Goal: Task Accomplishment & Management: Manage account settings

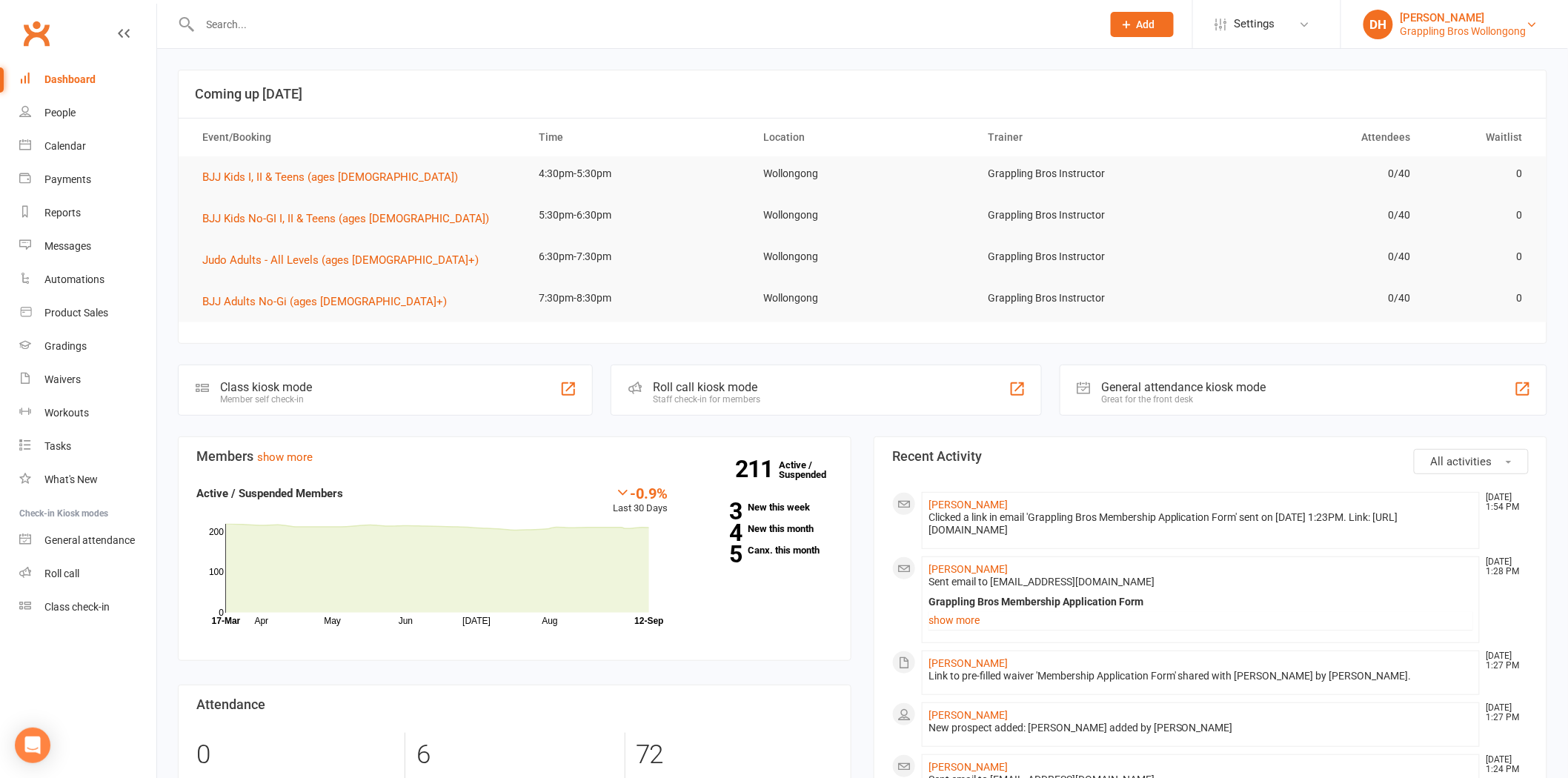
click at [1454, 23] on div "[PERSON_NAME]" at bounding box center [1463, 17] width 126 height 13
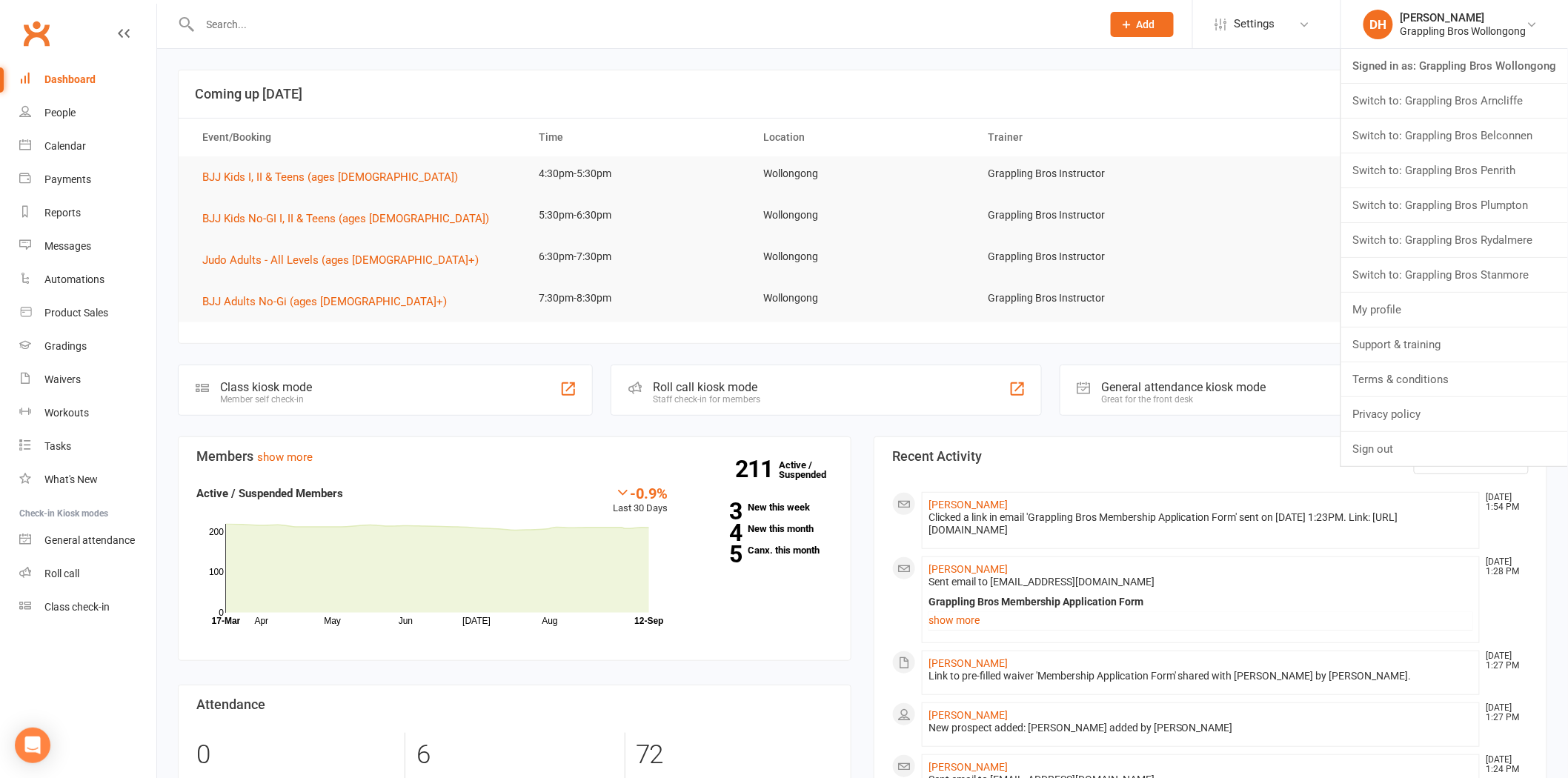
click at [632, 32] on input "text" at bounding box center [643, 25] width 896 height 21
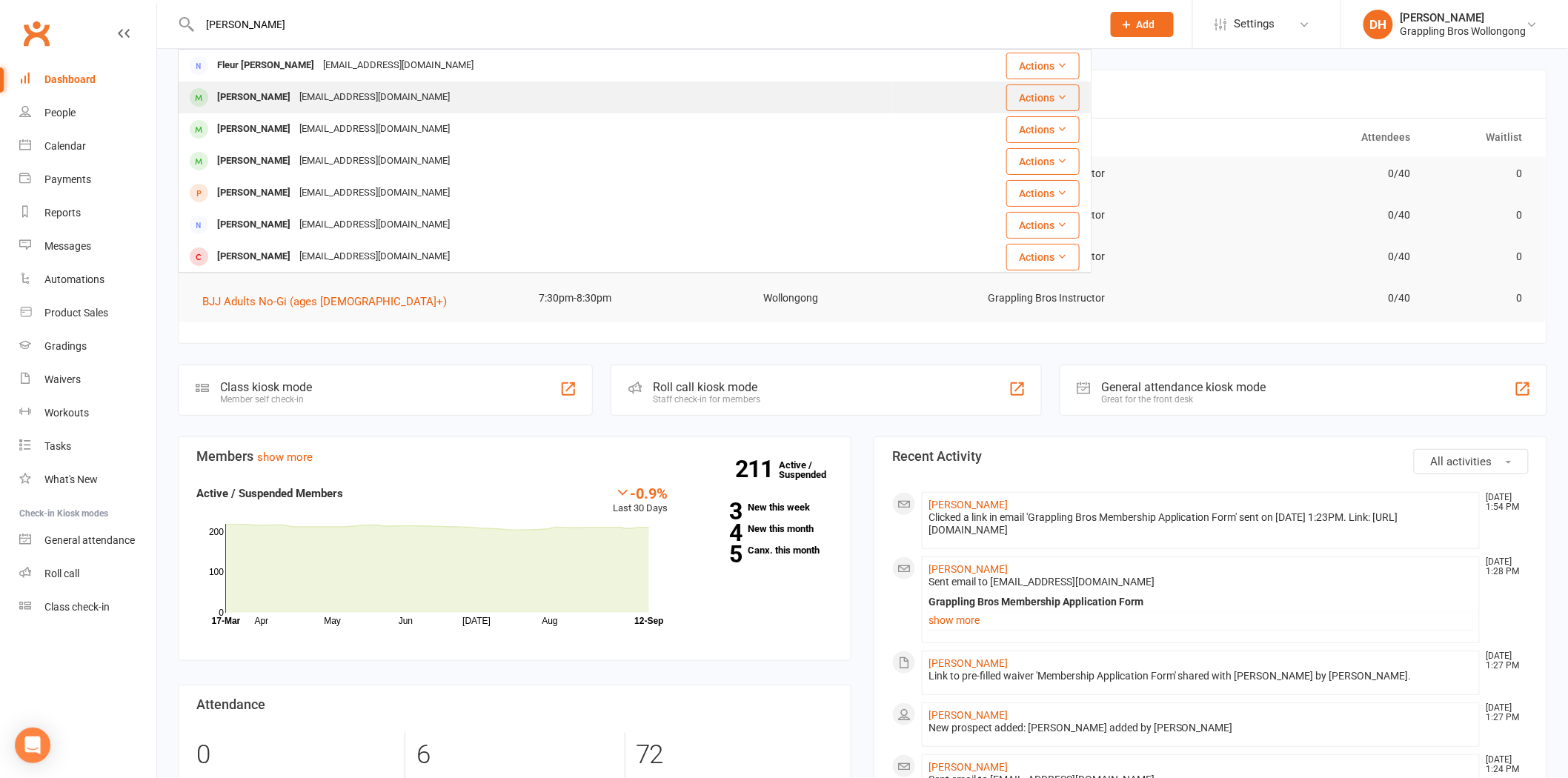
type input "[PERSON_NAME]"
click at [407, 94] on div "[EMAIL_ADDRESS][DOMAIN_NAME]" at bounding box center [374, 97] width 160 height 21
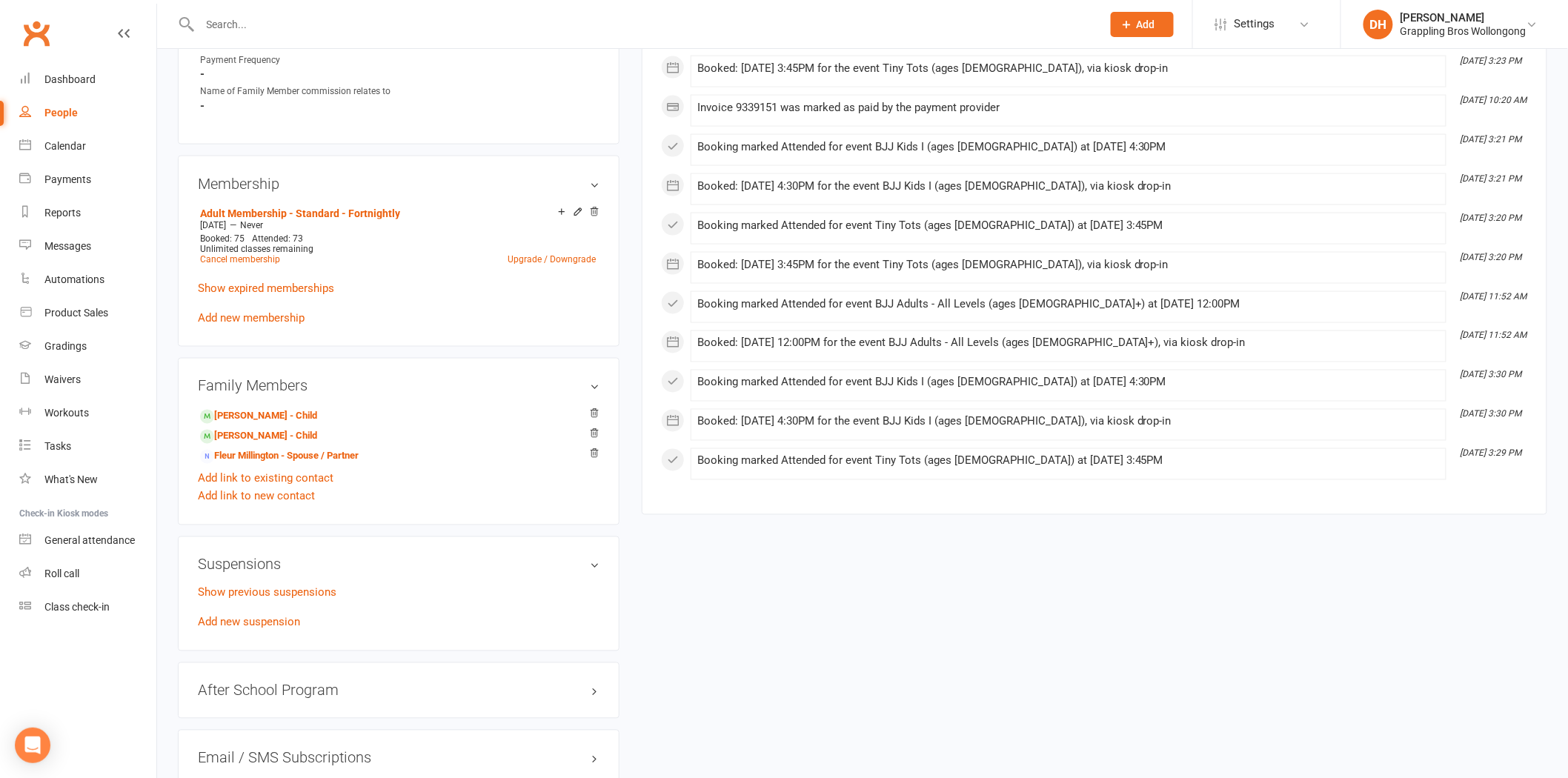
scroll to position [845, 0]
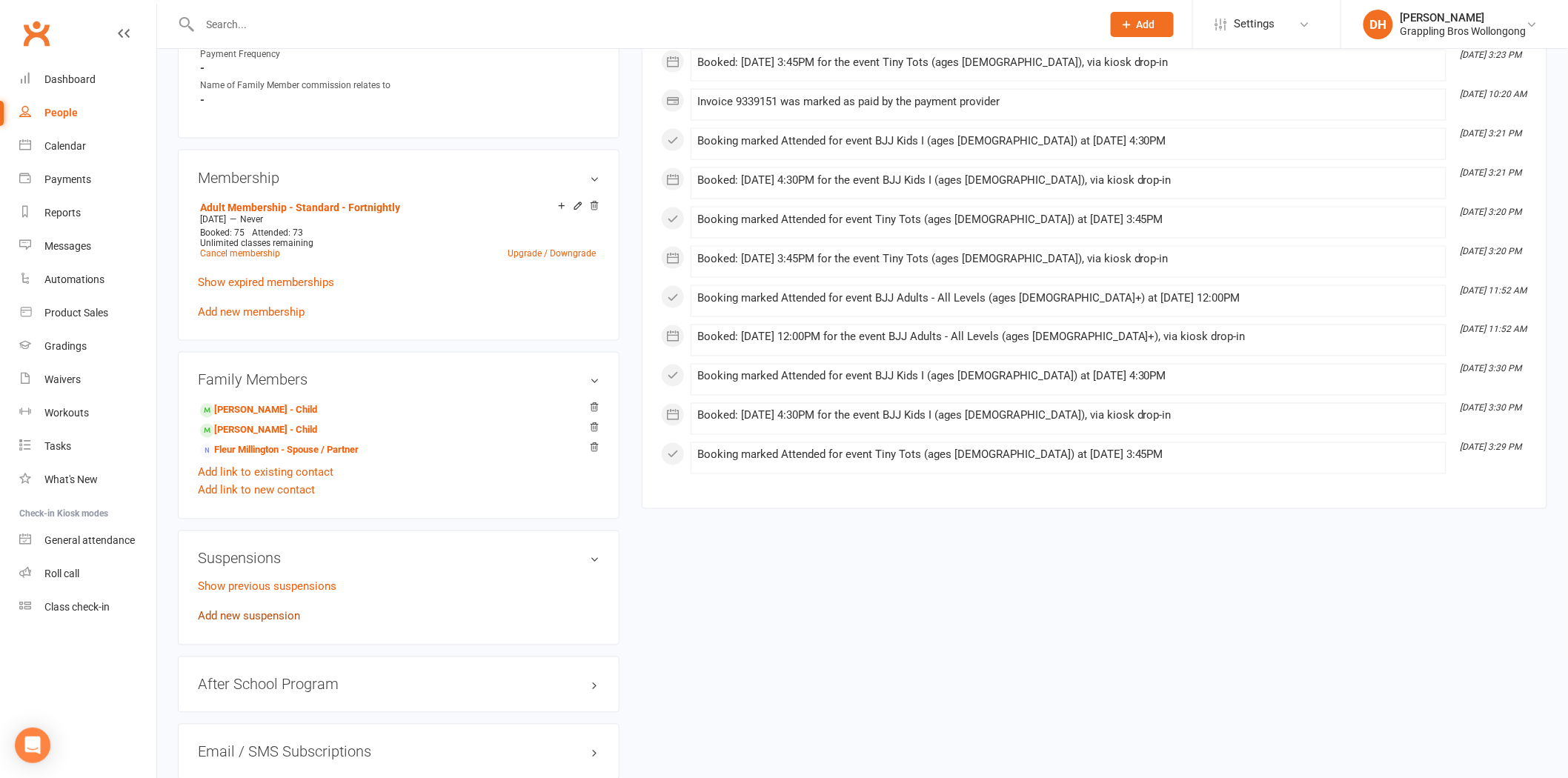
click at [243, 613] on link "Add new suspension" at bounding box center [249, 616] width 102 height 13
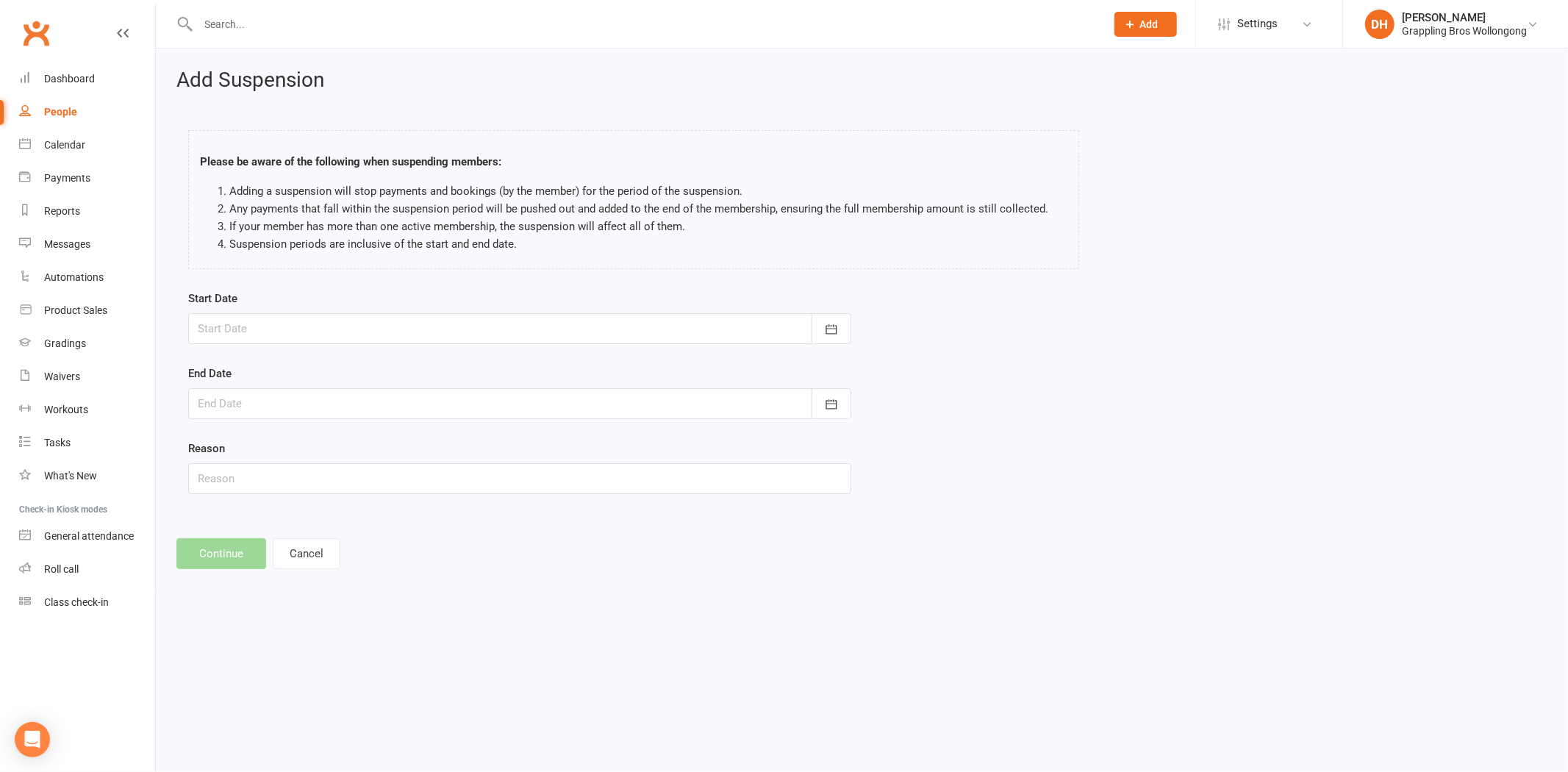
click at [317, 336] on div at bounding box center [520, 328] width 663 height 31
click at [274, 473] on span "15" at bounding box center [280, 477] width 12 height 12
type input "15 Sep 2025"
click at [407, 402] on div at bounding box center [520, 403] width 663 height 31
click at [444, 447] on button "button" at bounding box center [445, 441] width 32 height 27
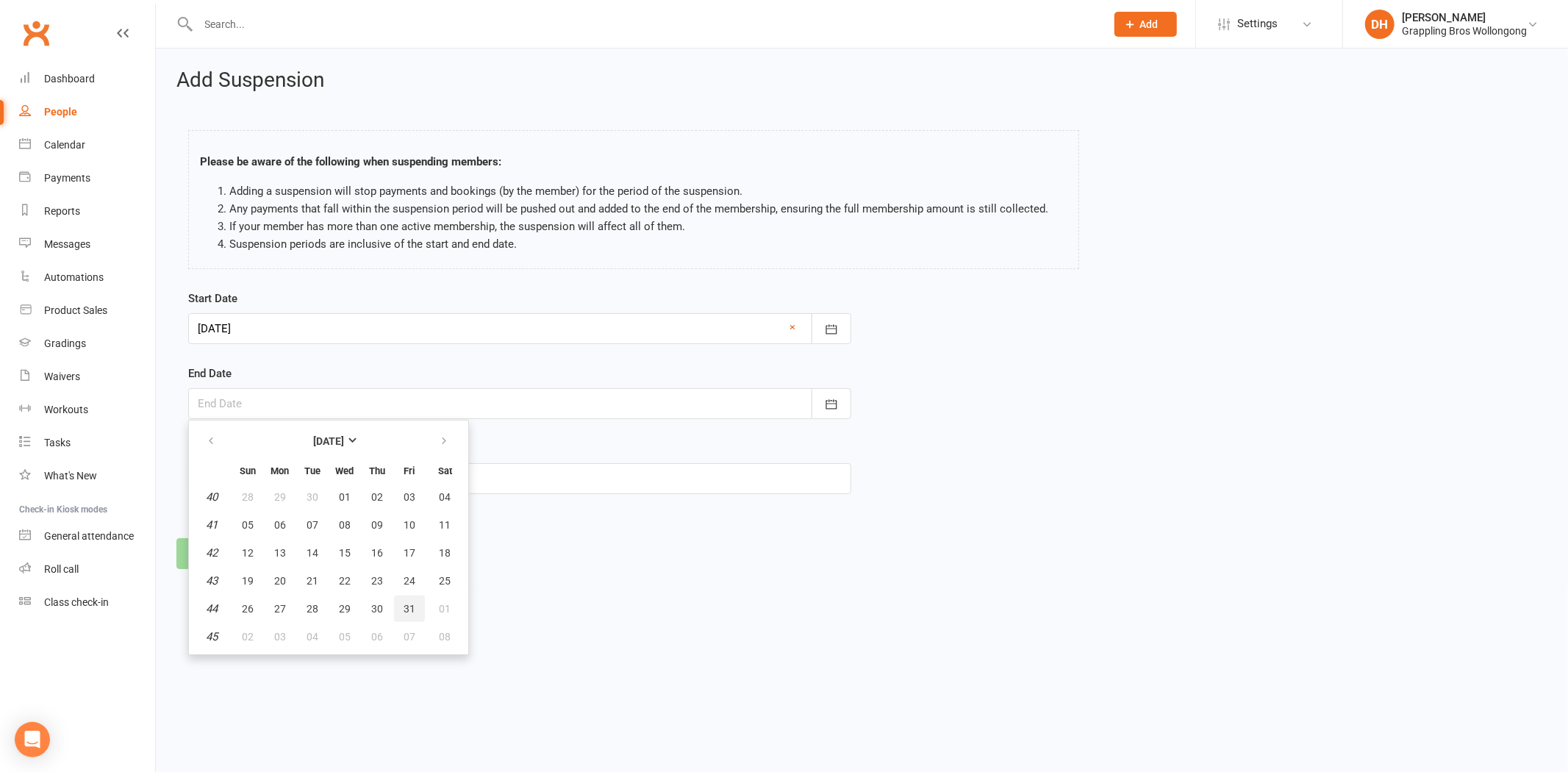
click at [408, 603] on span "31" at bounding box center [409, 608] width 12 height 12
type input "31 Oct 2025"
click at [258, 485] on input "text" at bounding box center [520, 478] width 663 height 31
type input "Going away"
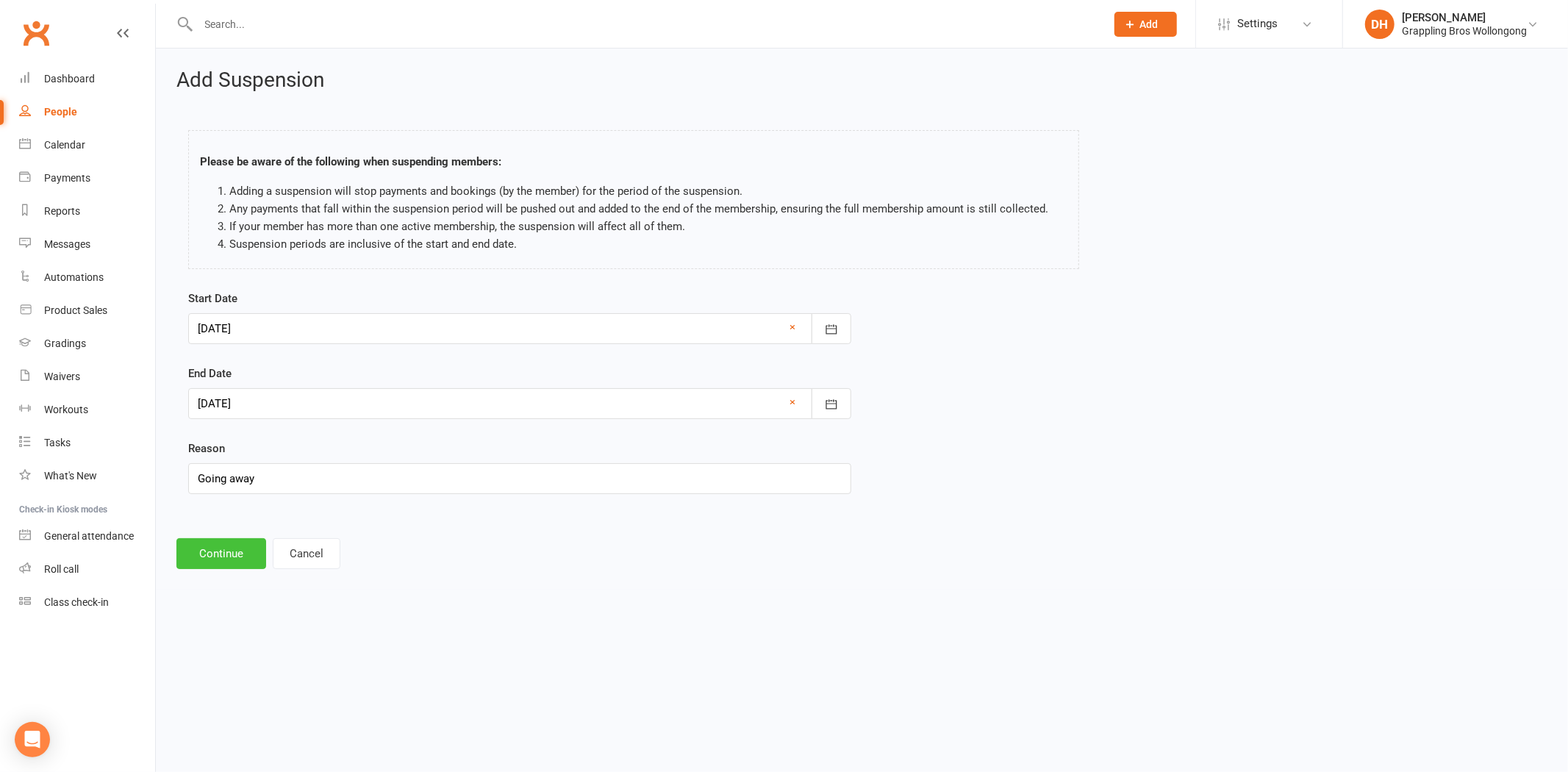
click at [225, 552] on button "Continue" at bounding box center [221, 553] width 90 height 31
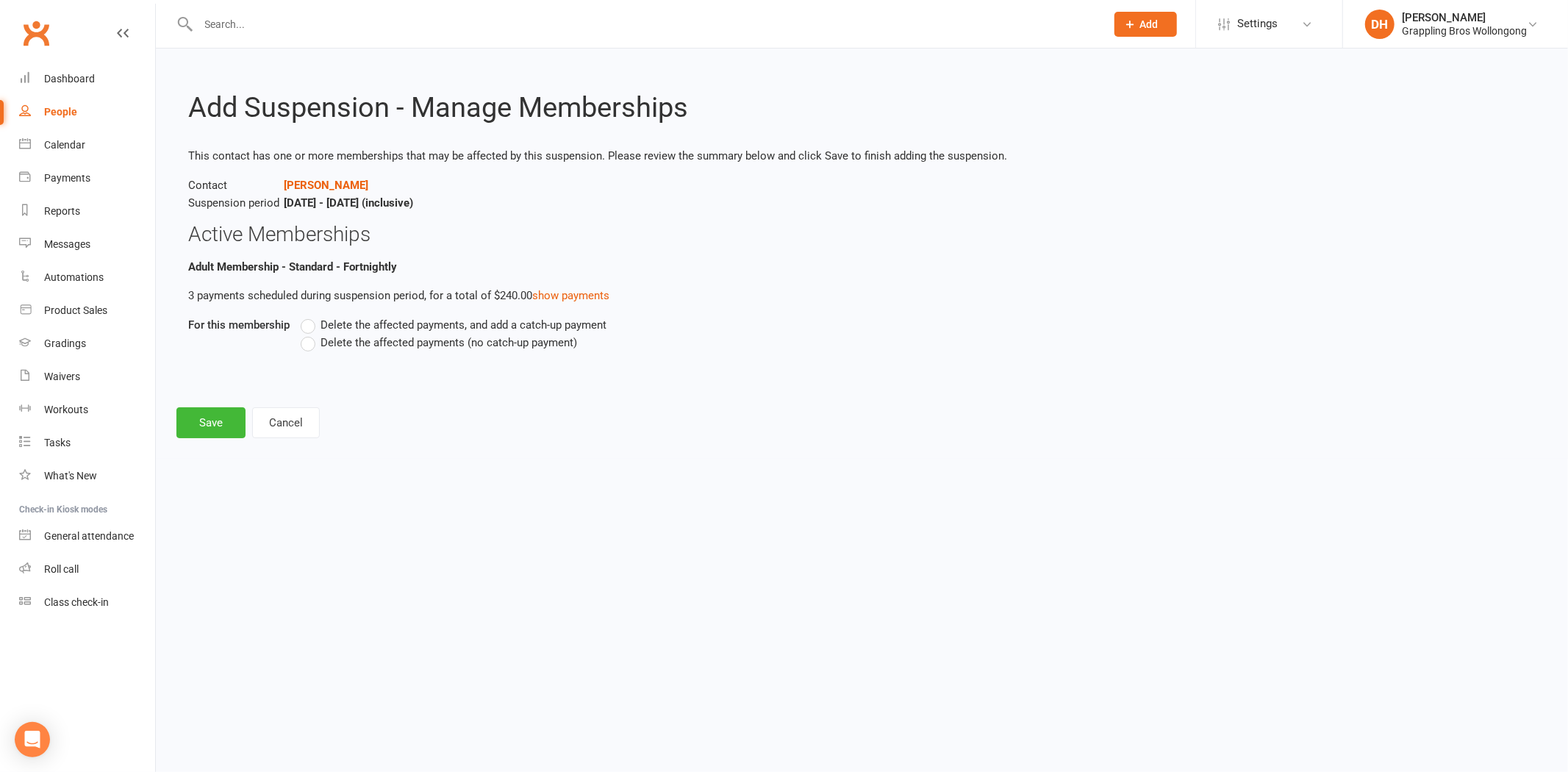
click at [339, 349] on label "Delete the affected payments (no catch-up payment)" at bounding box center [439, 343] width 277 height 17
click at [310, 334] on input "Delete the affected payments (no catch-up payment)" at bounding box center [306, 334] width 9 height 0
click at [189, 435] on button "Save" at bounding box center [211, 422] width 69 height 31
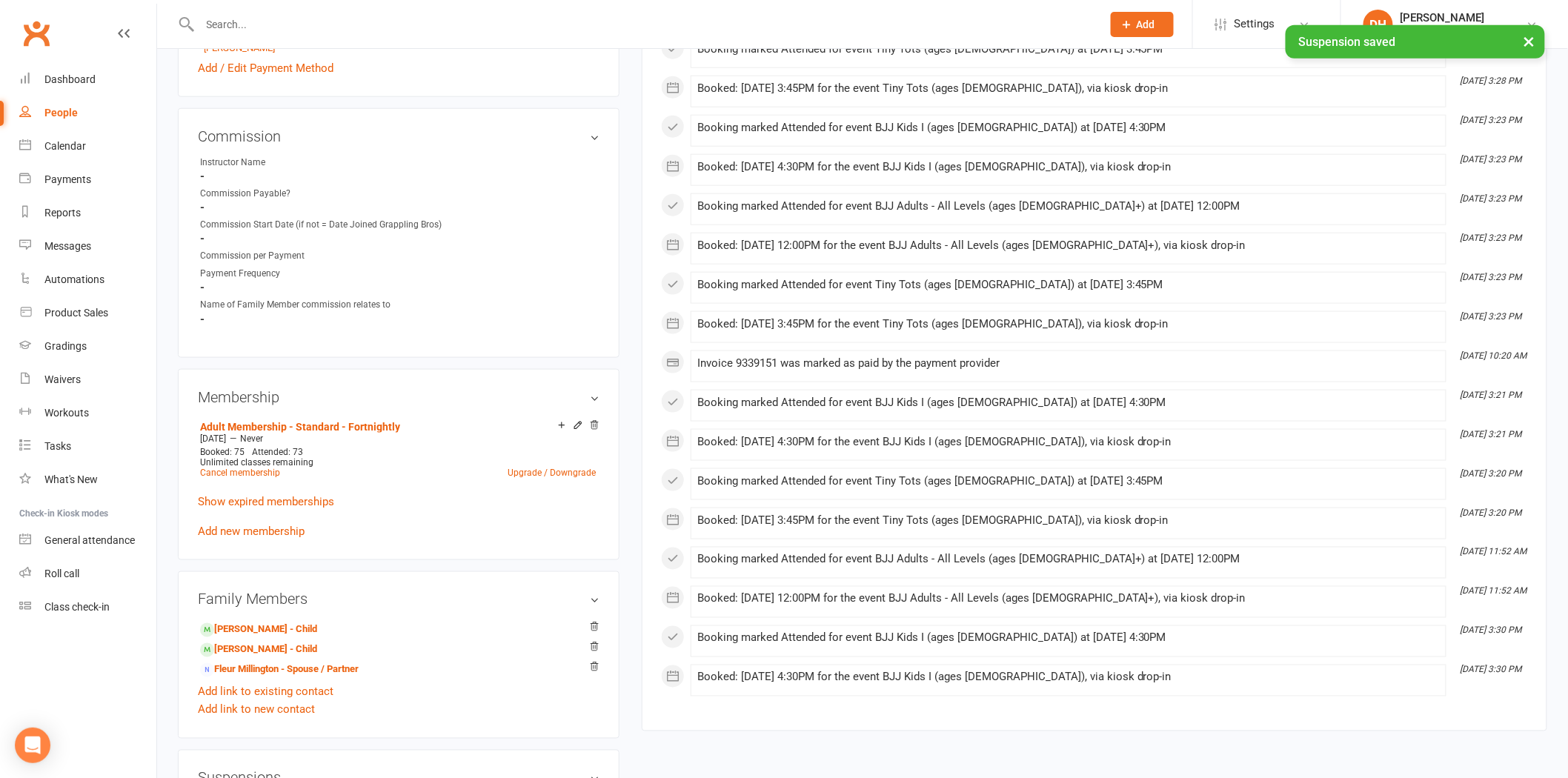
scroll to position [680, 0]
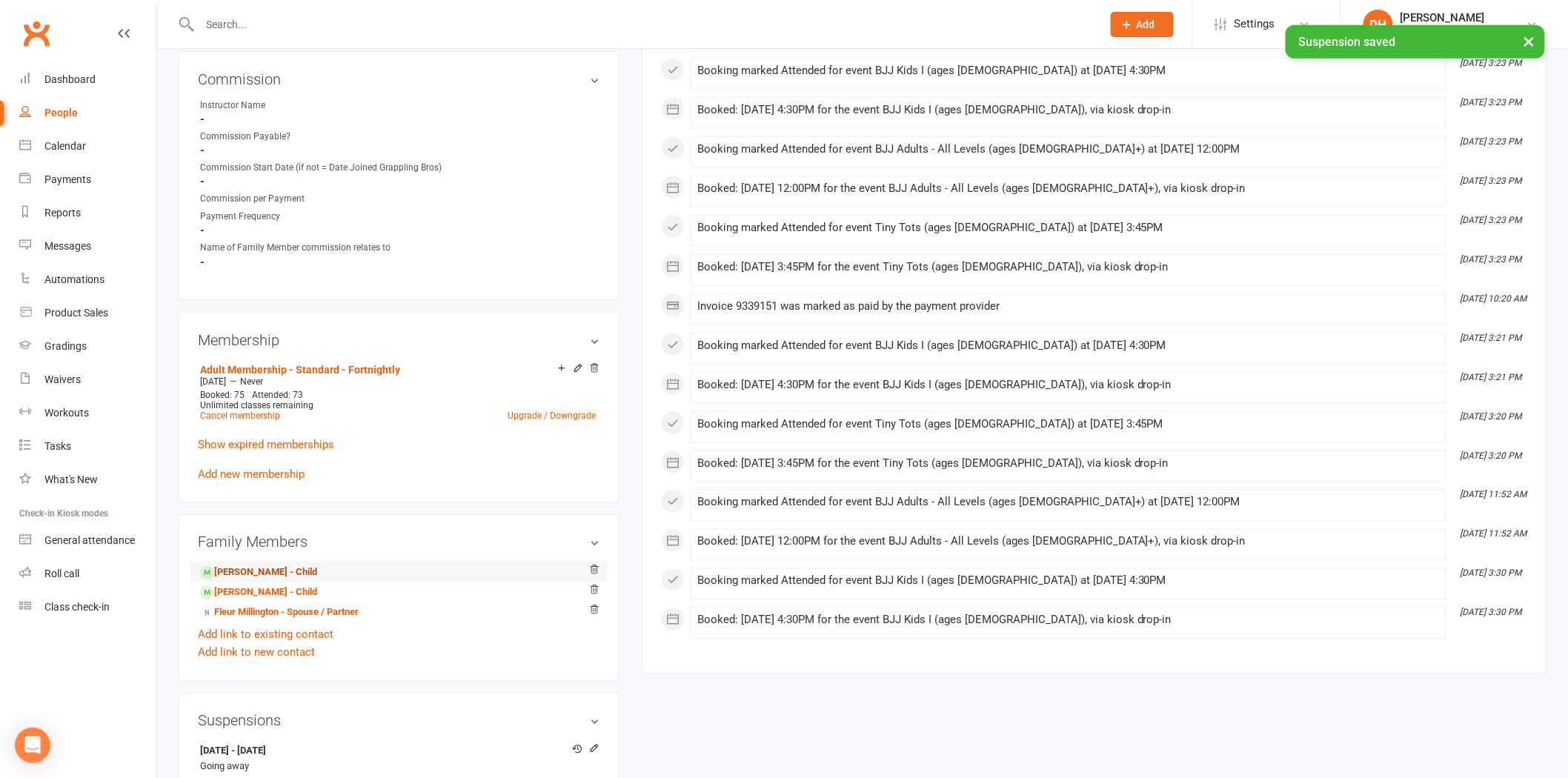
click at [307, 568] on link "Henry Millington - Child" at bounding box center [258, 573] width 117 height 16
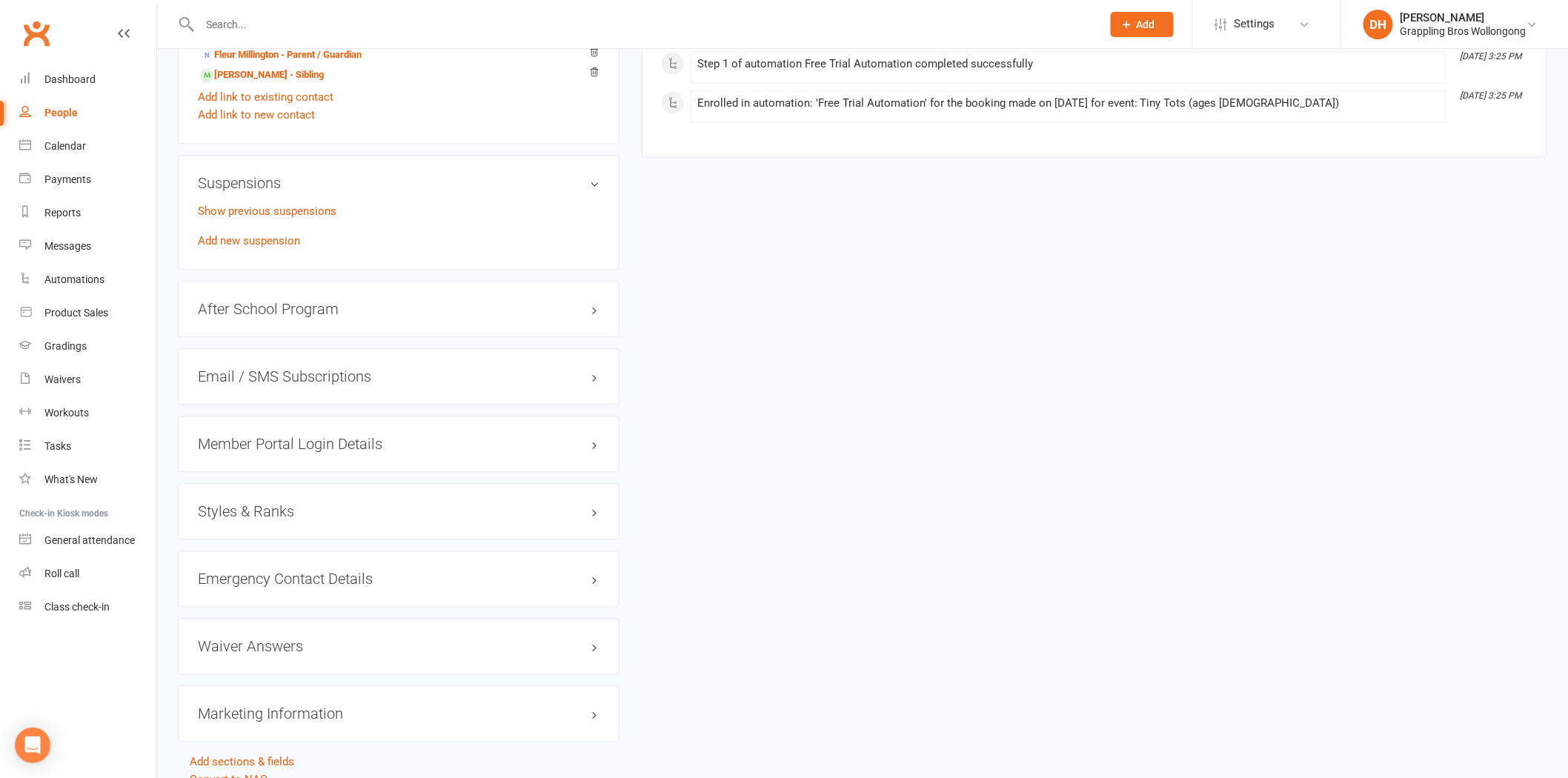
scroll to position [1291, 0]
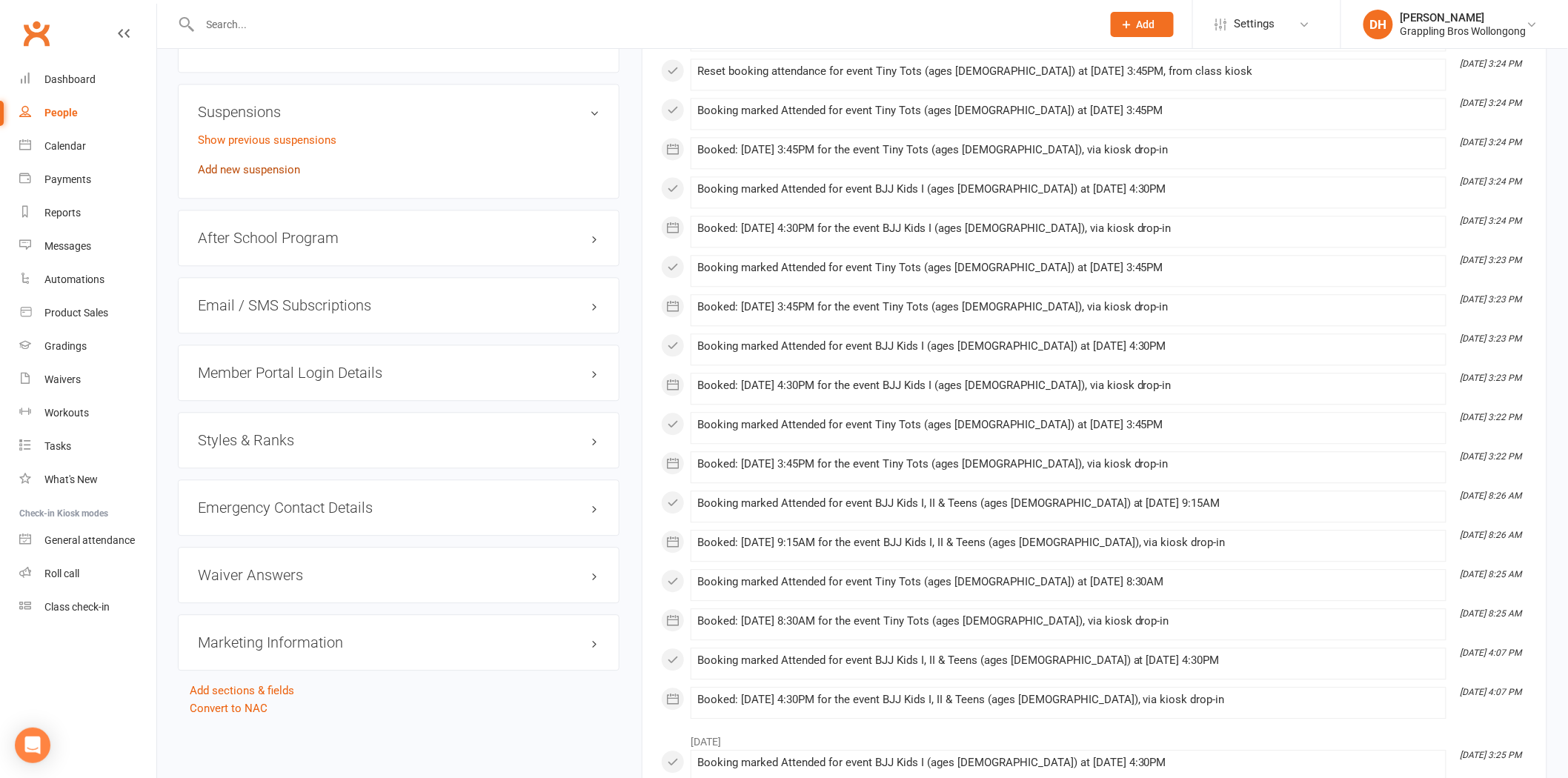
click at [227, 174] on link "Add new suspension" at bounding box center [249, 169] width 102 height 13
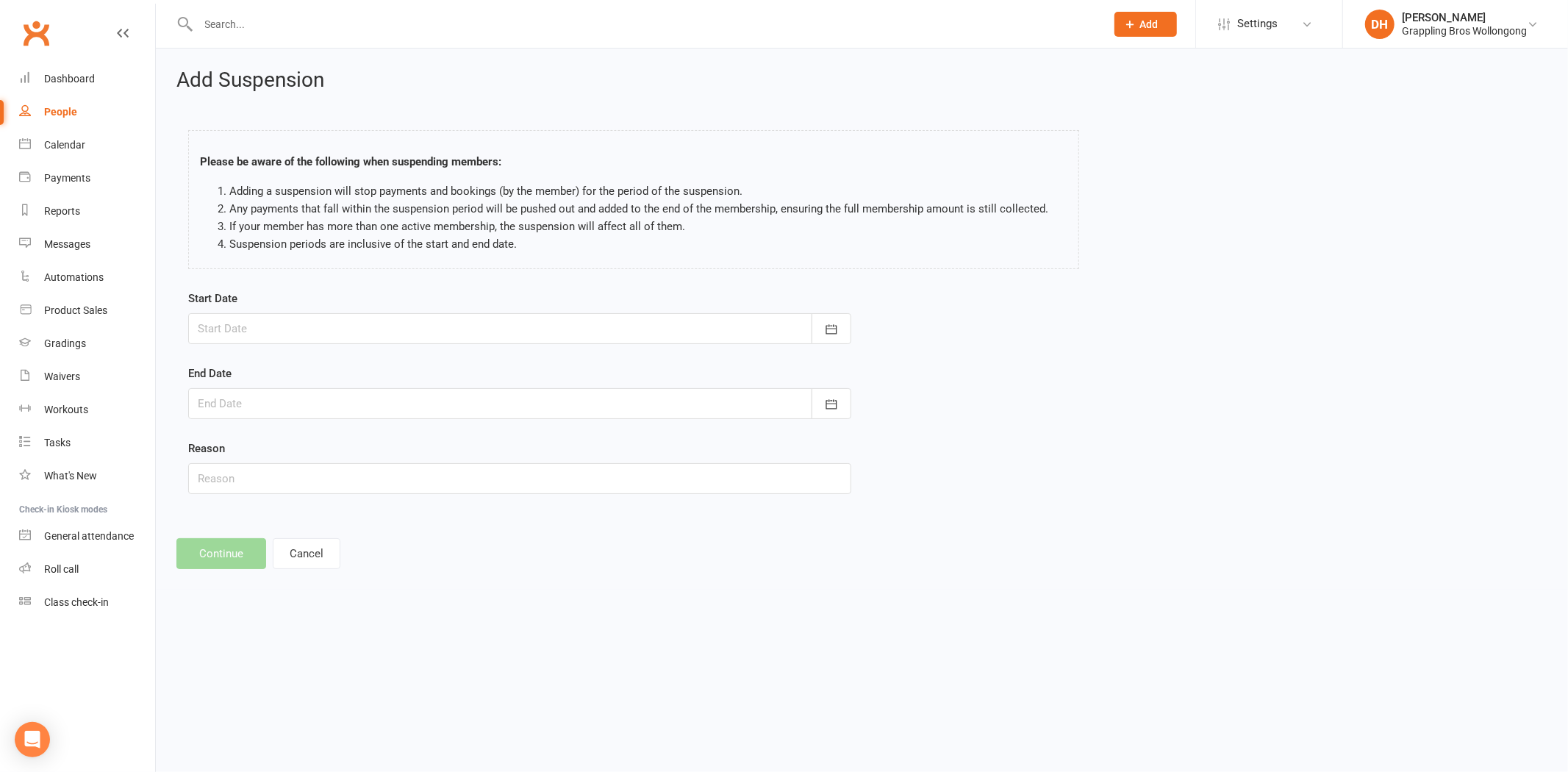
click at [362, 328] on div at bounding box center [520, 328] width 663 height 31
click at [291, 470] on button "15" at bounding box center [280, 478] width 31 height 27
type input "15 Sep 2025"
click at [318, 415] on div at bounding box center [520, 403] width 663 height 31
click at [443, 436] on button "button" at bounding box center [445, 441] width 32 height 27
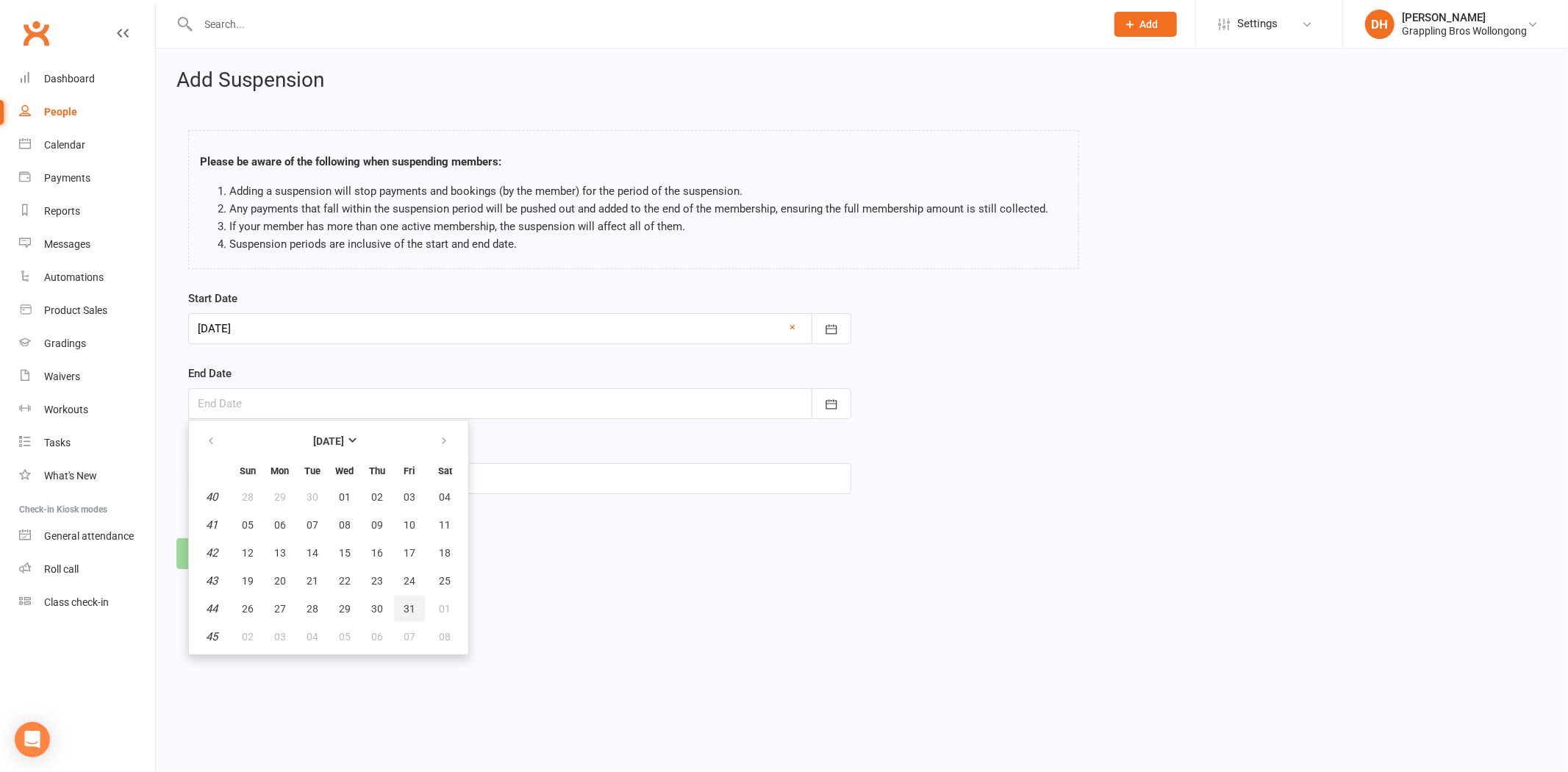
click at [403, 603] on span "31" at bounding box center [409, 608] width 12 height 12
type input "31 Oct 2025"
click at [275, 473] on input "text" at bounding box center [520, 478] width 663 height 31
type input "Going away"
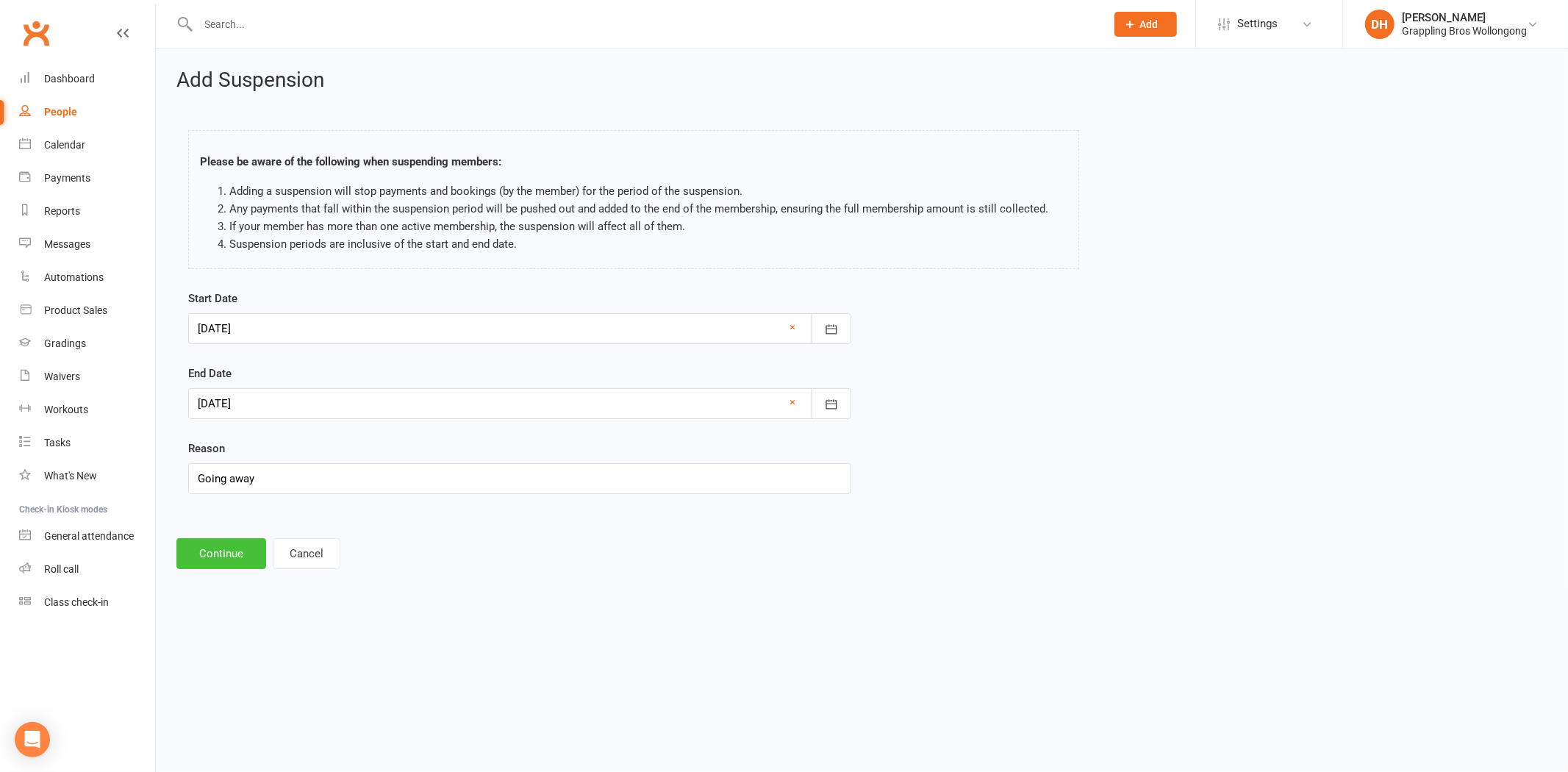
click at [217, 549] on button "Continue" at bounding box center [221, 553] width 90 height 31
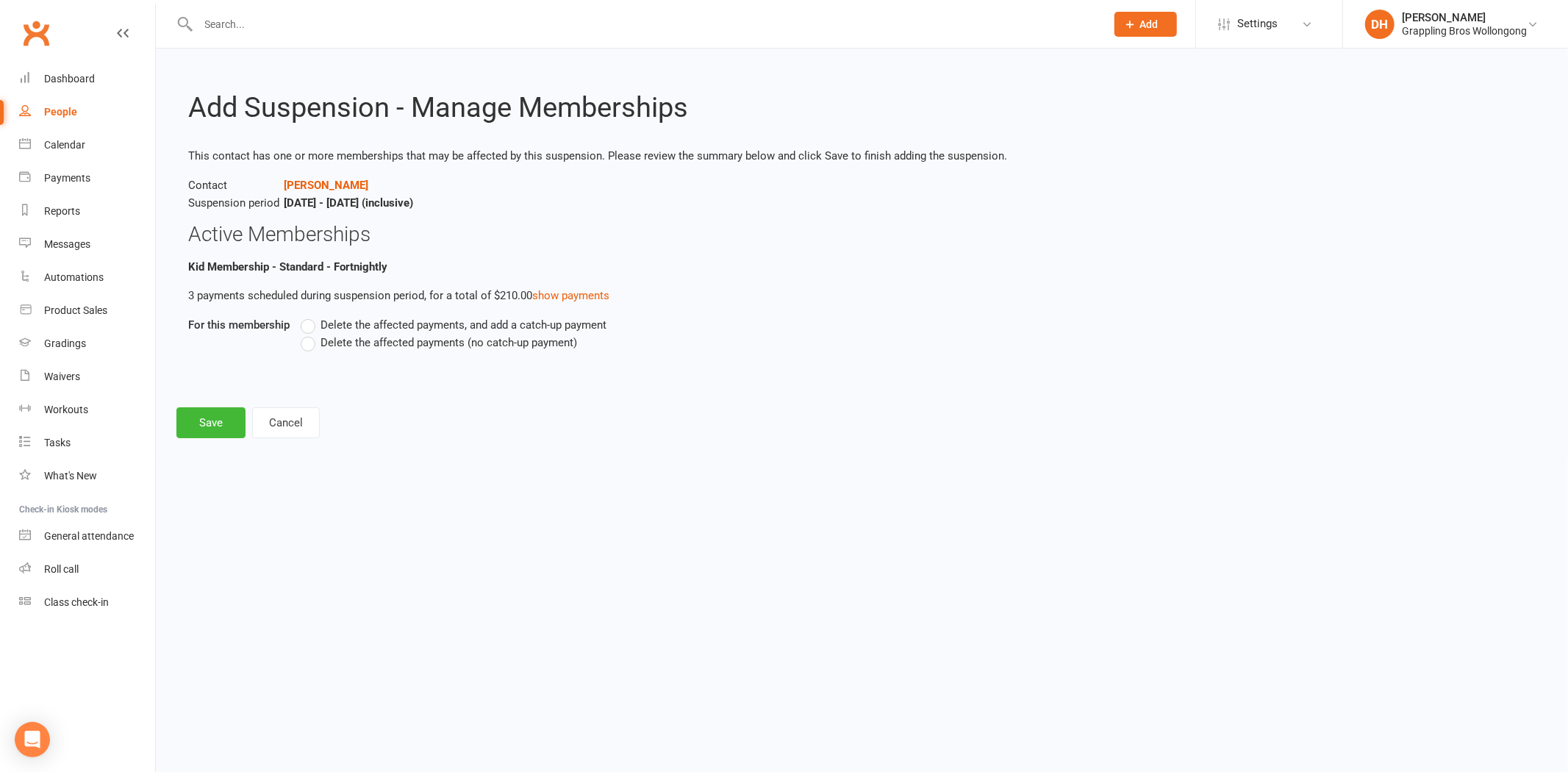
click at [340, 351] on div "Delete the affected payments, and add a catch-up payment Delete the affected pa…" at bounding box center [739, 343] width 898 height 56
click at [333, 347] on span "Delete the affected payments (no catch-up payment)" at bounding box center [449, 342] width 257 height 16
click at [310, 334] on input "Delete the affected payments (no catch-up payment)" at bounding box center [306, 334] width 9 height 0
click at [212, 417] on button "Save" at bounding box center [211, 422] width 69 height 31
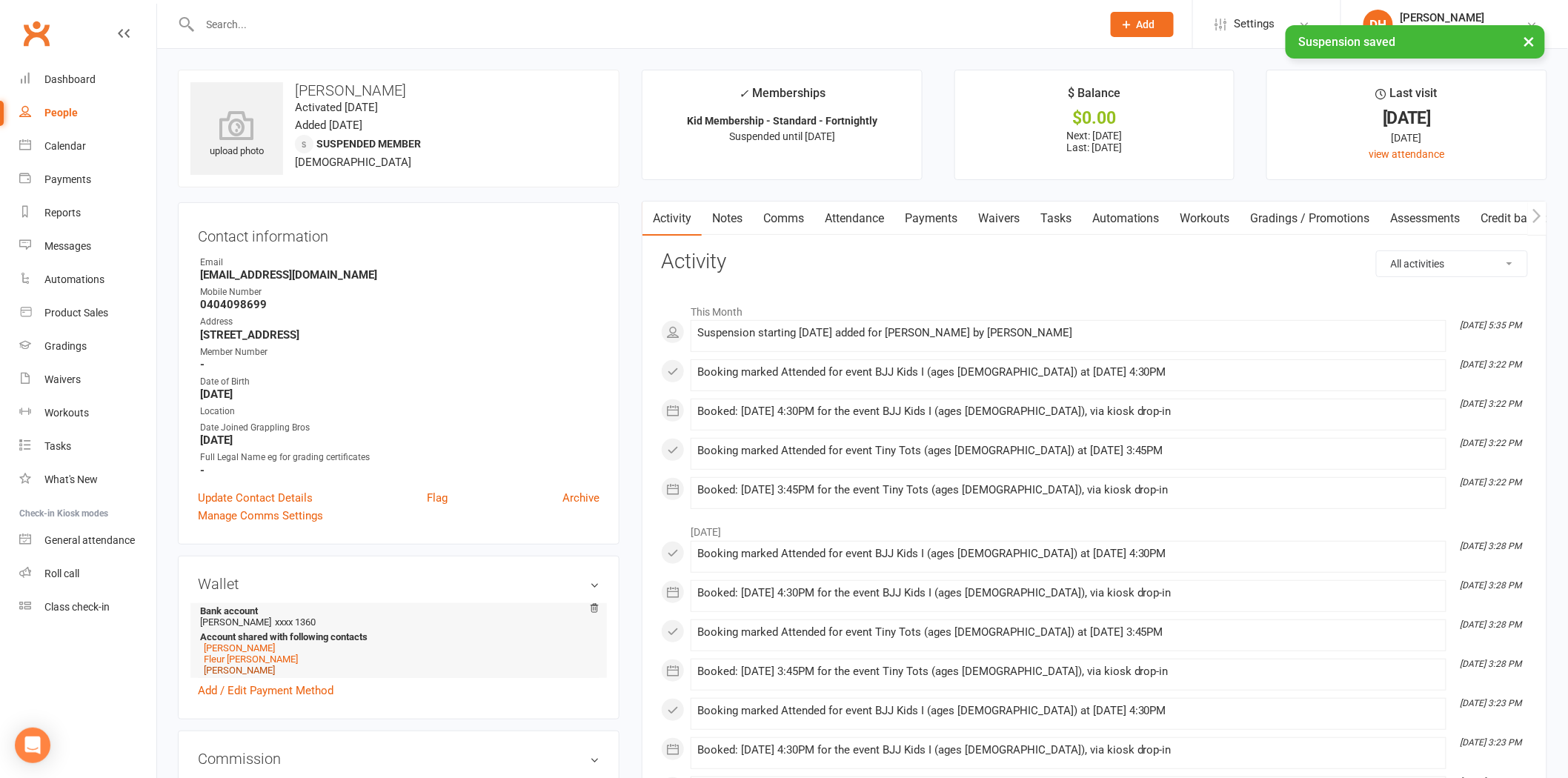
click at [249, 669] on link "Ned Millington" at bounding box center [240, 670] width 71 height 11
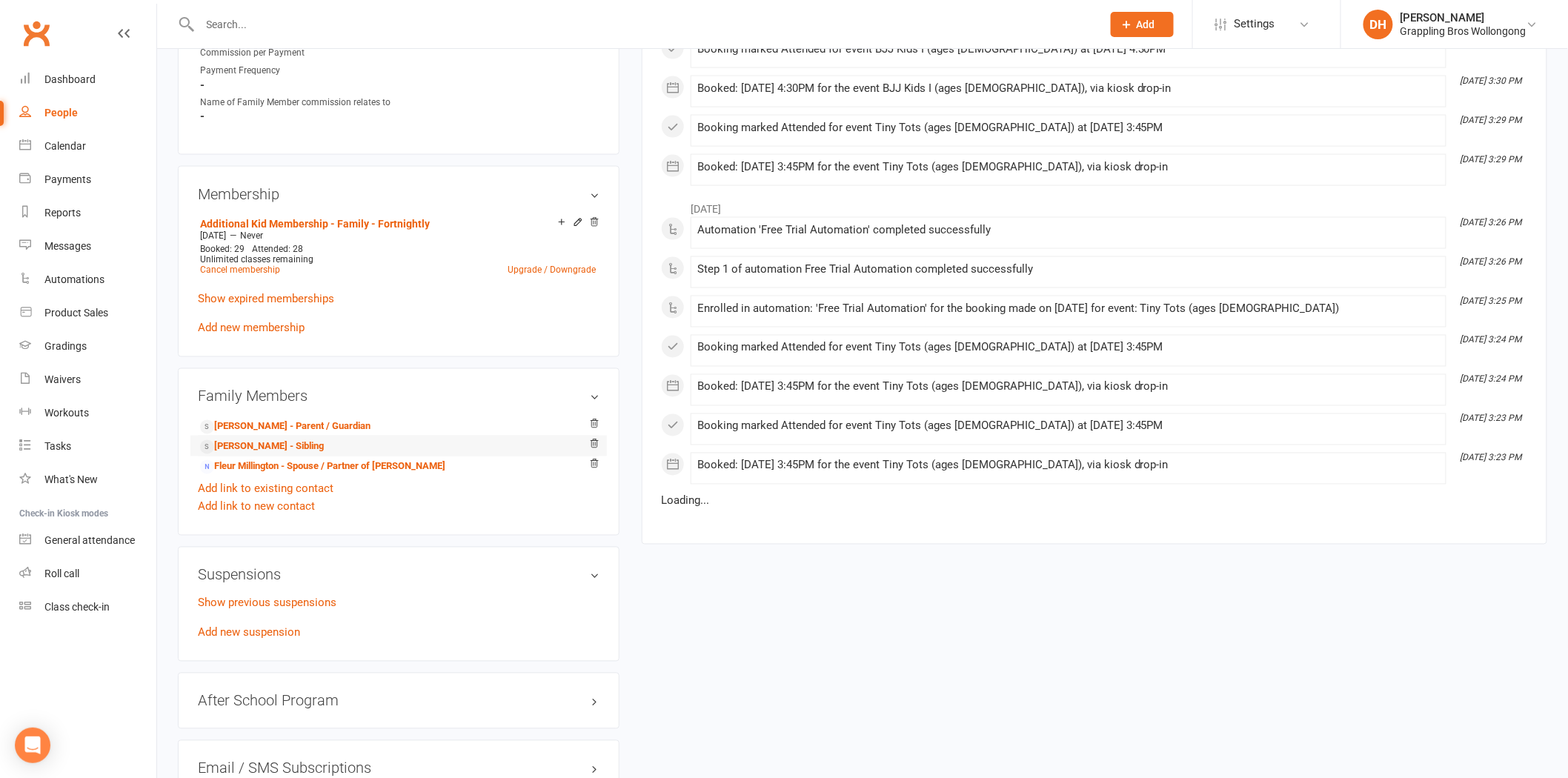
scroll to position [1042, 0]
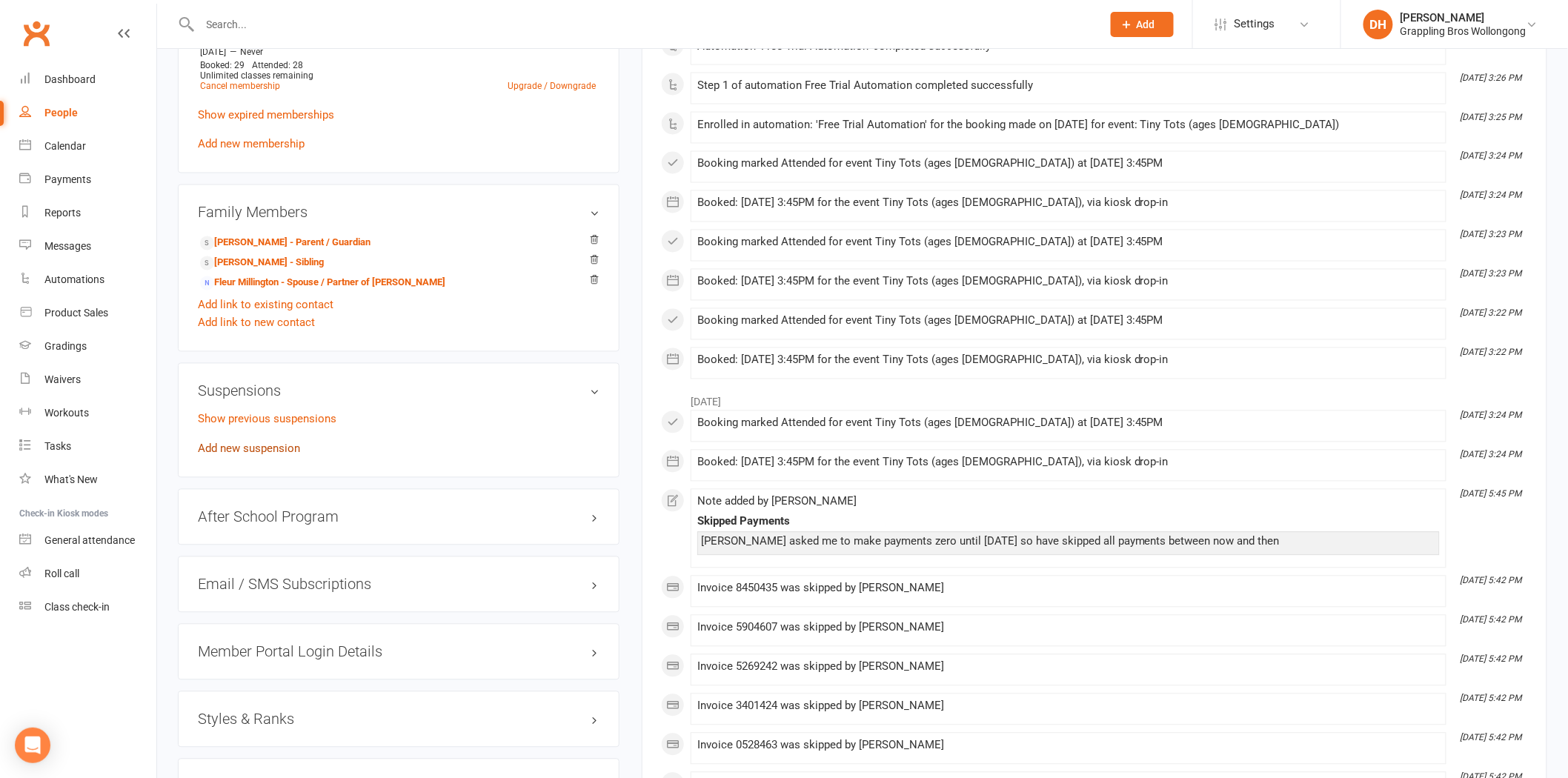
click at [260, 453] on link "Add new suspension" at bounding box center [249, 449] width 102 height 13
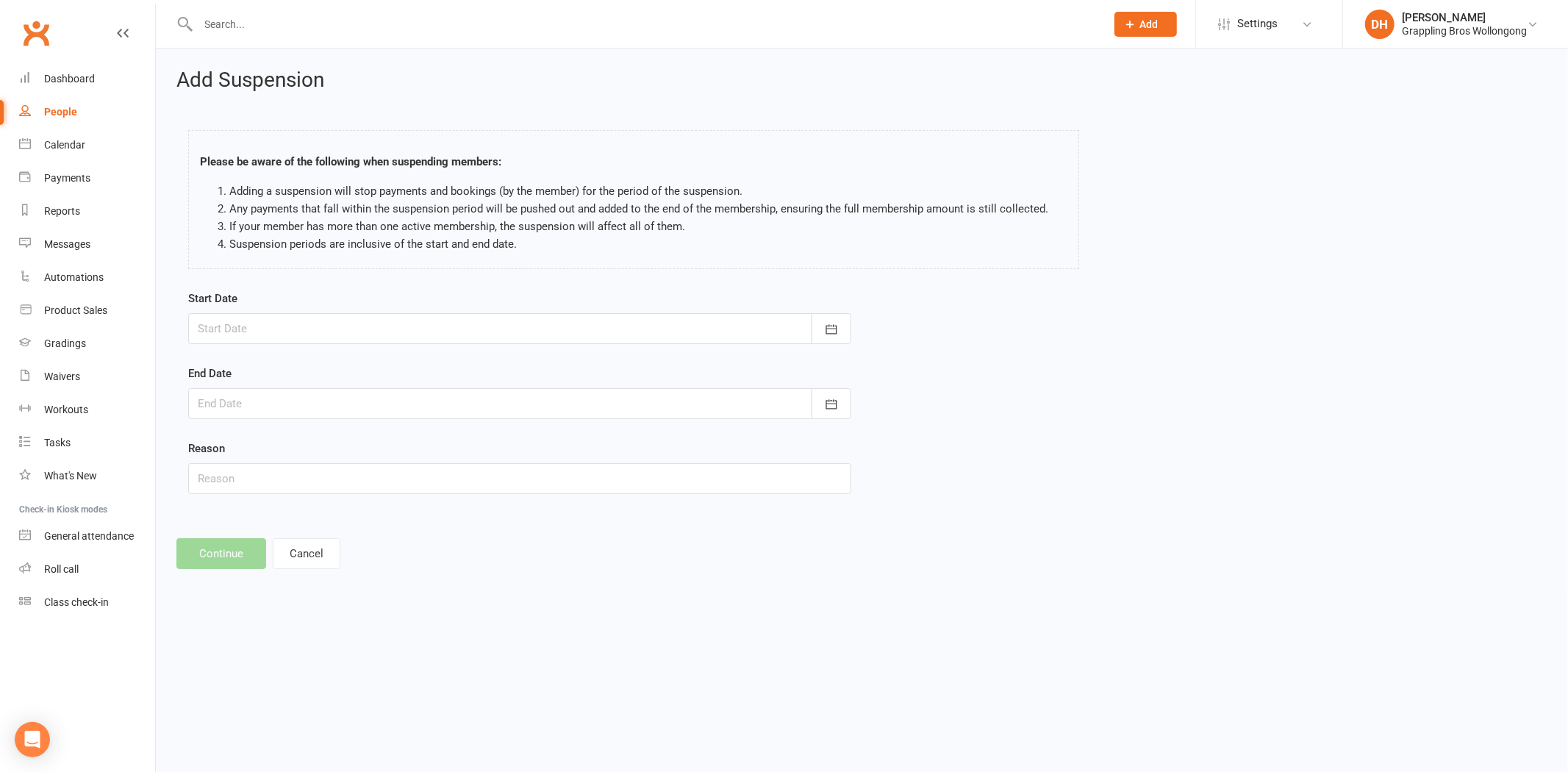
click at [392, 324] on div at bounding box center [520, 328] width 663 height 31
click at [283, 472] on span "15" at bounding box center [280, 477] width 12 height 12
type input "15 Sep 2025"
click at [362, 407] on div at bounding box center [520, 403] width 663 height 31
click at [439, 435] on icon "button" at bounding box center [444, 440] width 10 height 12
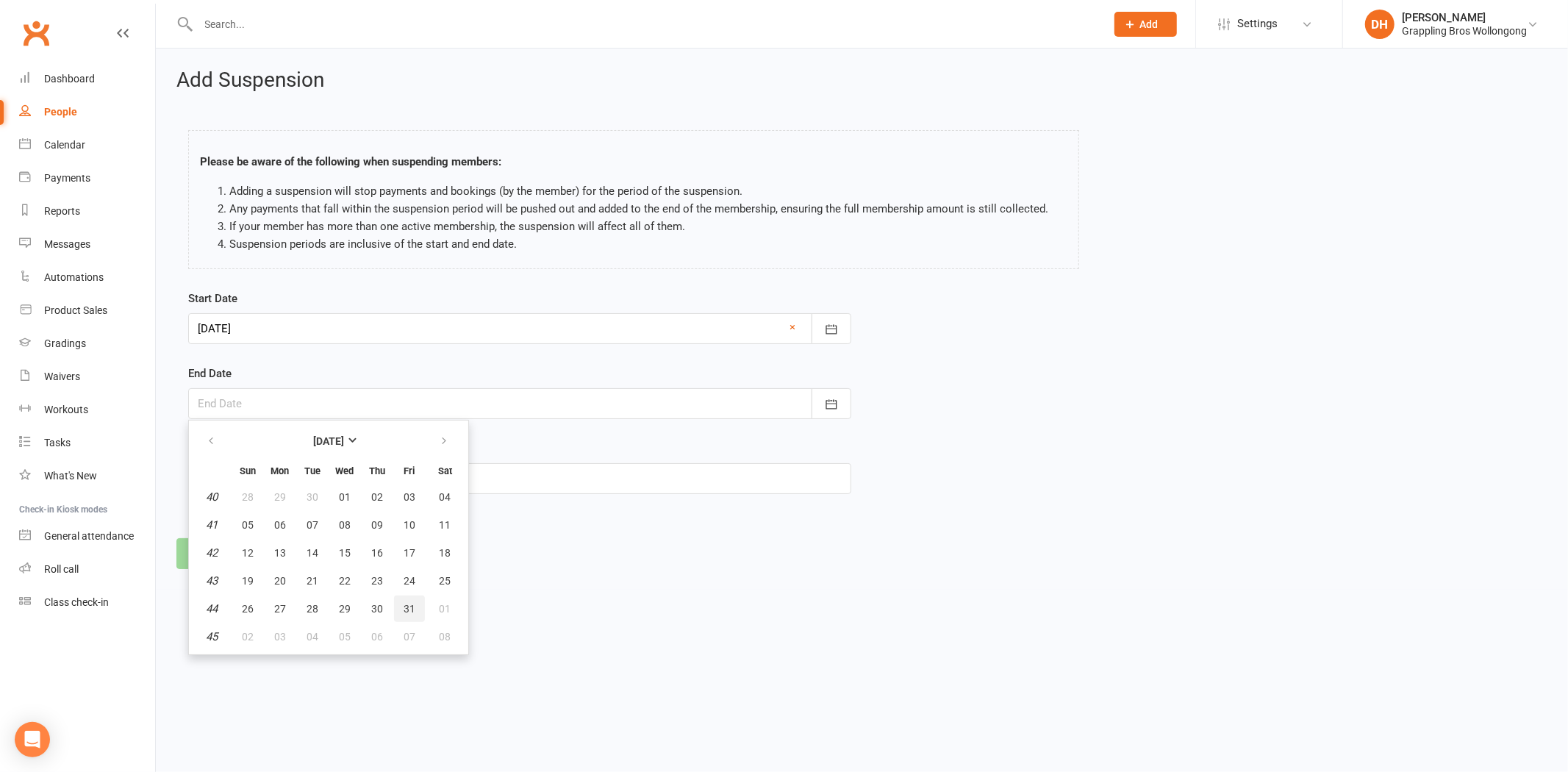
click at [397, 598] on button "31" at bounding box center [409, 609] width 31 height 27
type input "31 Oct 2025"
click at [245, 466] on input "text" at bounding box center [520, 478] width 663 height 31
type input "Going away"
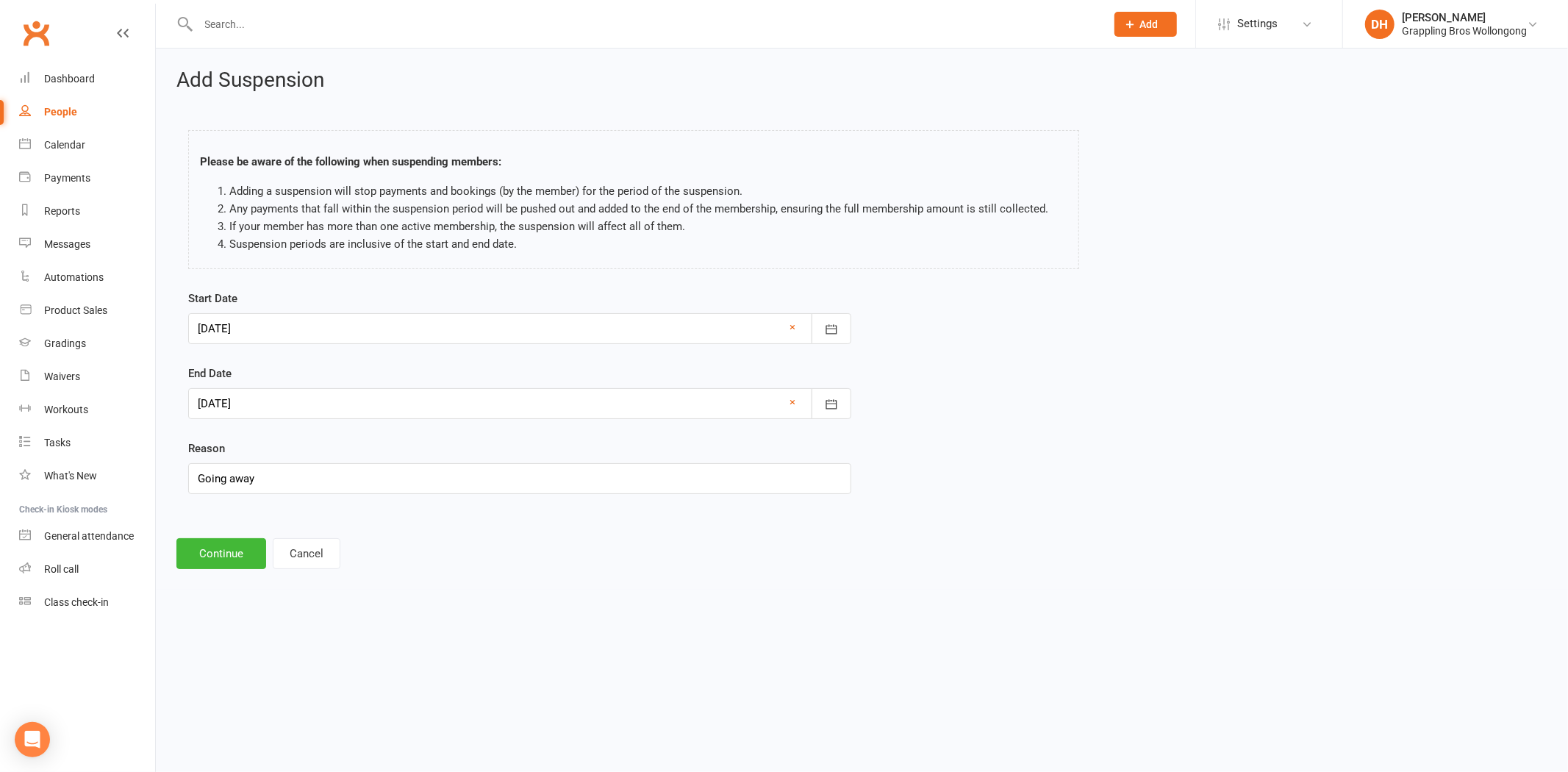
click at [202, 537] on div "Add Suspension Please be aware of the following when suspending members: Adding…" at bounding box center [862, 319] width 1412 height 541
click at [203, 547] on button "Continue" at bounding box center [221, 553] width 90 height 31
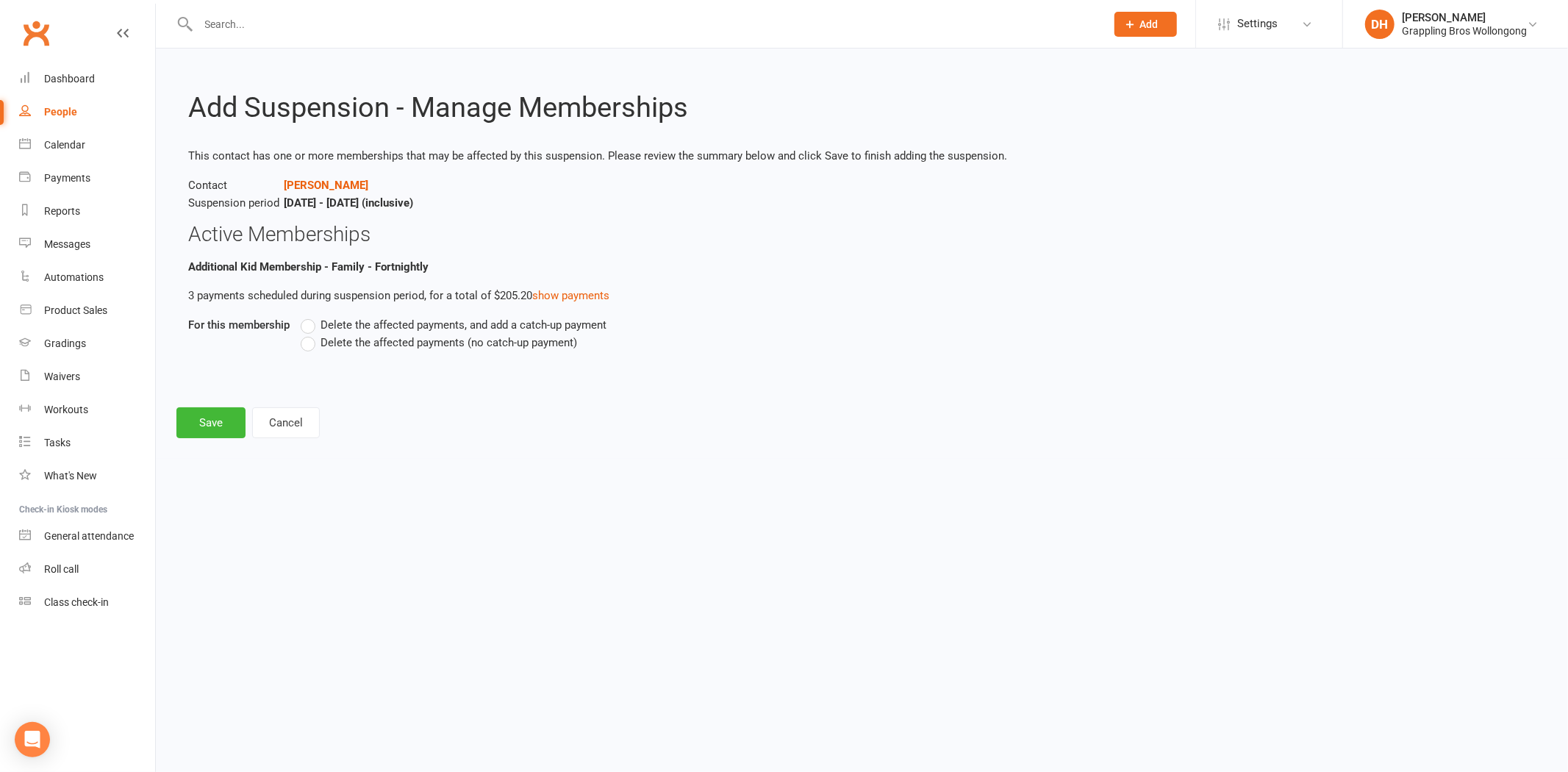
click at [338, 346] on span "Delete the affected payments (no catch-up payment)" at bounding box center [449, 342] width 257 height 16
click at [310, 334] on input "Delete the affected payments (no catch-up payment)" at bounding box center [306, 334] width 9 height 0
click at [225, 421] on button "Save" at bounding box center [211, 422] width 69 height 31
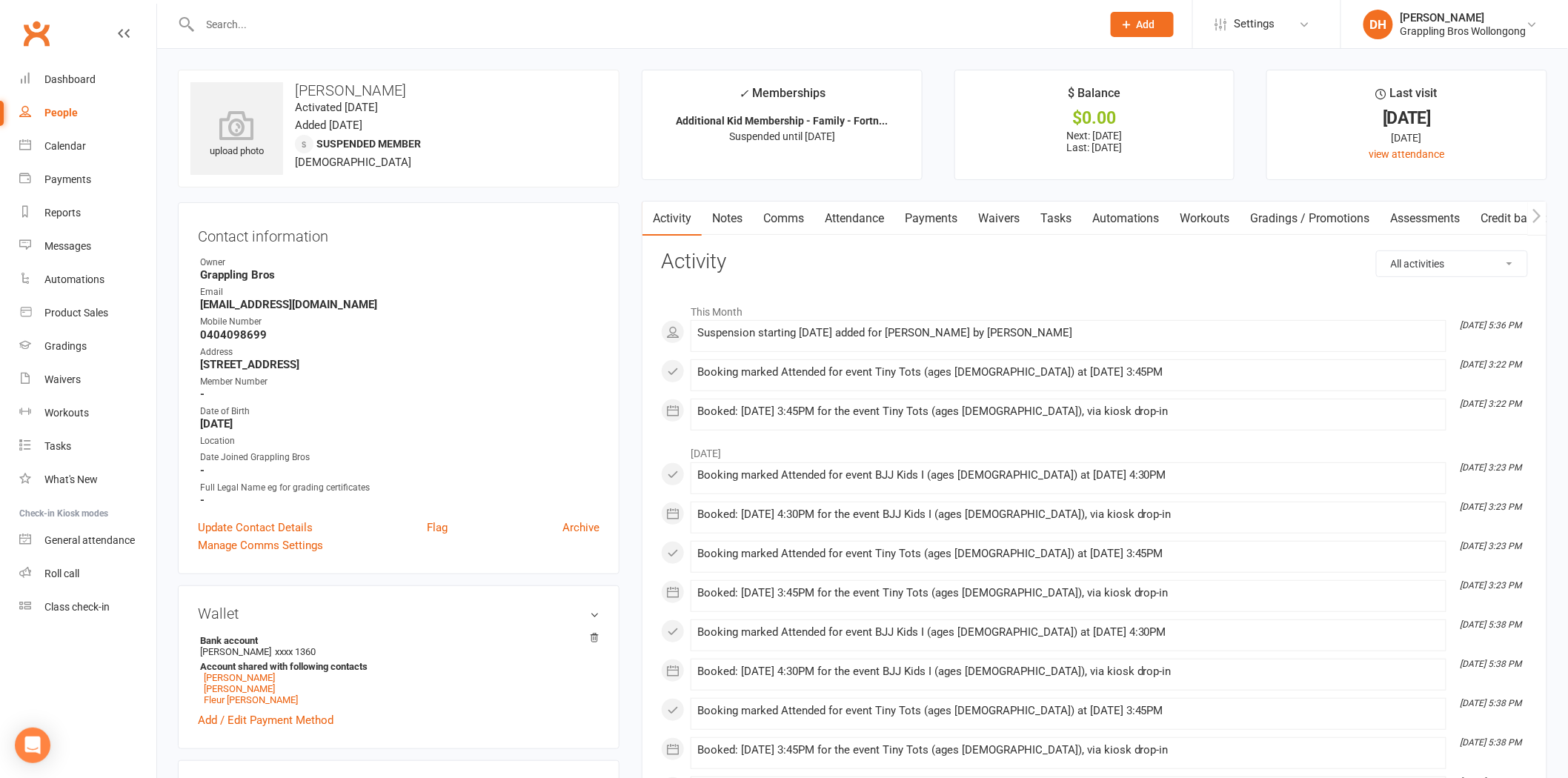
click at [950, 223] on link "Payments" at bounding box center [931, 218] width 73 height 34
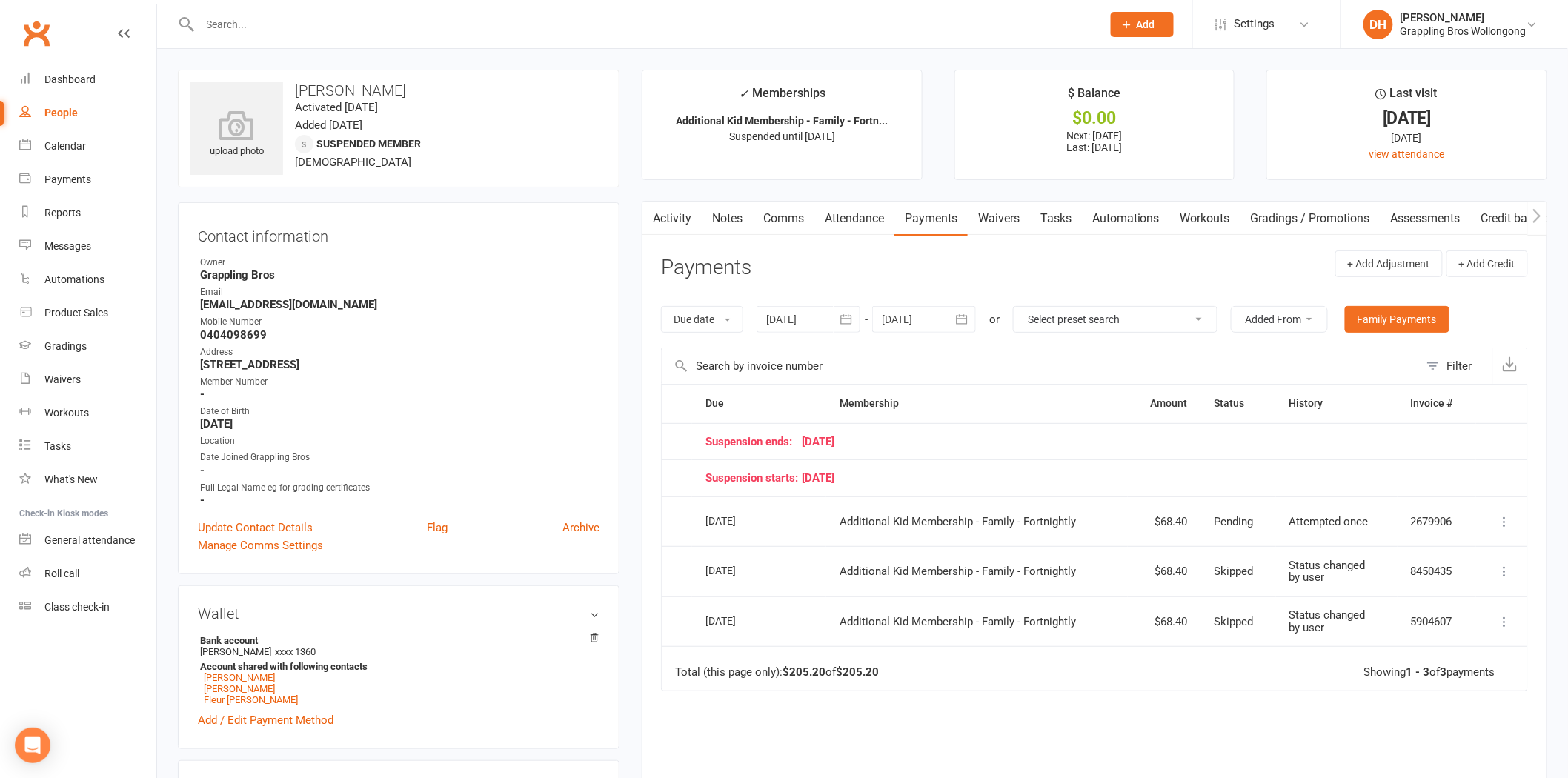
click at [951, 323] on button "button" at bounding box center [963, 319] width 27 height 27
click at [1115, 353] on button "button" at bounding box center [1131, 355] width 32 height 27
click at [1119, 454] on button "15" at bounding box center [1131, 468] width 38 height 27
type input "15 Nov 2025"
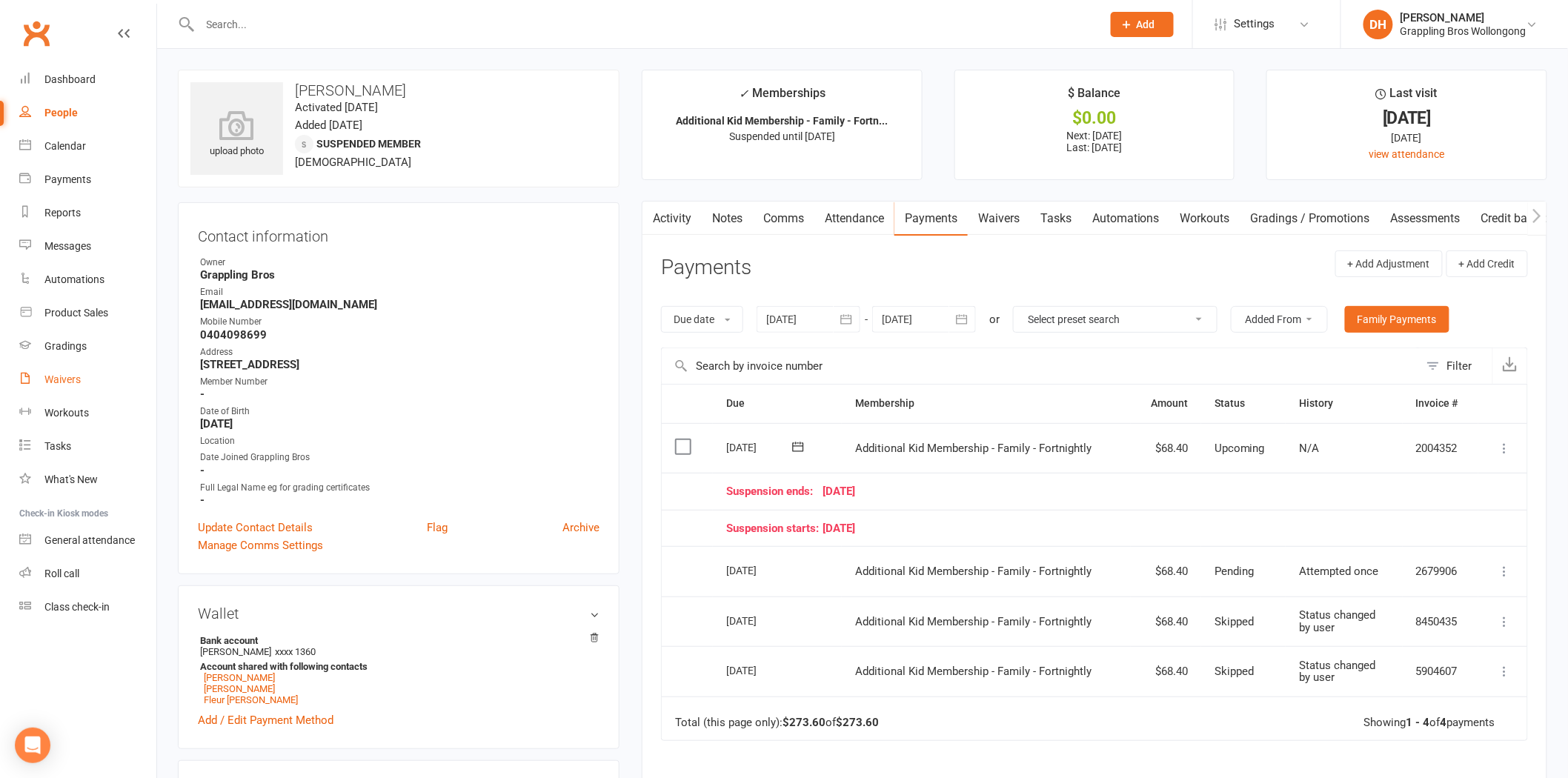
click at [69, 375] on div "Waivers" at bounding box center [63, 379] width 37 height 12
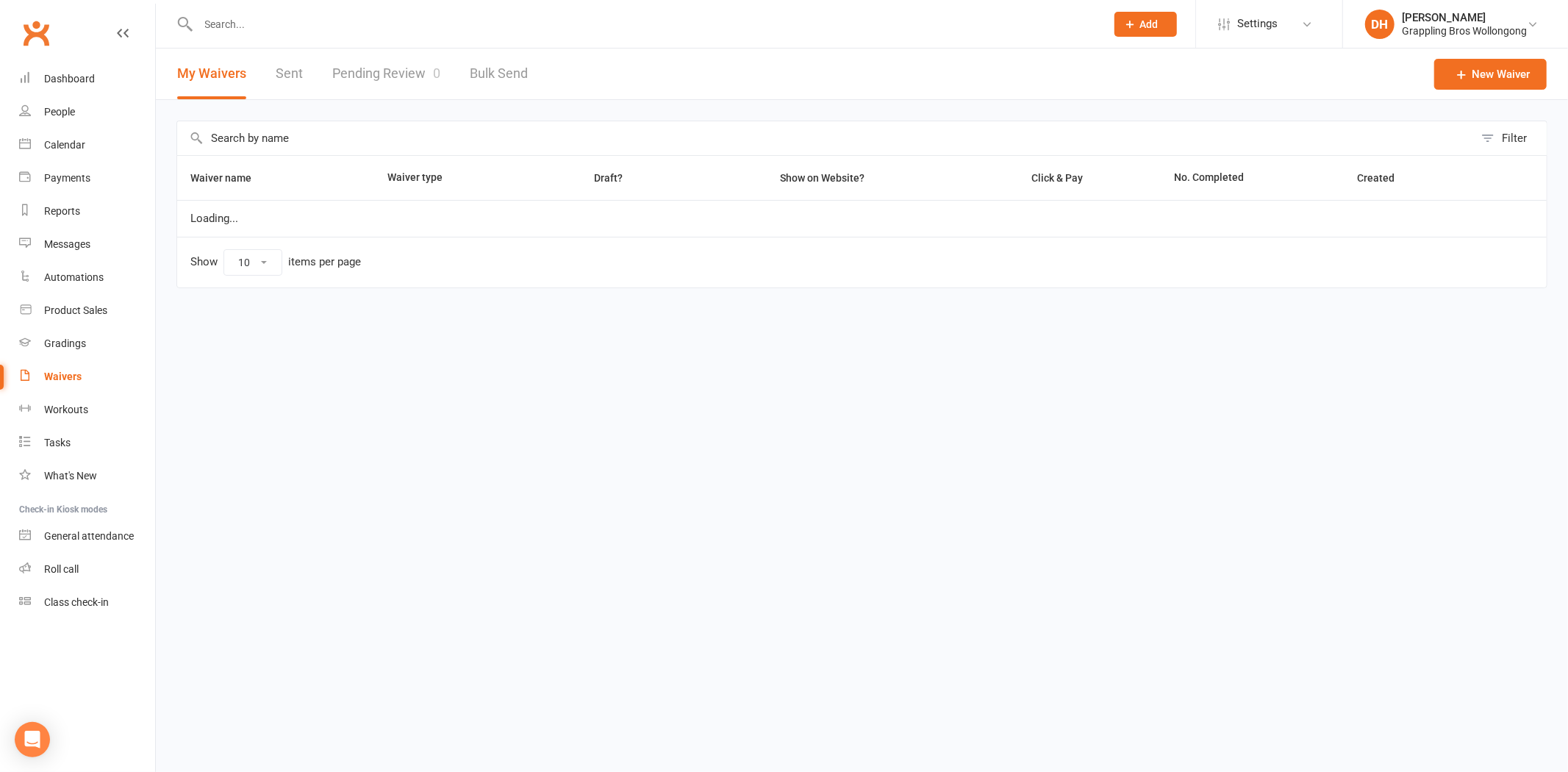
click at [380, 68] on link "Pending Review 0" at bounding box center [386, 74] width 108 height 50
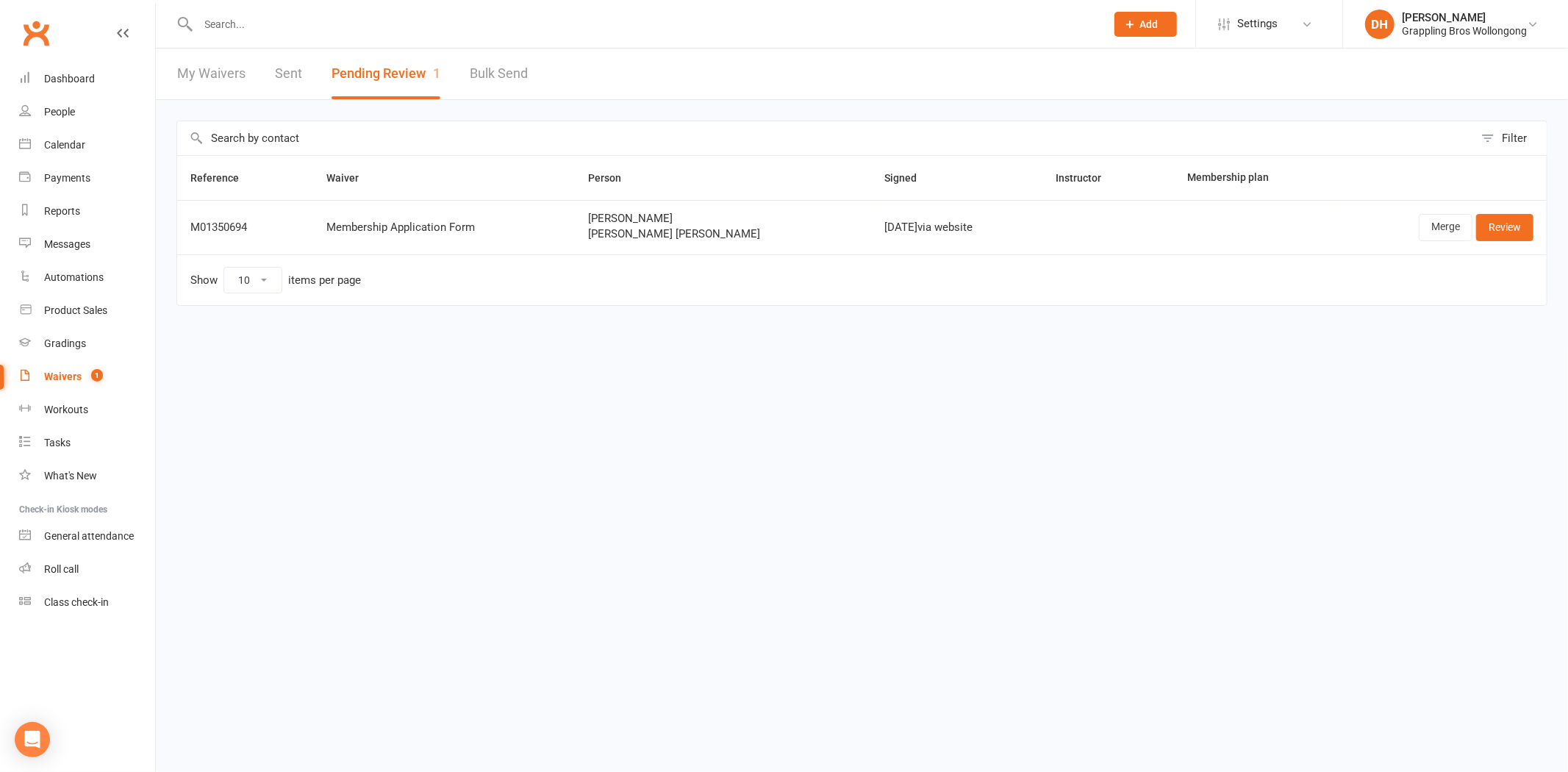
click at [324, 23] on input "text" at bounding box center [645, 24] width 901 height 20
click at [1432, 222] on link "Merge" at bounding box center [1446, 228] width 54 height 27
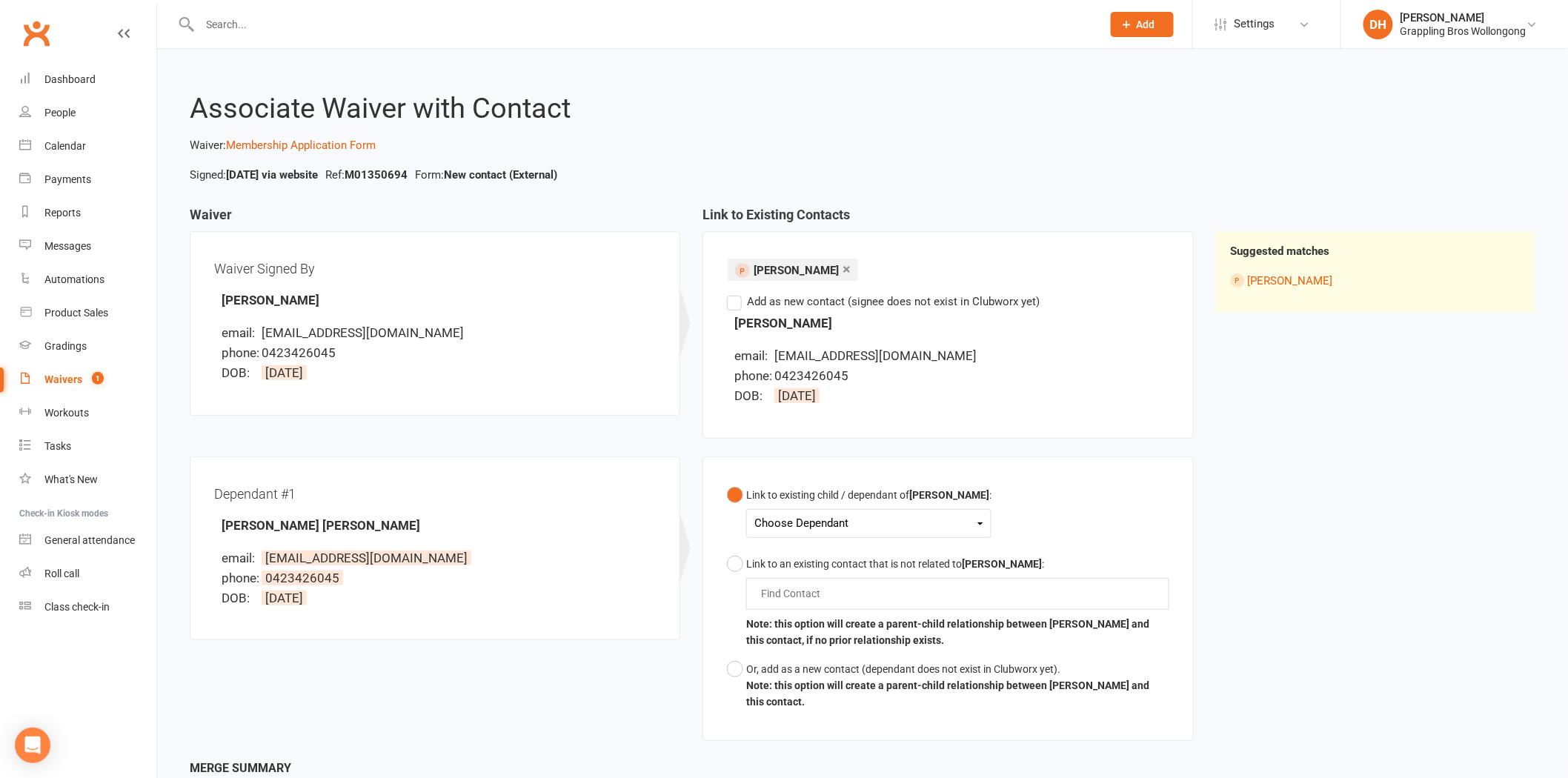
click at [832, 515] on div "Choose Dependant" at bounding box center [869, 523] width 229 height 20
click at [828, 557] on link "Hudson Sanvitale" at bounding box center [875, 558] width 239 height 32
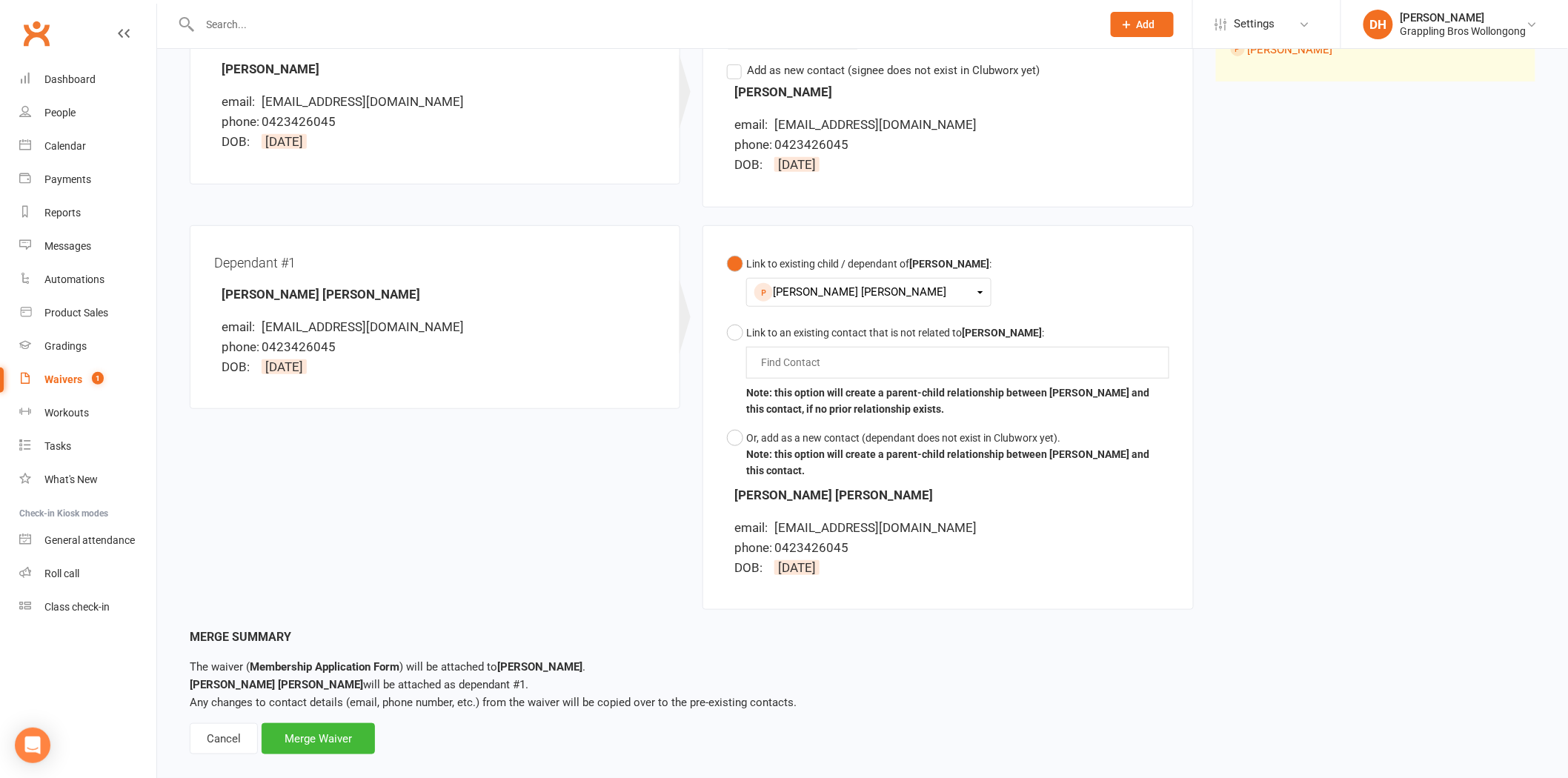
scroll to position [252, 0]
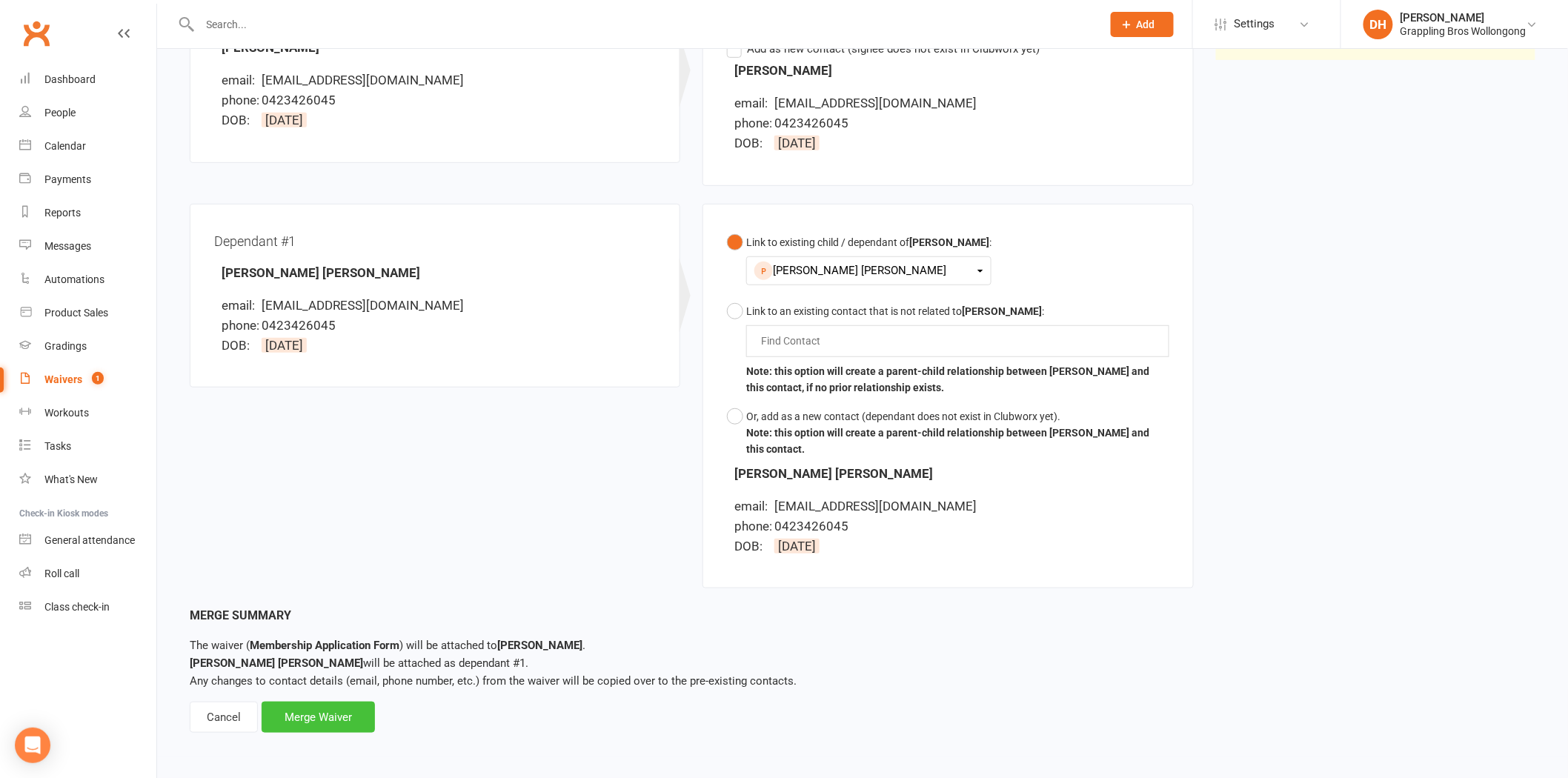
click at [359, 713] on div "Merge Waiver" at bounding box center [318, 717] width 114 height 31
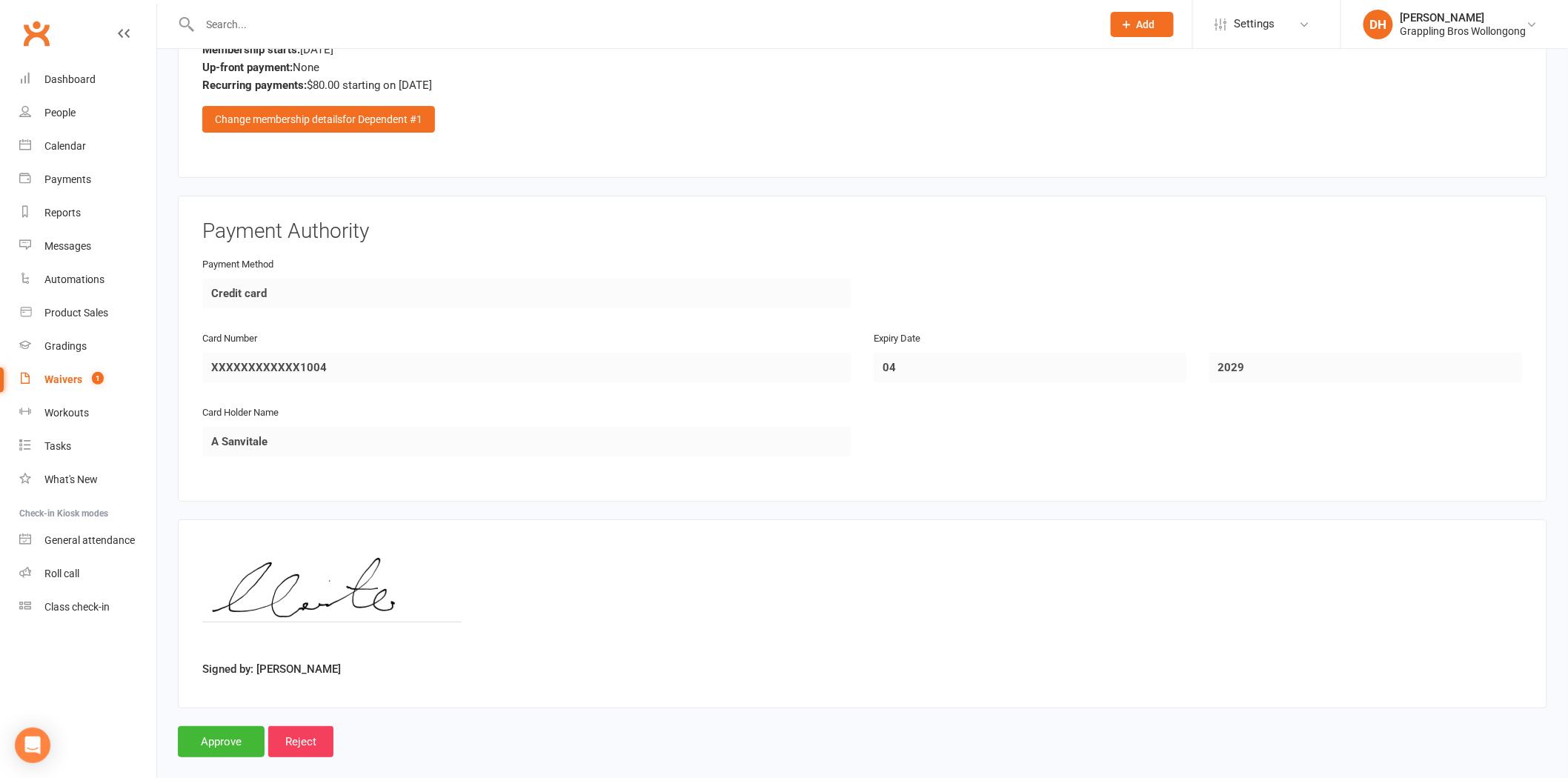
scroll to position [2176, 0]
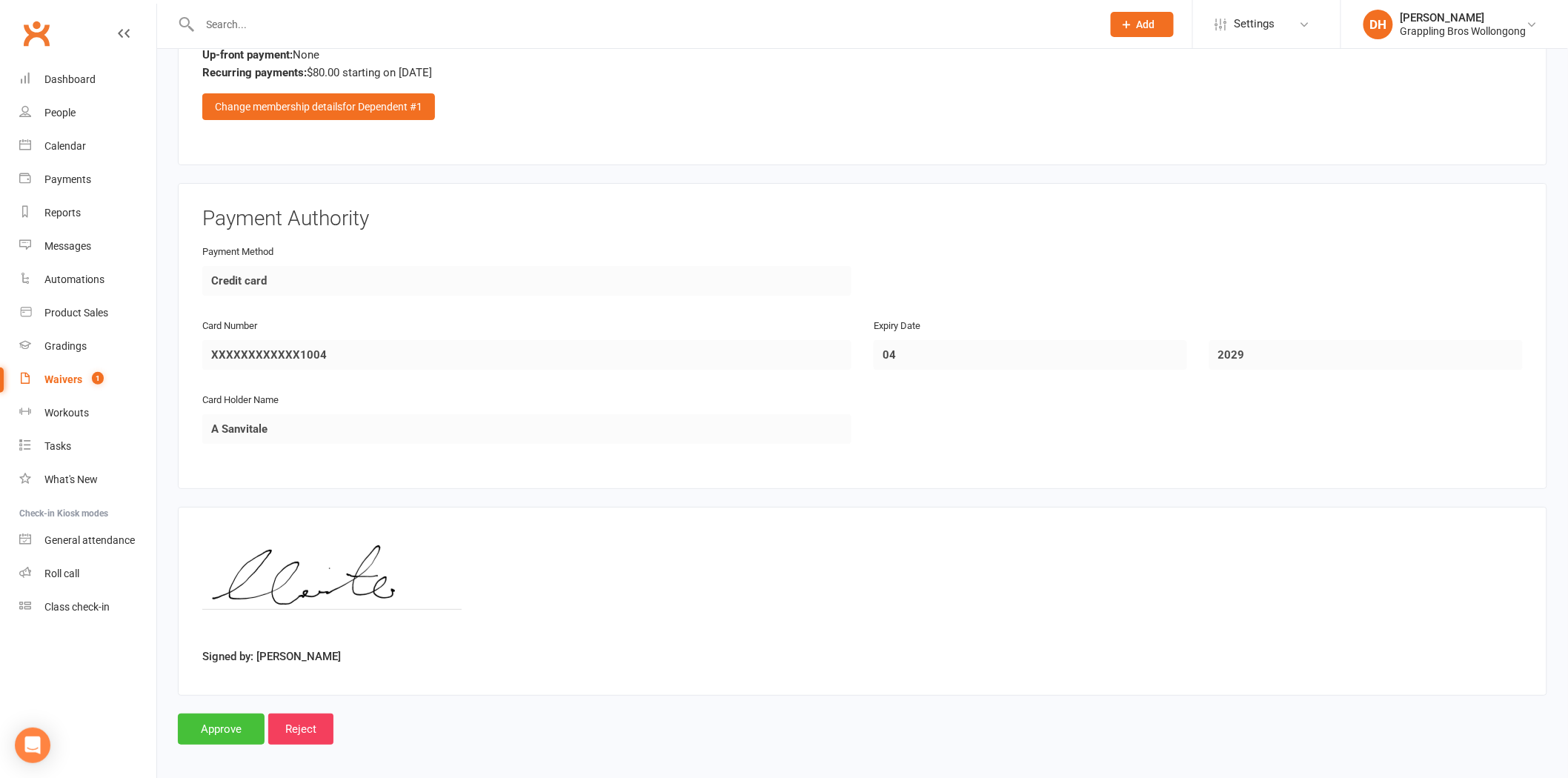
click at [240, 713] on input "Approve" at bounding box center [221, 728] width 87 height 31
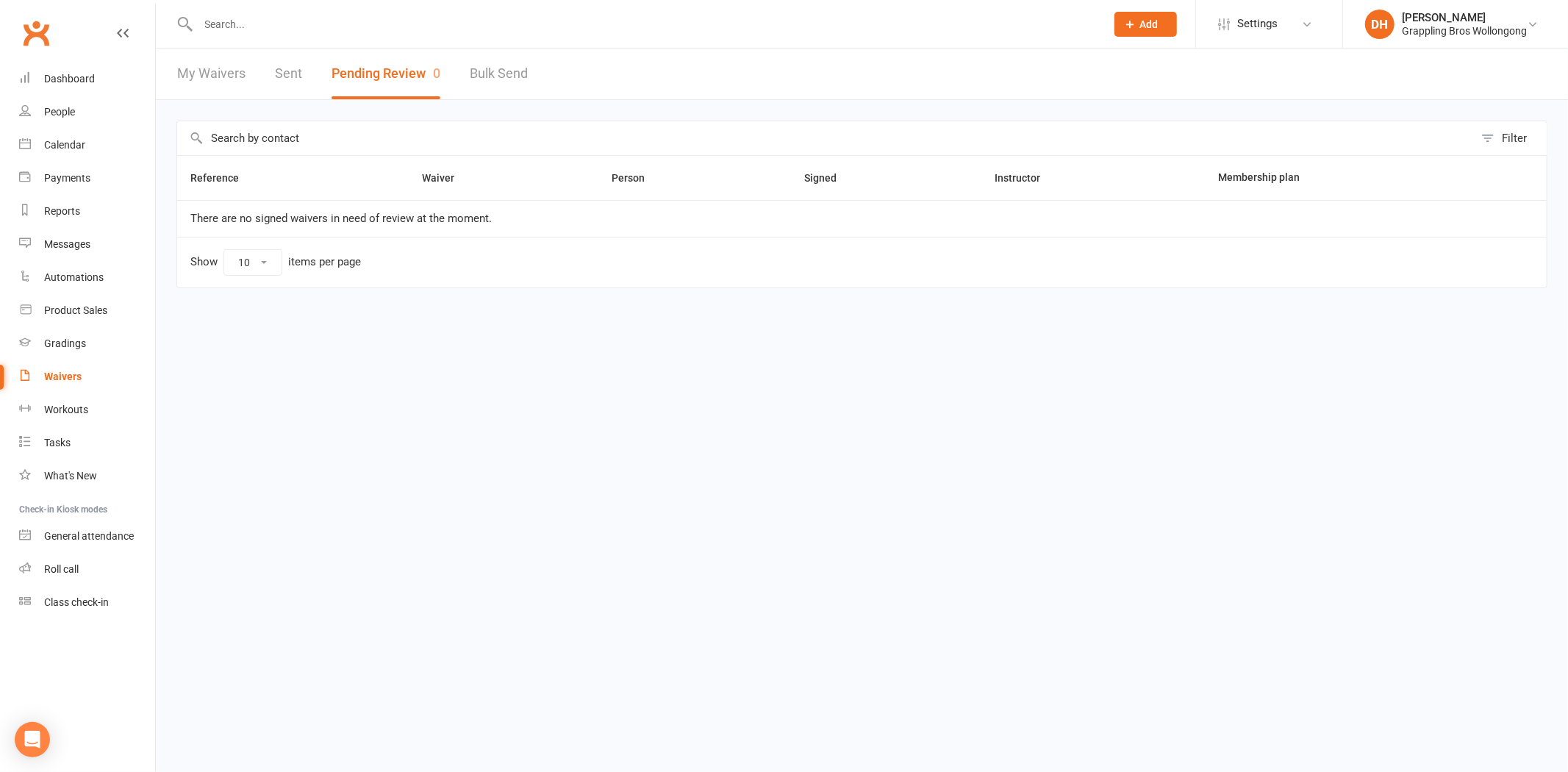
click at [335, 31] on input "text" at bounding box center [645, 24] width 901 height 20
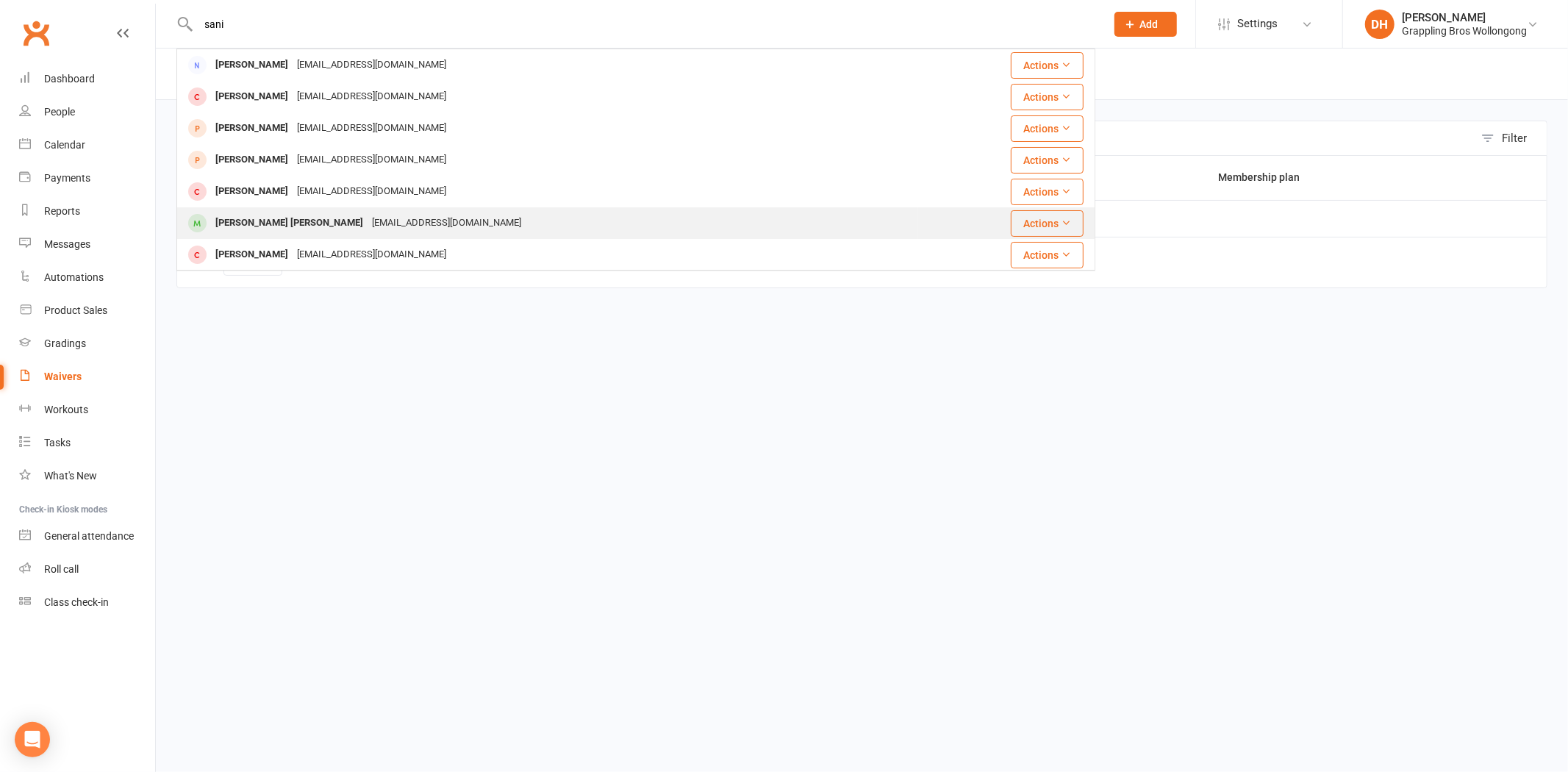
type input "sani"
click at [368, 214] on div "a_sanvitale@yahoo.com.au" at bounding box center [447, 223] width 158 height 21
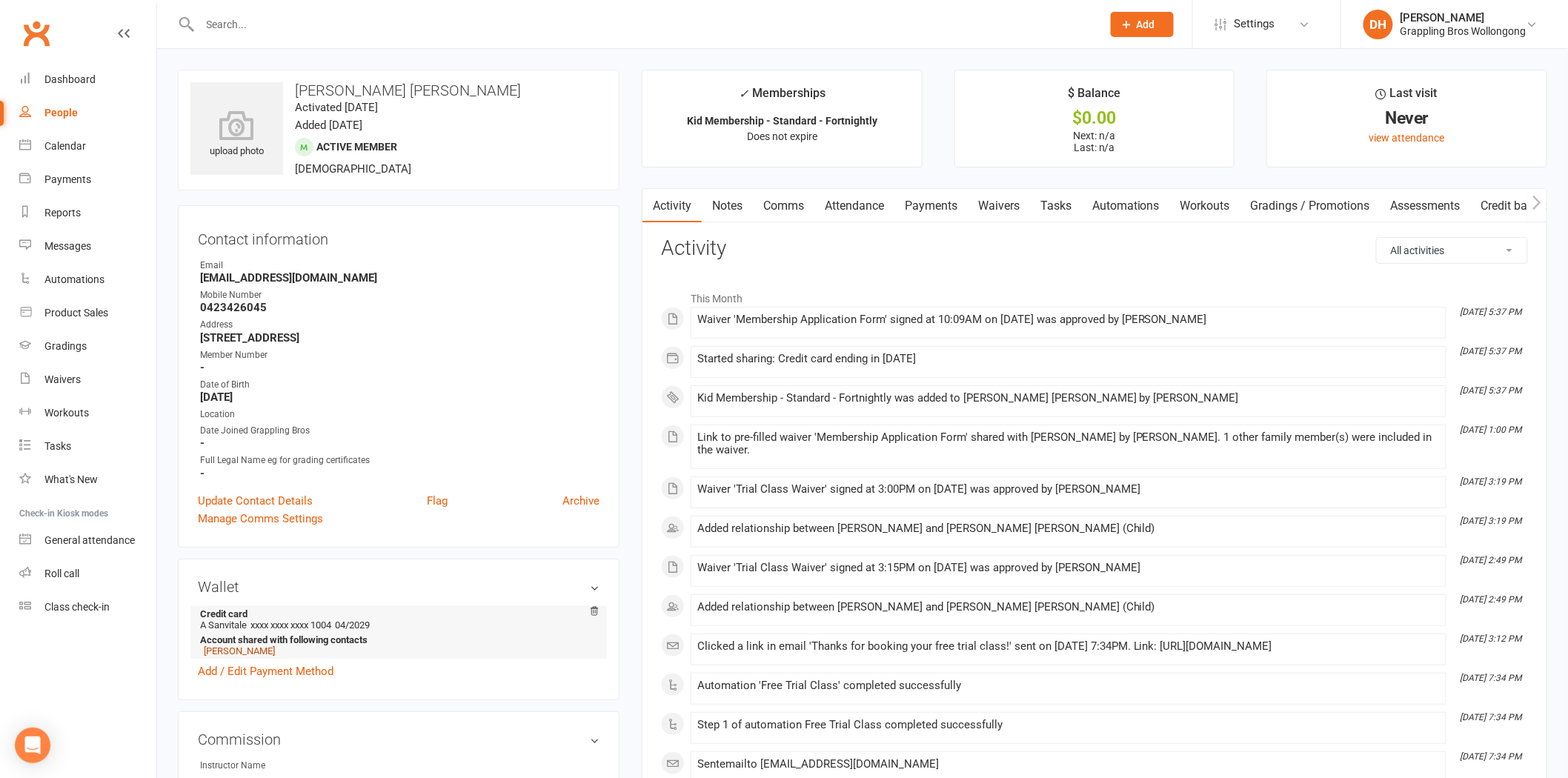
click at [260, 652] on link "Adam Sanvitale" at bounding box center [240, 651] width 71 height 11
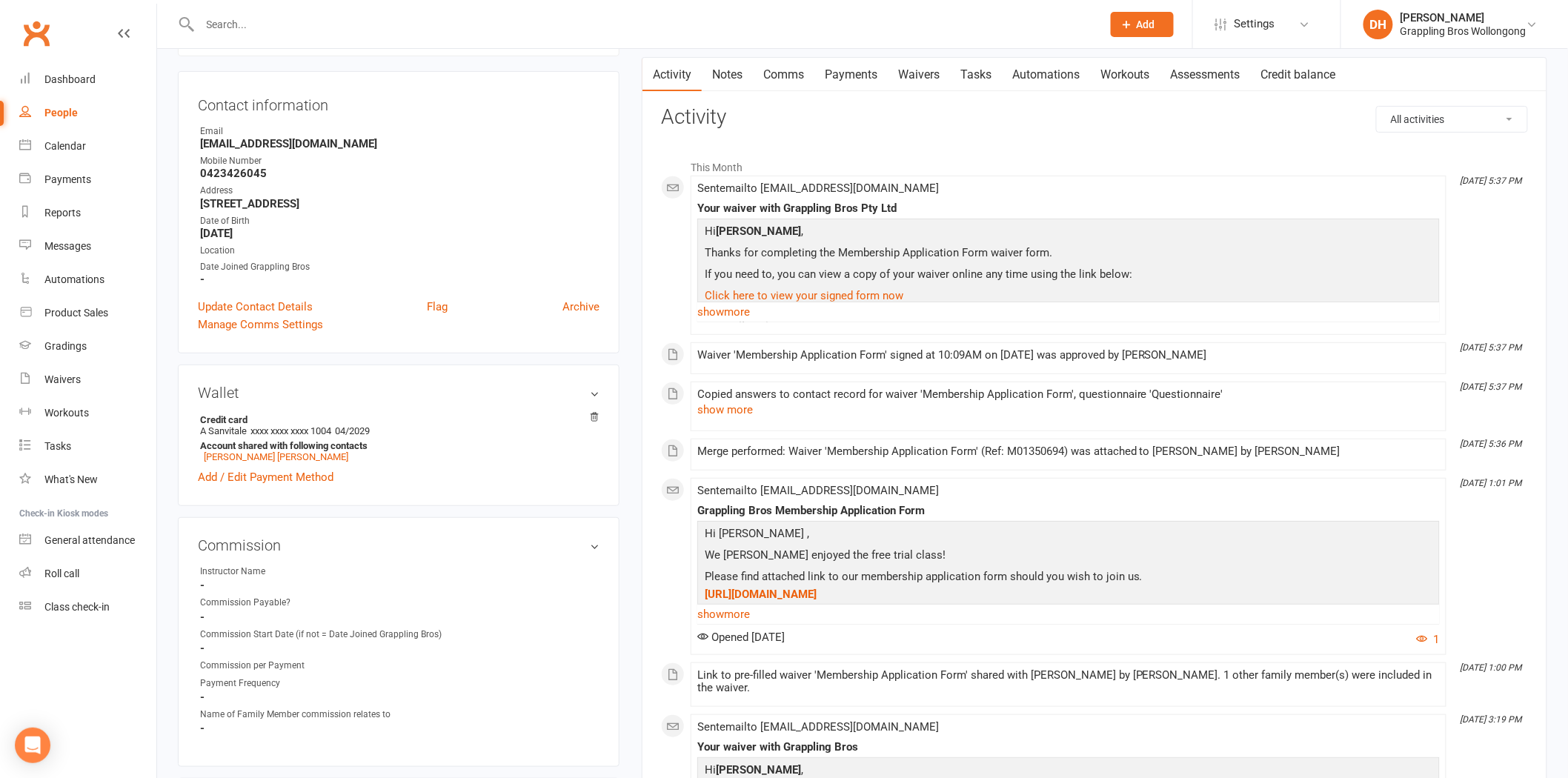
scroll to position [164, 0]
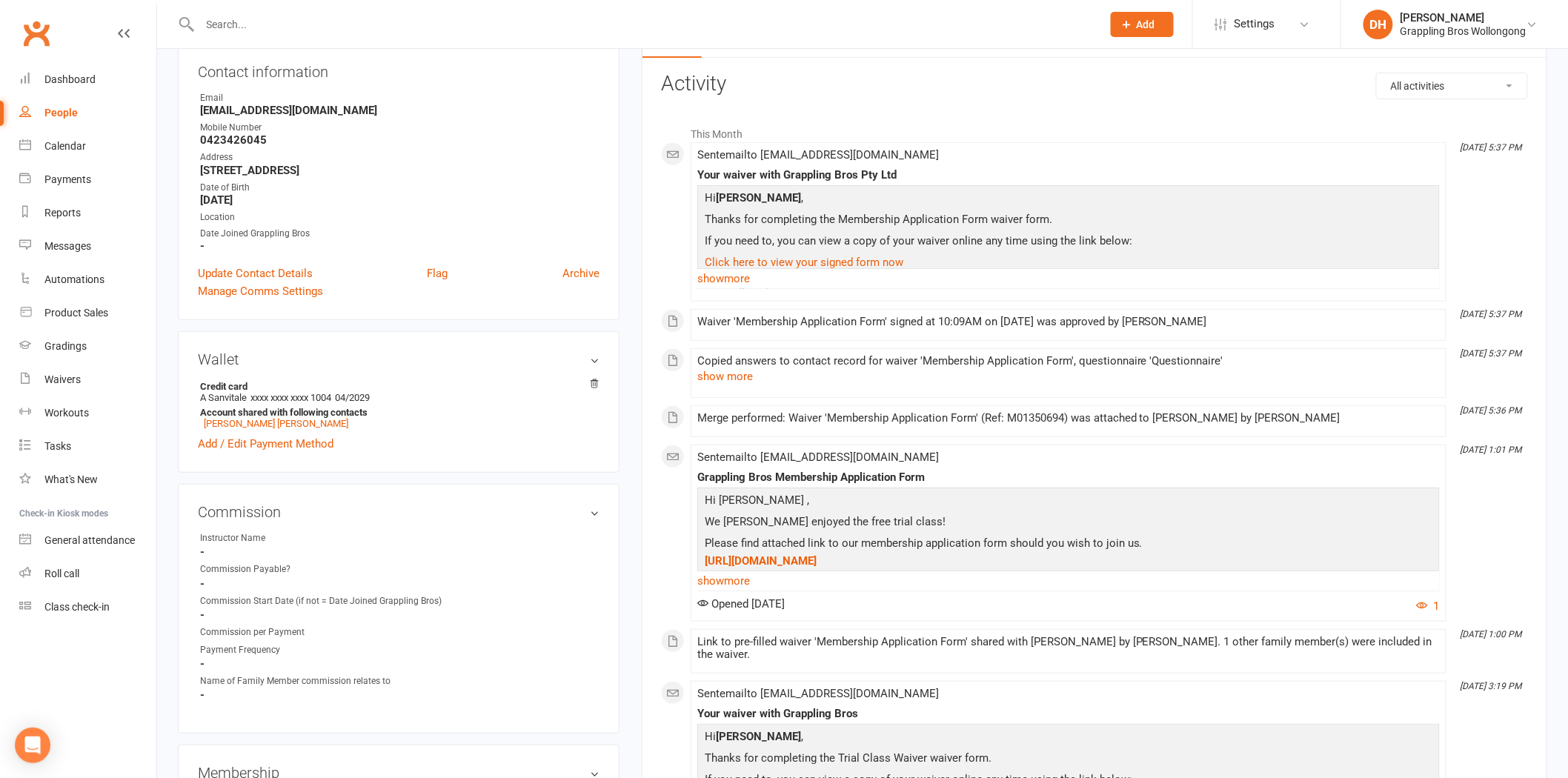
click at [350, 21] on input "text" at bounding box center [643, 25] width 896 height 21
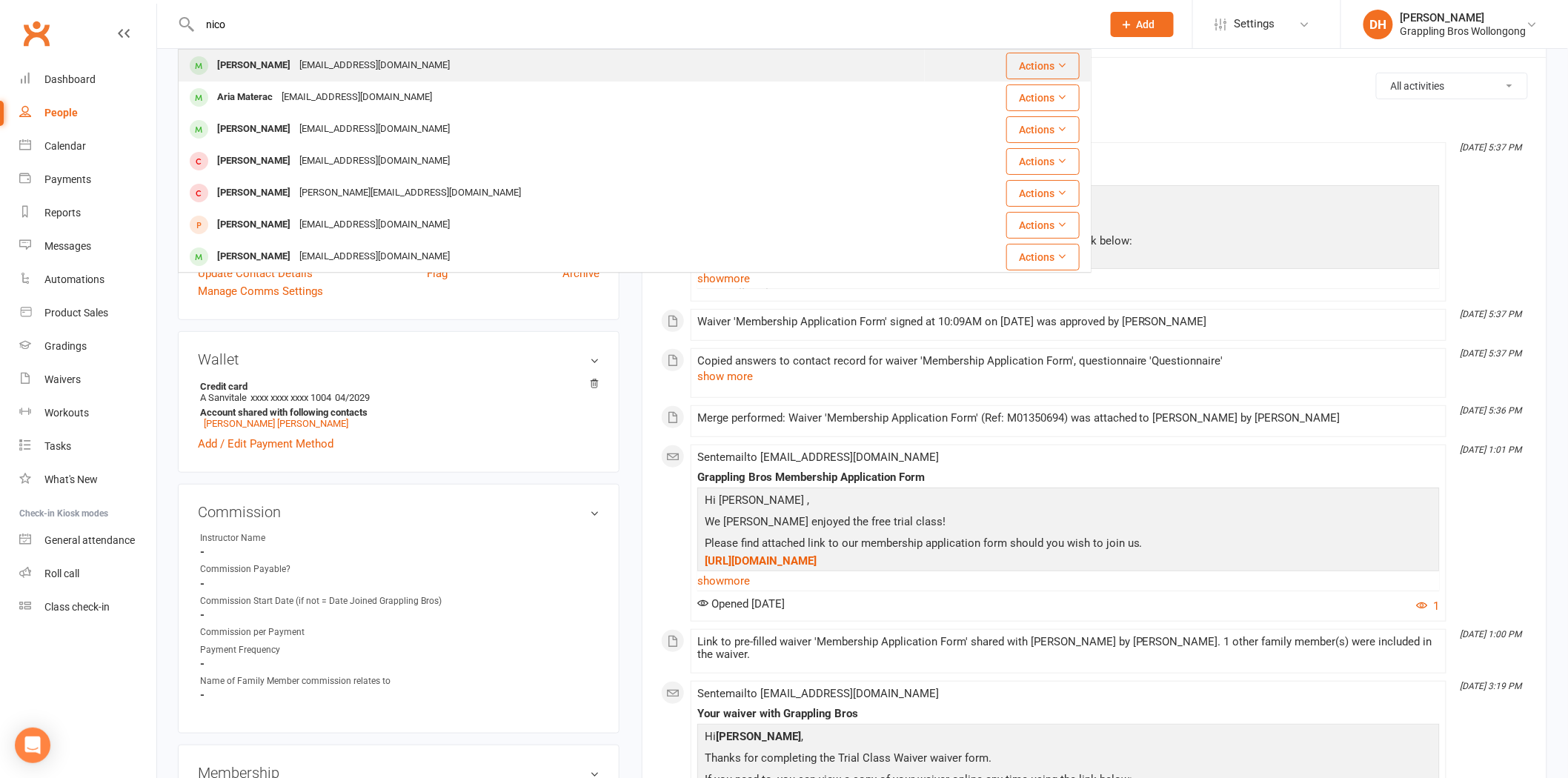
type input "nico"
click at [353, 62] on div "nicomaterac@gmail.com" at bounding box center [374, 65] width 160 height 21
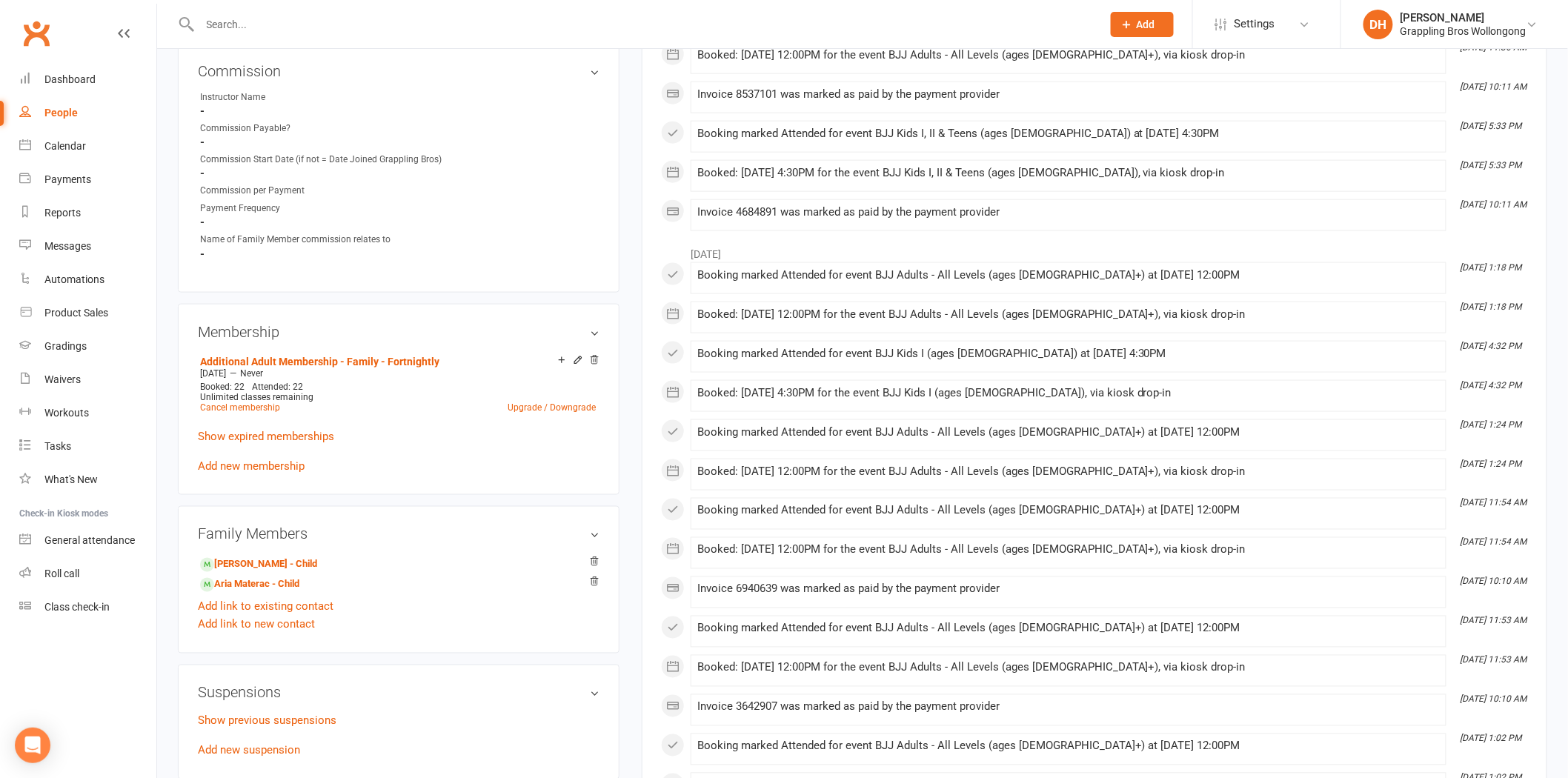
scroll to position [1359, 0]
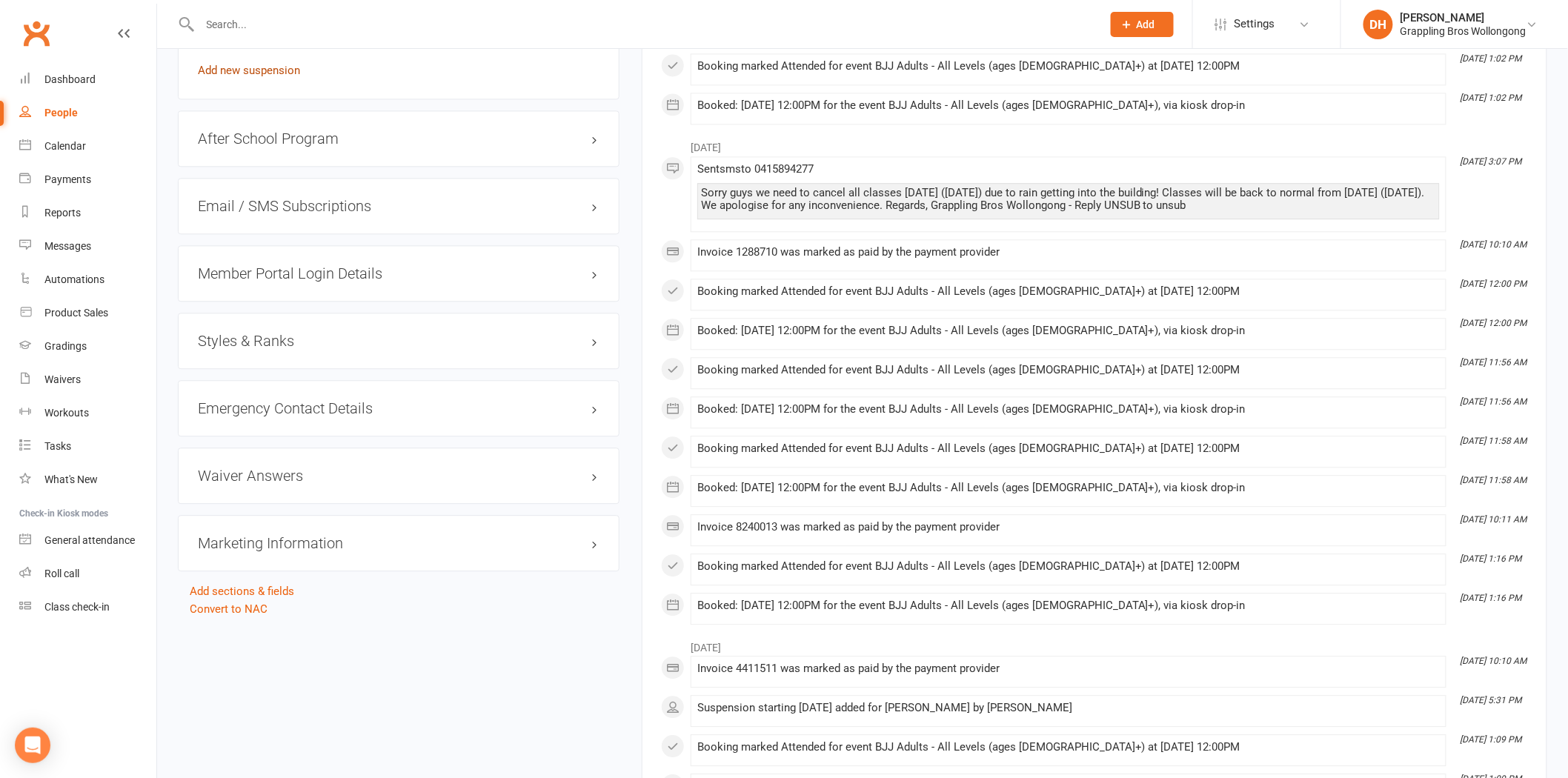
click at [260, 68] on link "Add new suspension" at bounding box center [249, 70] width 102 height 13
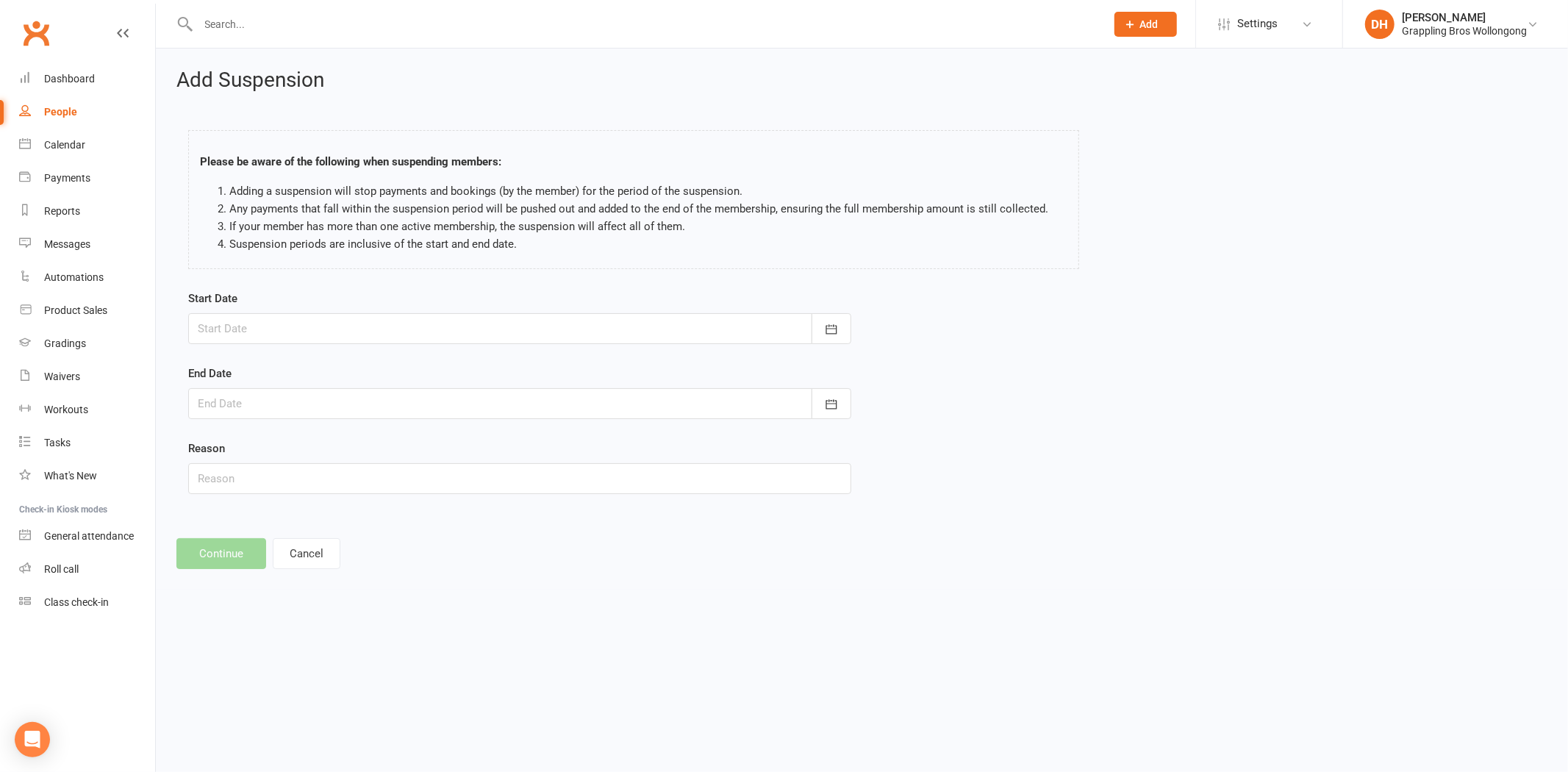
click at [357, 328] on div at bounding box center [520, 328] width 663 height 31
click at [281, 472] on span "15" at bounding box center [280, 477] width 12 height 12
type input "15 Sep 2025"
click at [283, 411] on div at bounding box center [520, 403] width 663 height 31
click at [439, 435] on icon "button" at bounding box center [444, 440] width 10 height 12
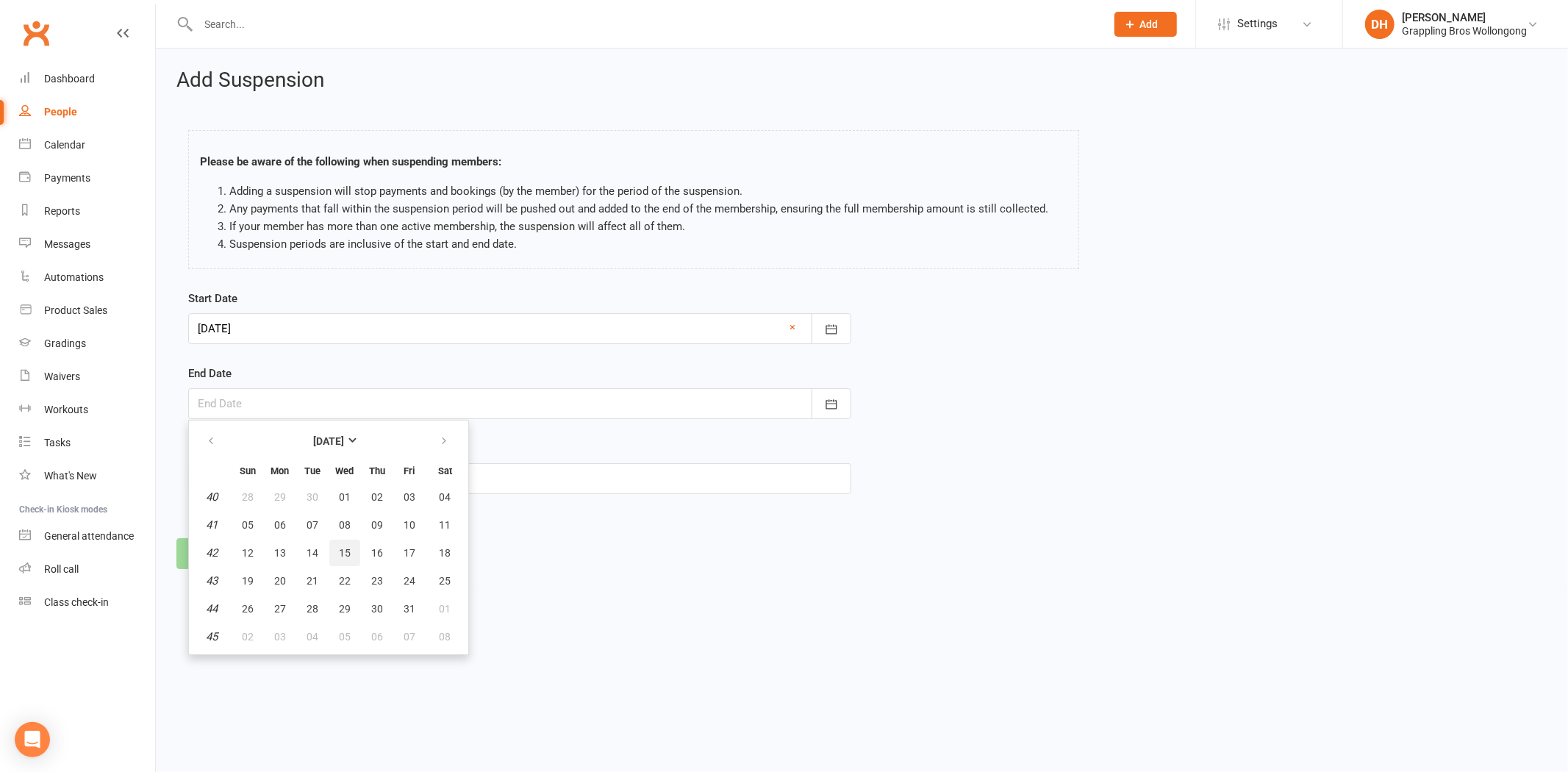
click at [343, 552] on span "15" at bounding box center [344, 552] width 12 height 12
type input "15 Oct 2025"
click at [277, 490] on input "text" at bounding box center [520, 478] width 663 height 31
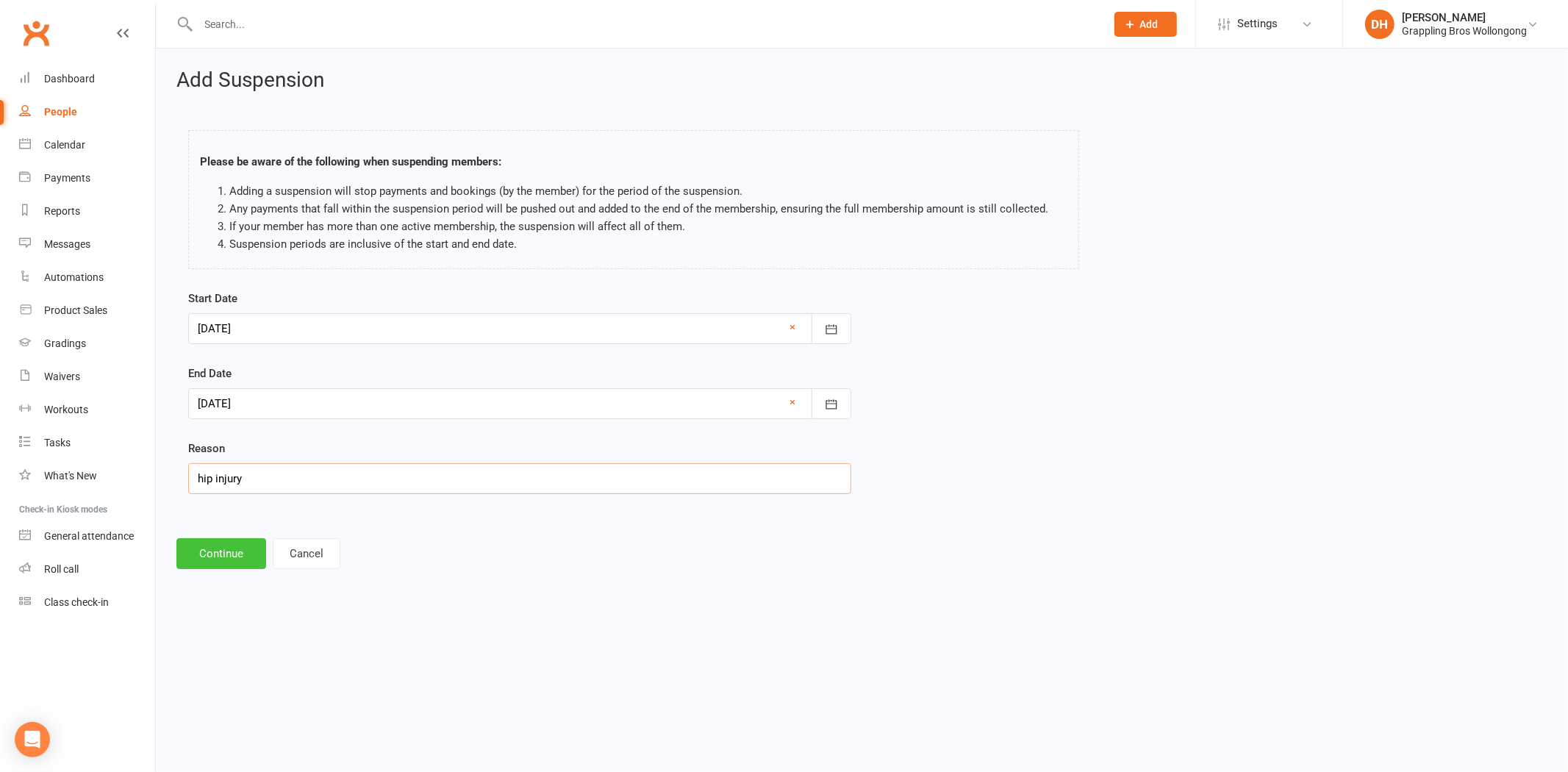
type input "hip injury"
click at [215, 546] on button "Continue" at bounding box center [221, 553] width 90 height 31
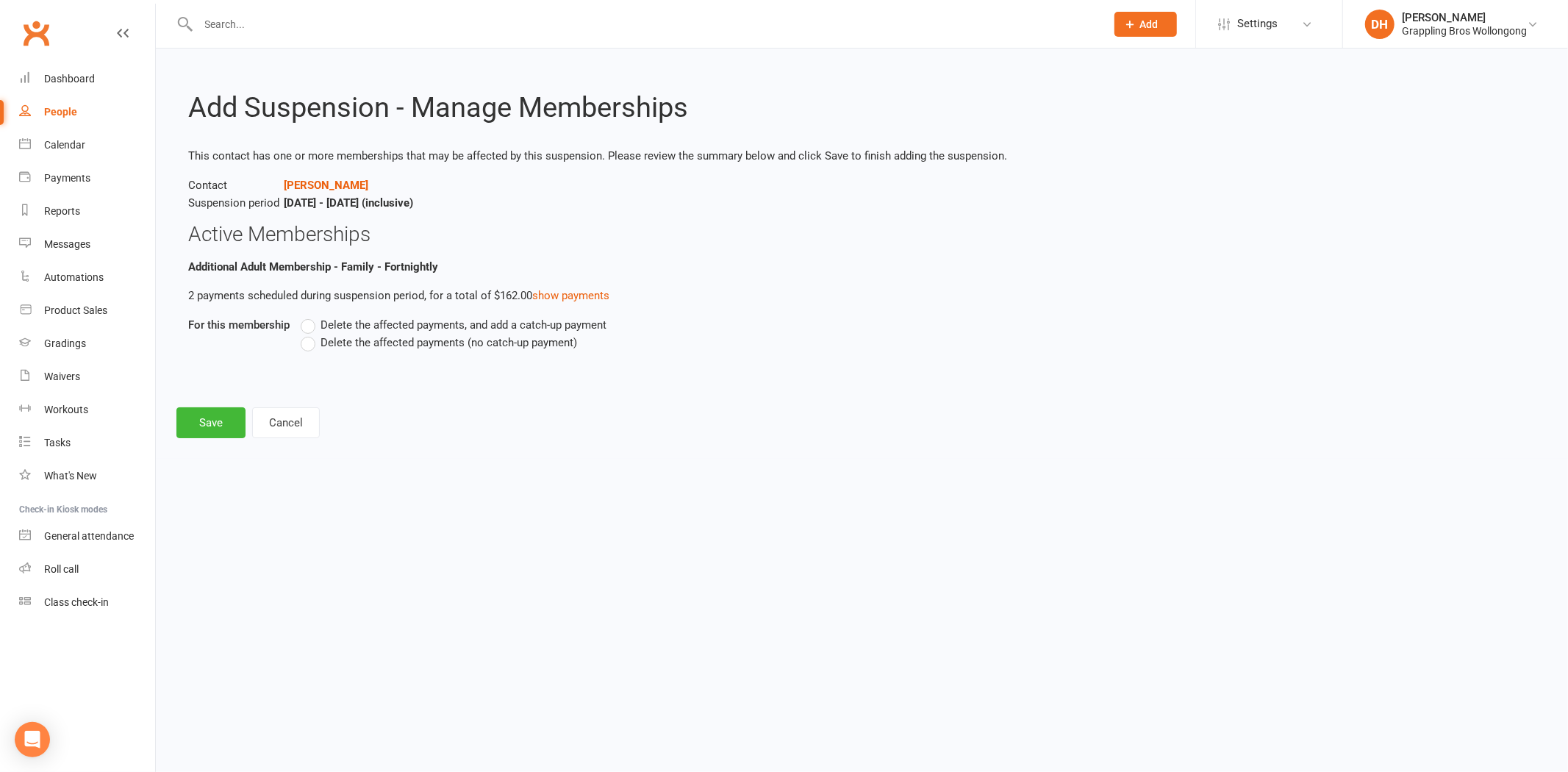
click at [373, 343] on span "Delete the affected payments (no catch-up payment)" at bounding box center [449, 342] width 257 height 16
click at [310, 334] on input "Delete the affected payments (no catch-up payment)" at bounding box center [306, 334] width 9 height 0
click at [190, 416] on button "Save" at bounding box center [211, 422] width 69 height 31
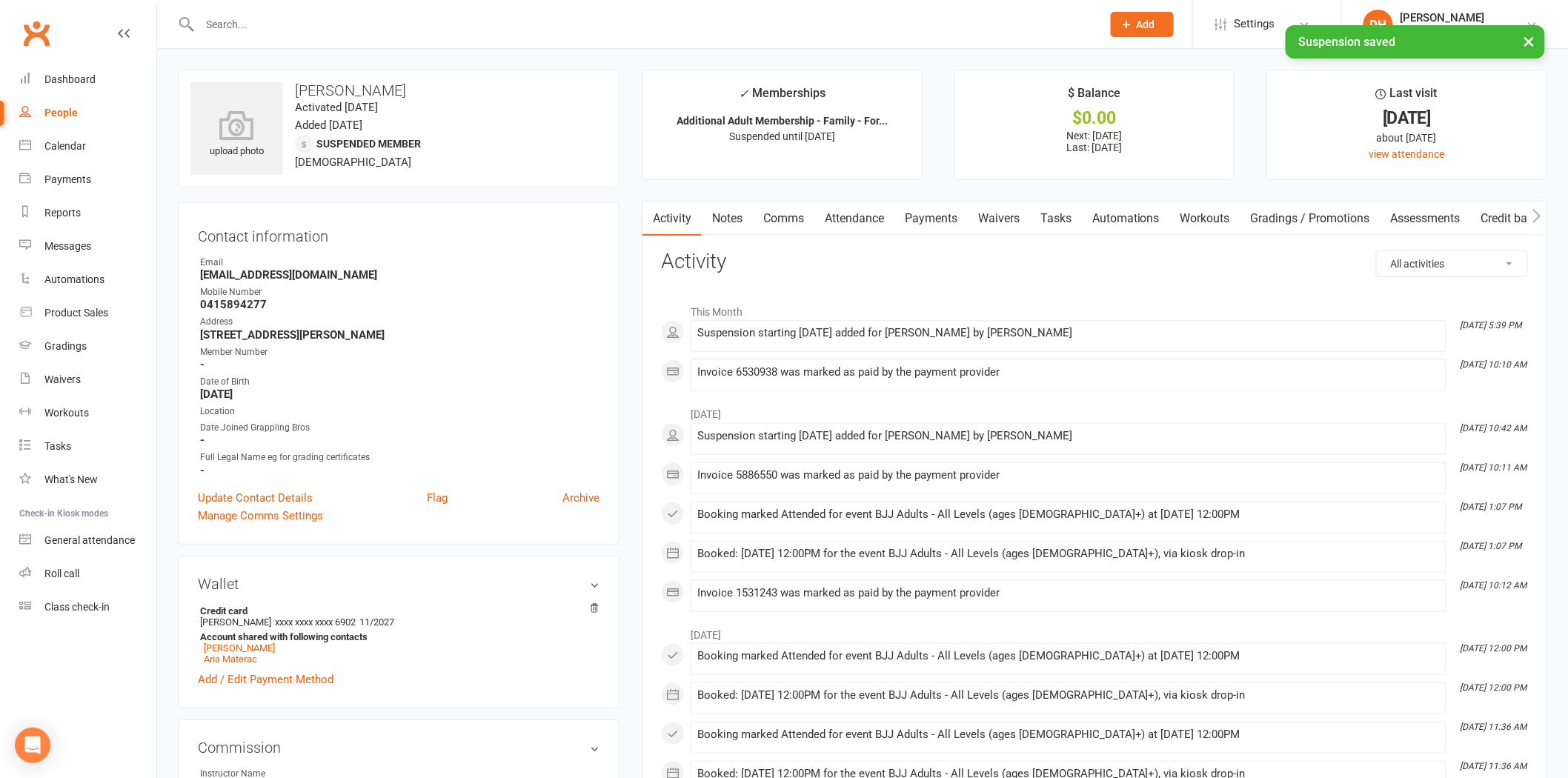
click at [931, 218] on link "Payments" at bounding box center [931, 218] width 73 height 34
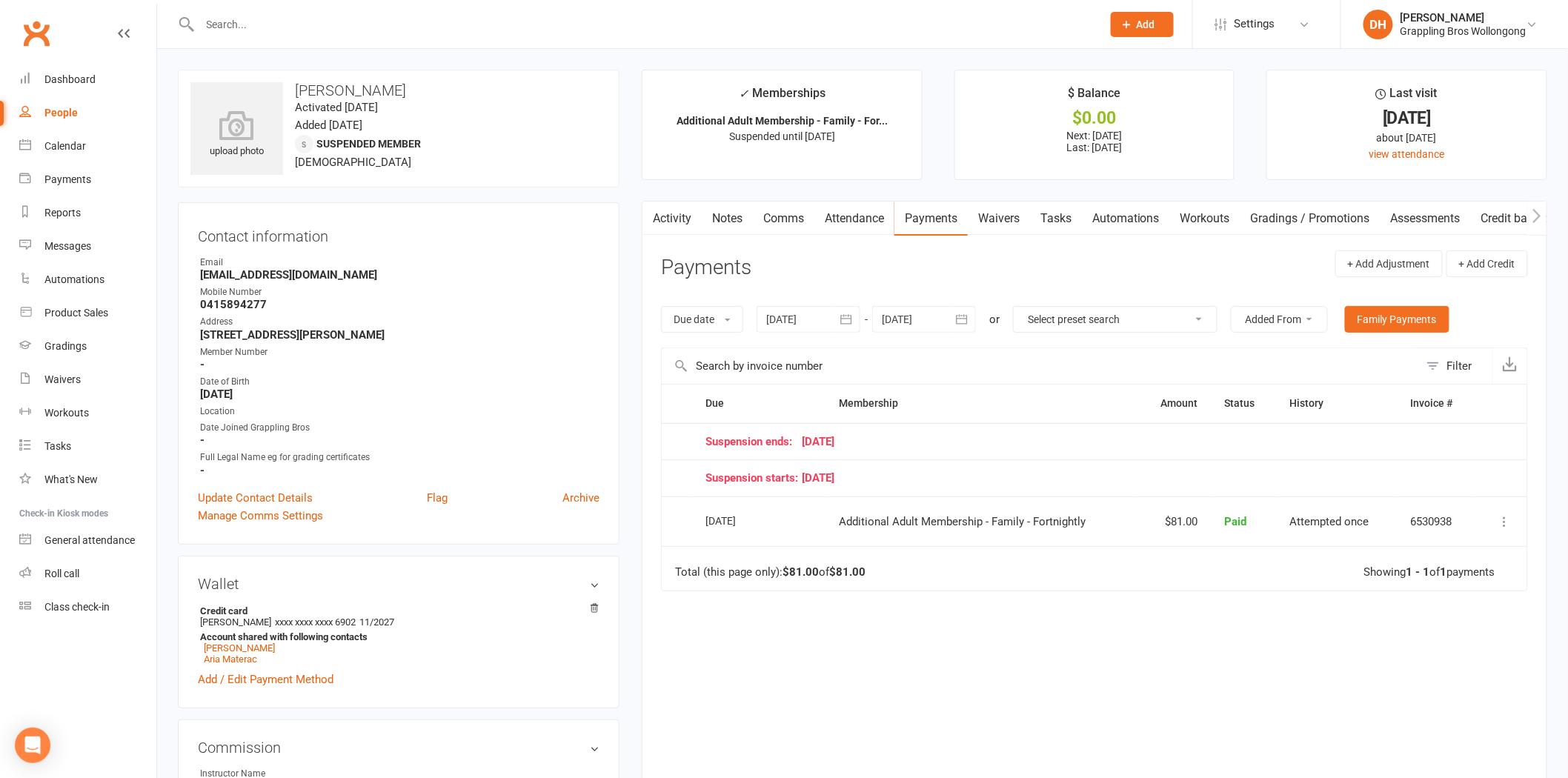
click at [425, 25] on input "text" at bounding box center [643, 25] width 896 height 21
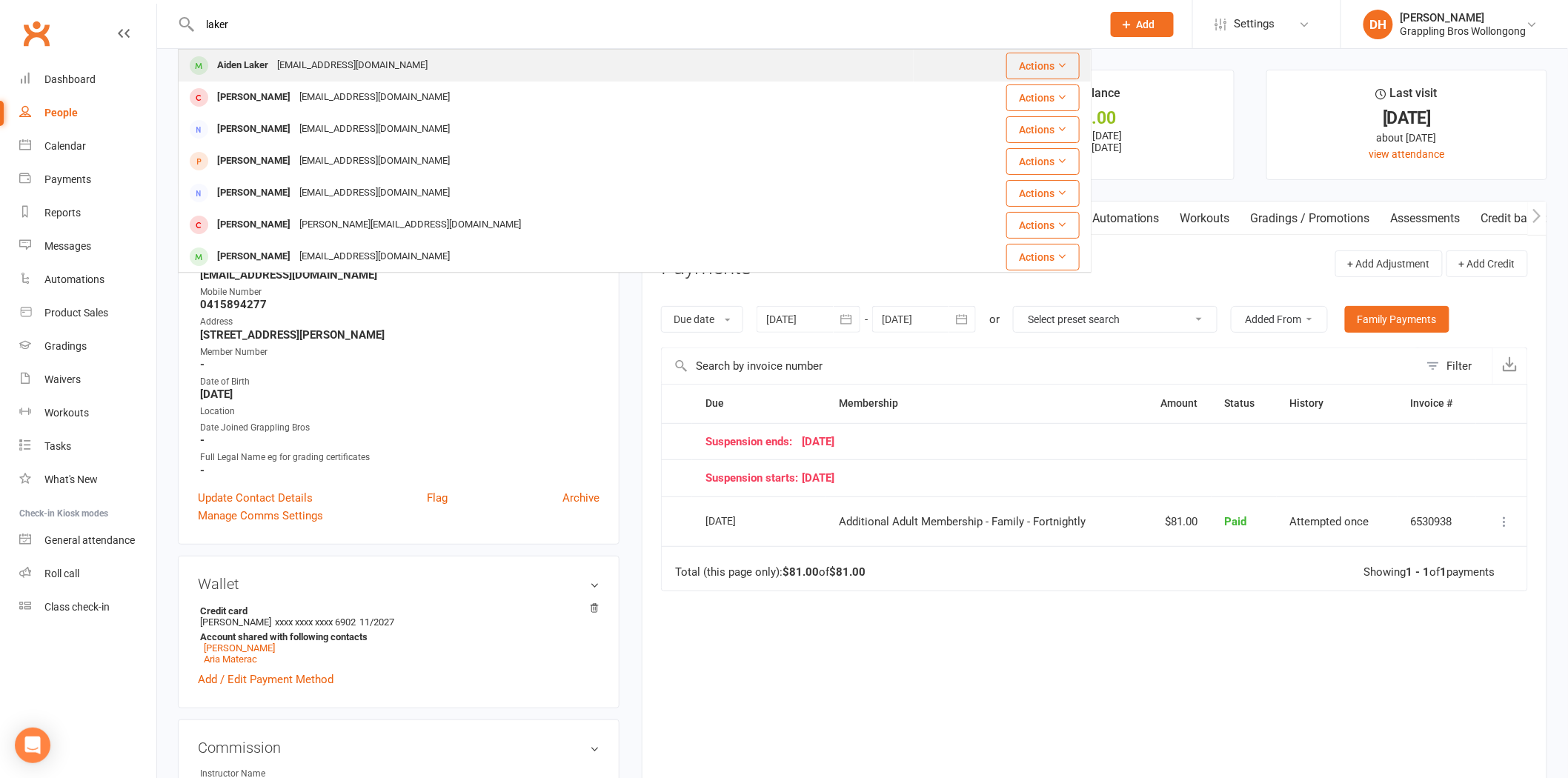
type input "laker"
click at [403, 70] on div "Aiden Laker reesepano@hotmail.com" at bounding box center [546, 65] width 734 height 30
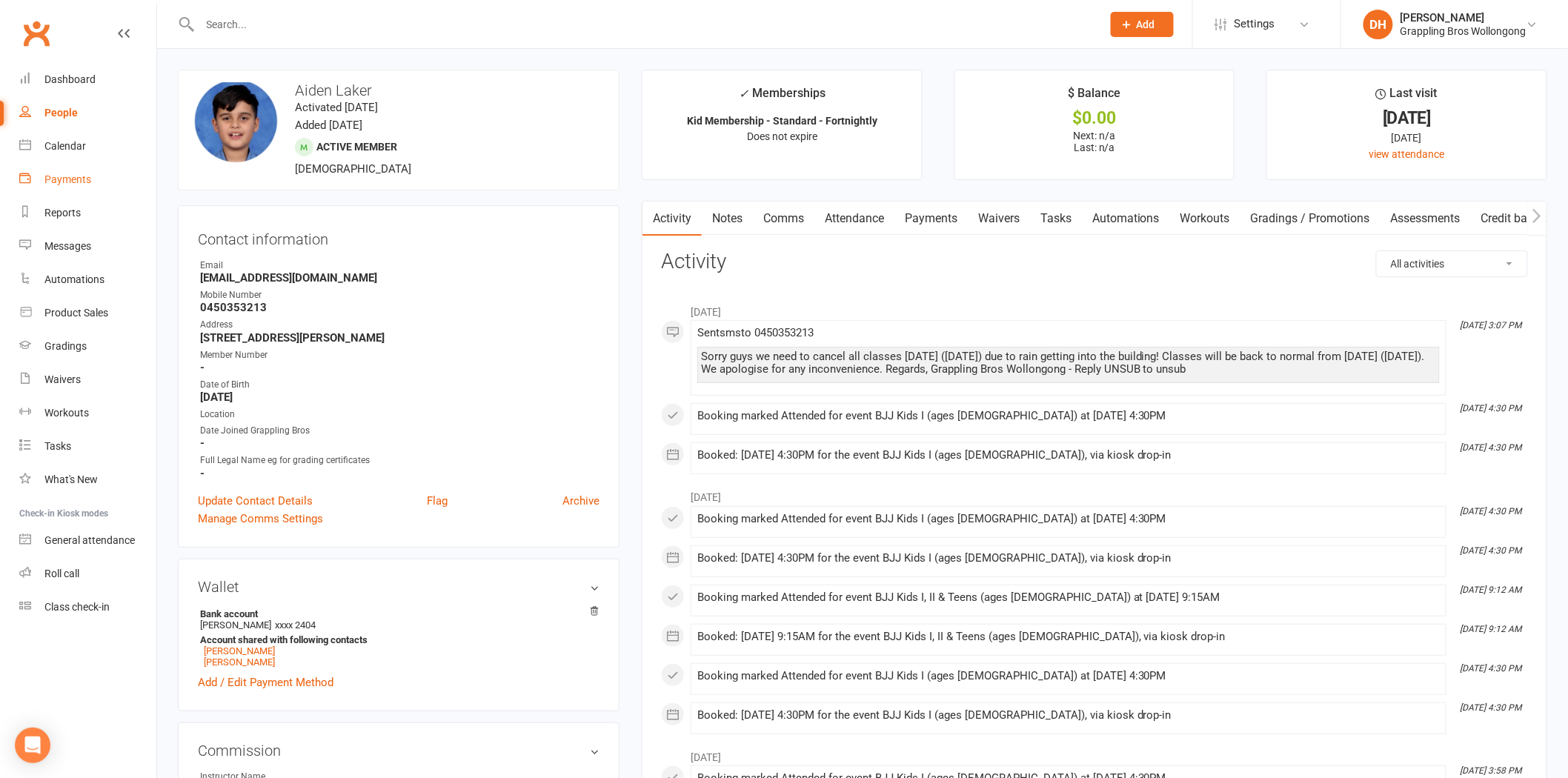
click at [77, 175] on div "Payments" at bounding box center [68, 179] width 47 height 12
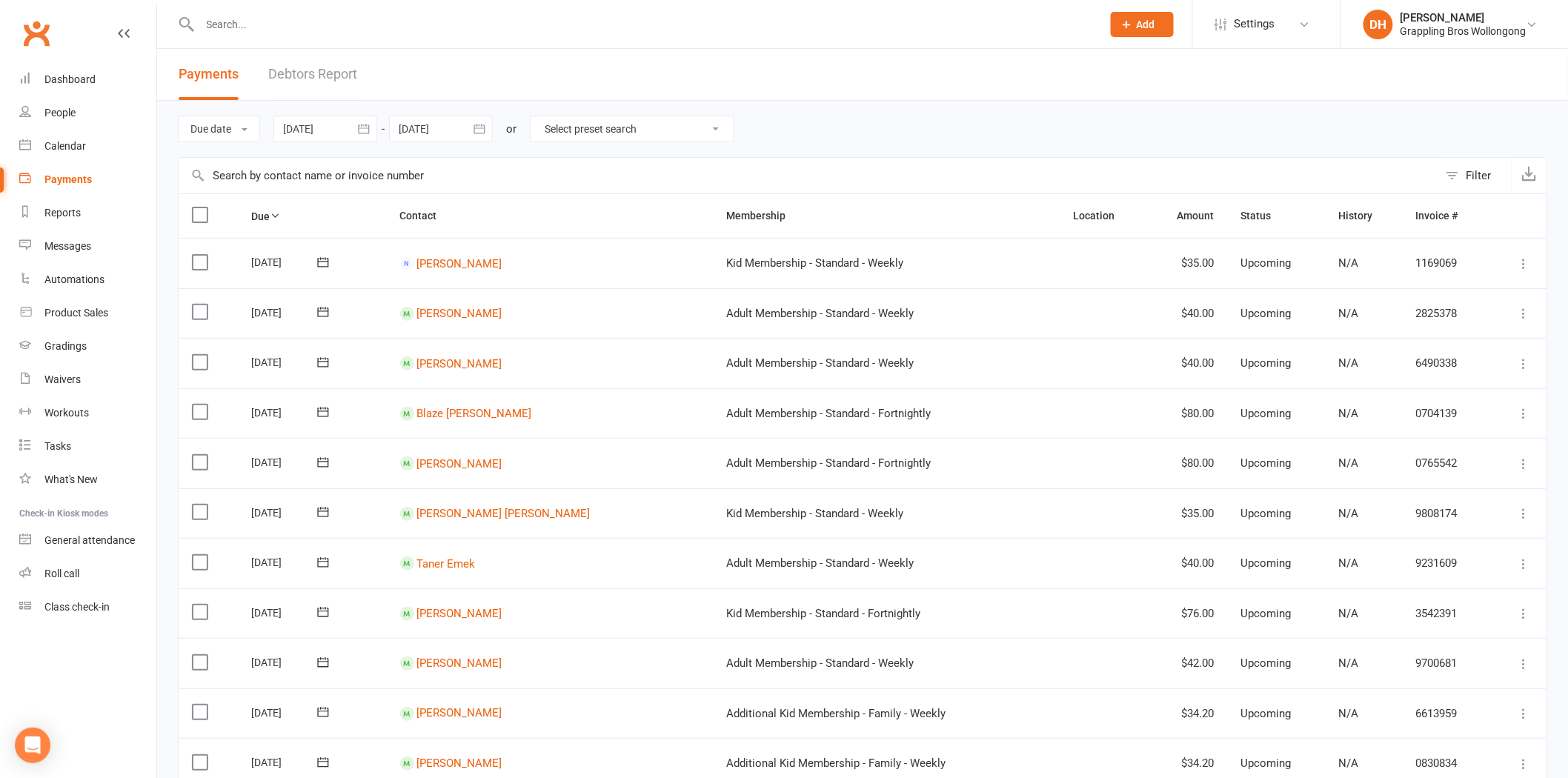
click at [303, 72] on link "Debtors Report" at bounding box center [313, 75] width 89 height 51
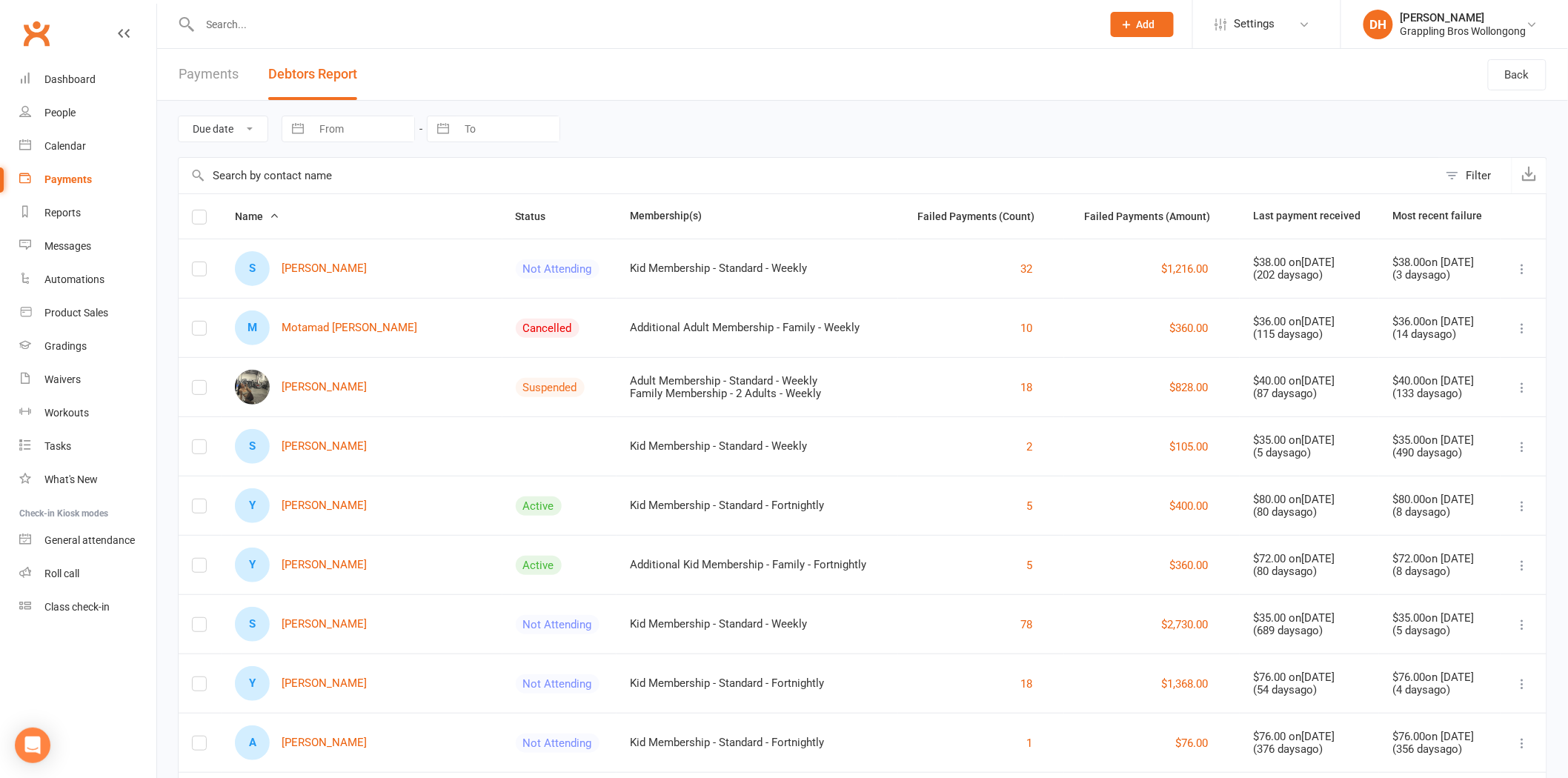
click at [275, 169] on input "text" at bounding box center [809, 175] width 1260 height 36
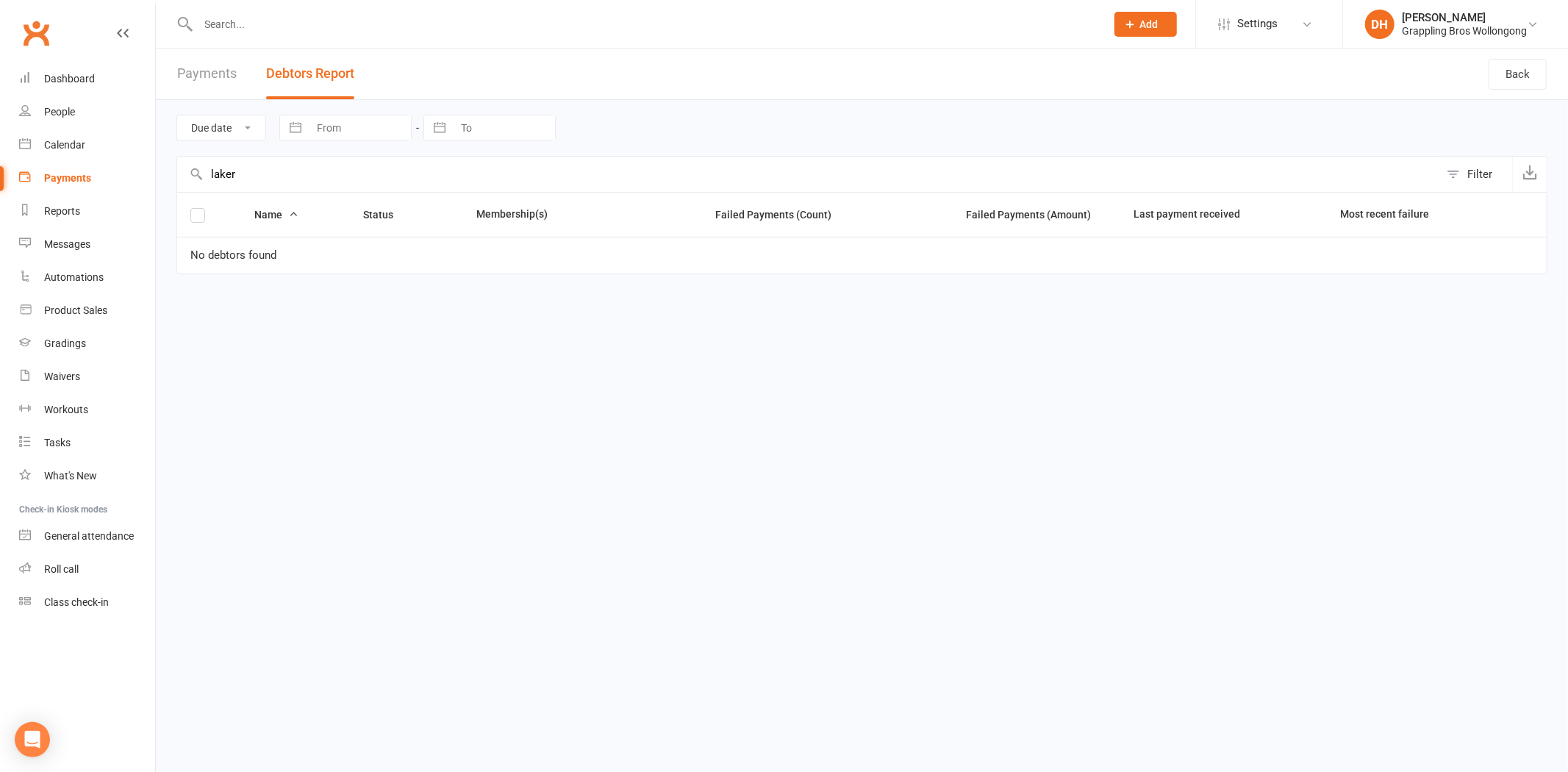
type input "laker"
click at [273, 24] on input "text" at bounding box center [645, 24] width 901 height 20
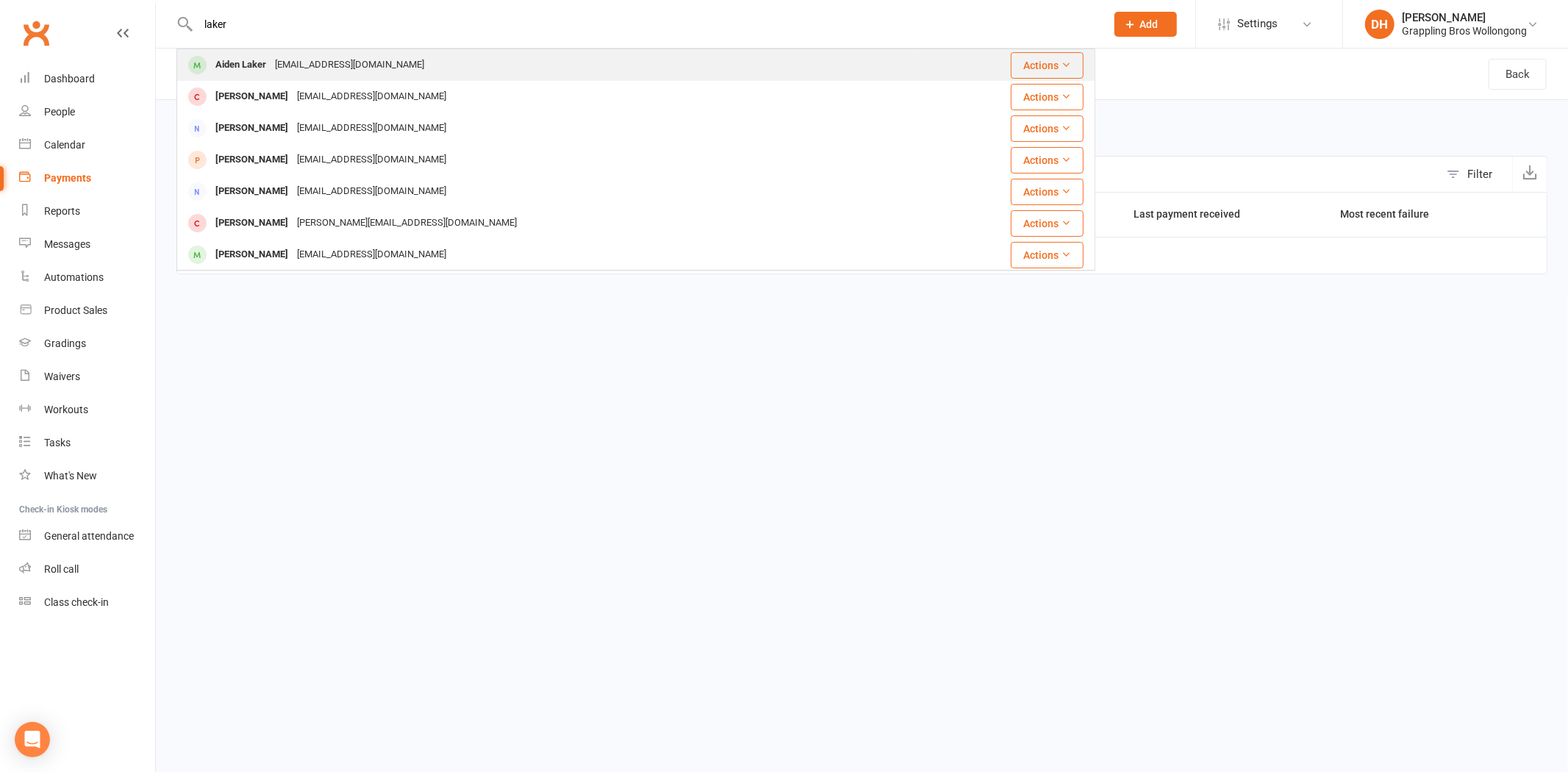
type input "laker"
click at [268, 73] on div "Aiden Laker" at bounding box center [241, 65] width 60 height 21
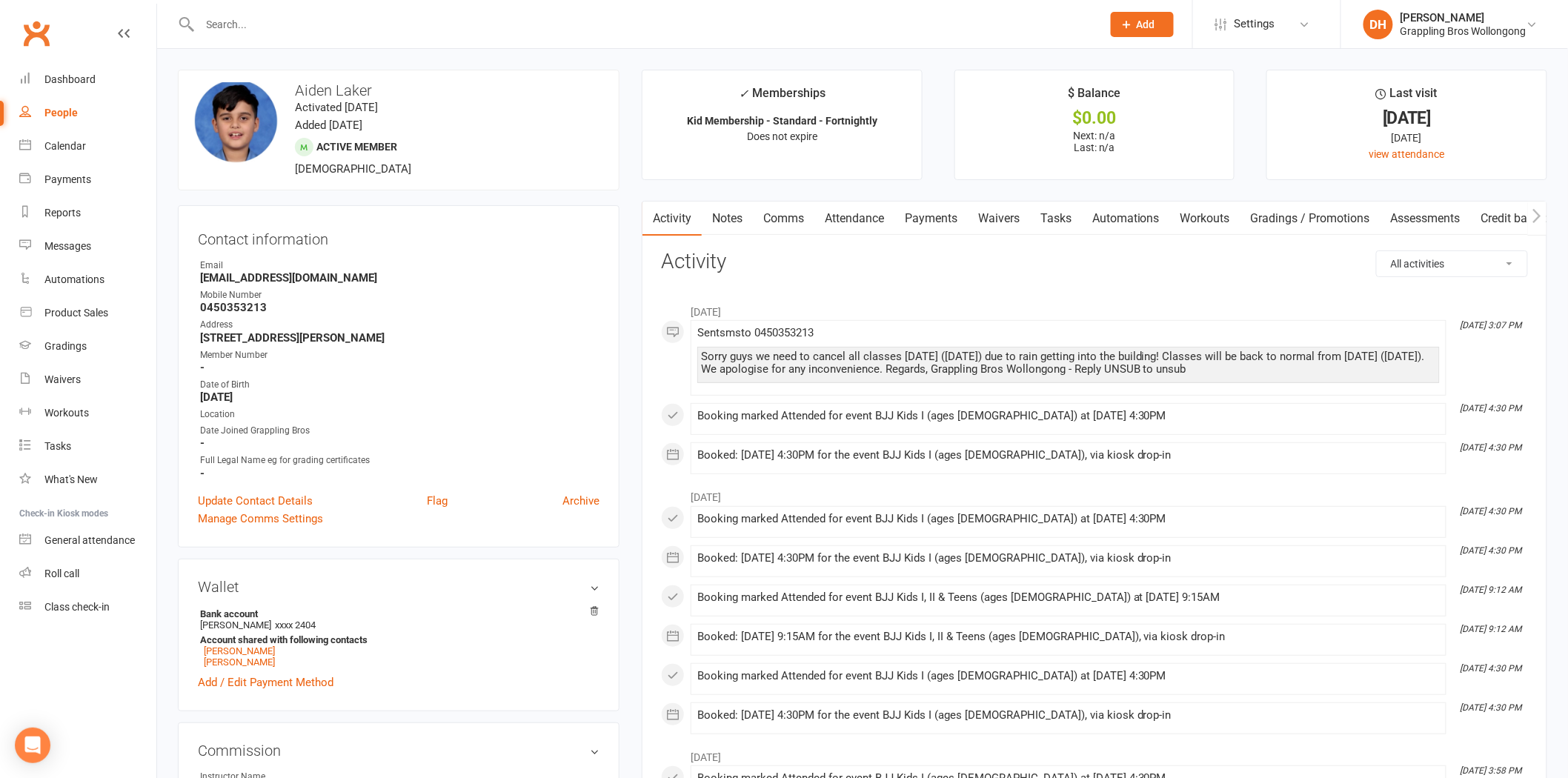
click at [941, 224] on link "Payments" at bounding box center [931, 218] width 73 height 34
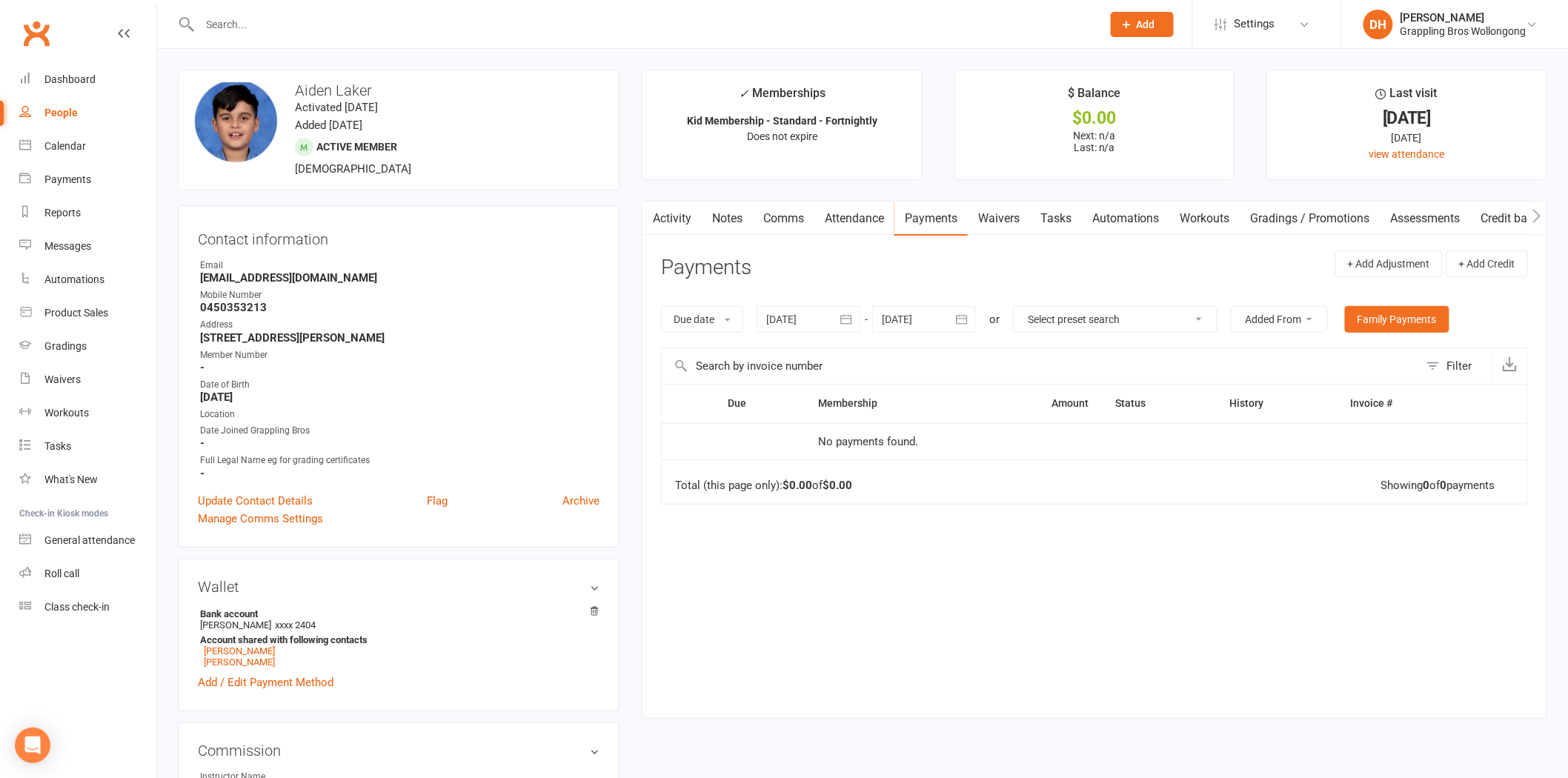
scroll to position [680, 0]
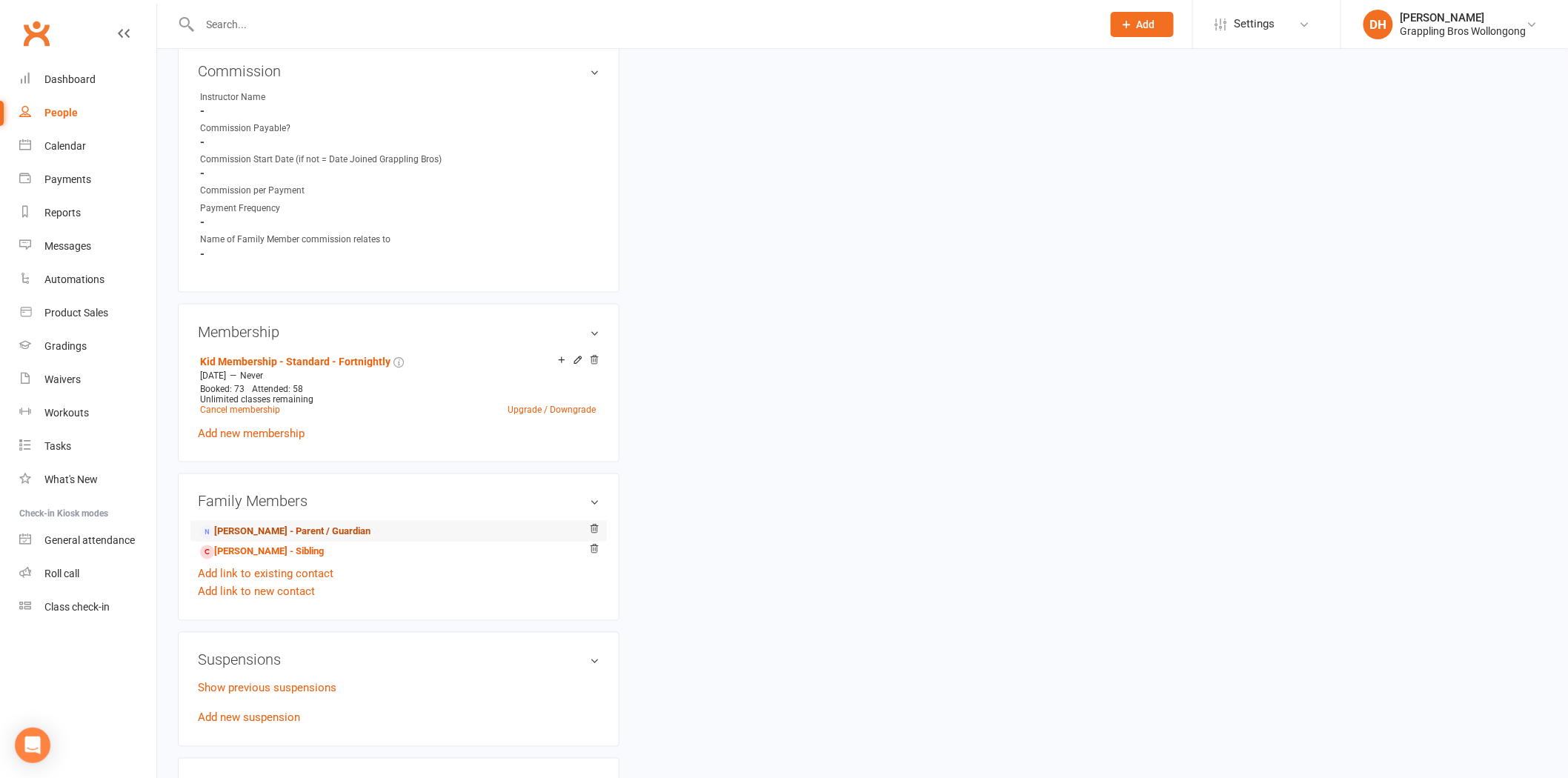
click at [352, 534] on link "Maria Teresita Laker - Parent / Guardian" at bounding box center [285, 533] width 171 height 16
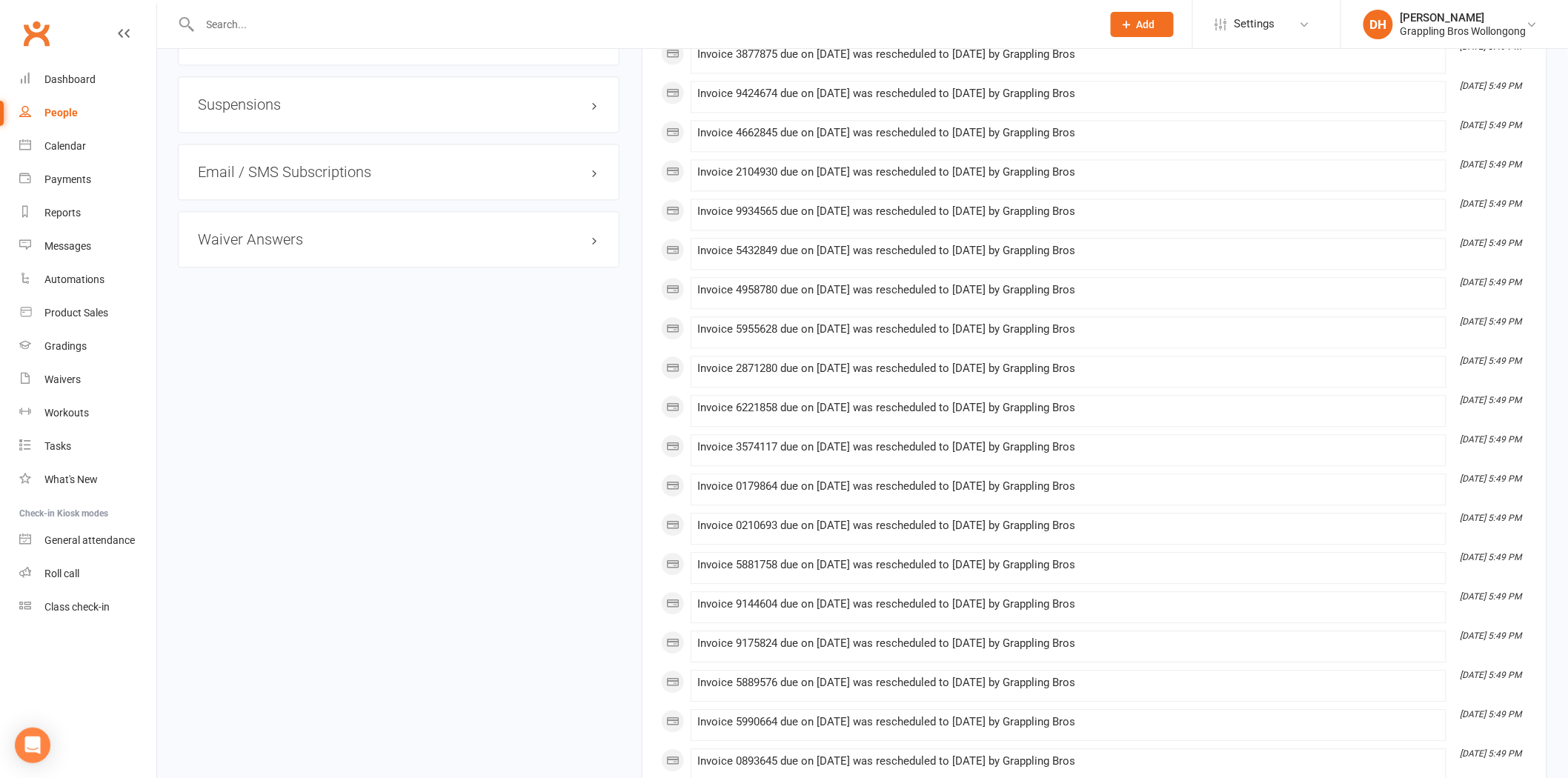
scroll to position [1359, 0]
click at [260, 75] on h3 "Suspensions" at bounding box center [399, 67] width 402 height 17
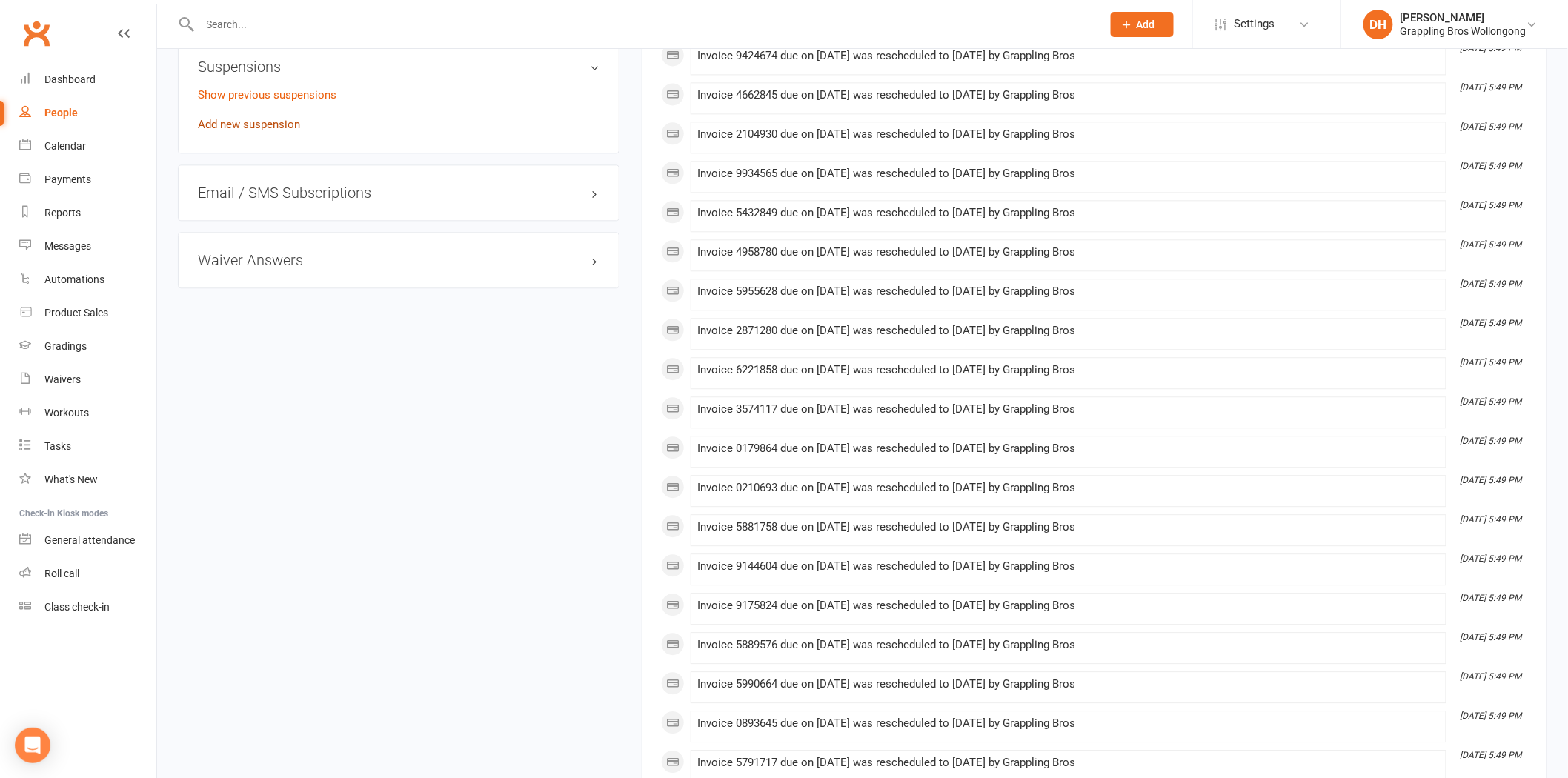
click at [270, 125] on link "Add new suspension" at bounding box center [249, 124] width 102 height 13
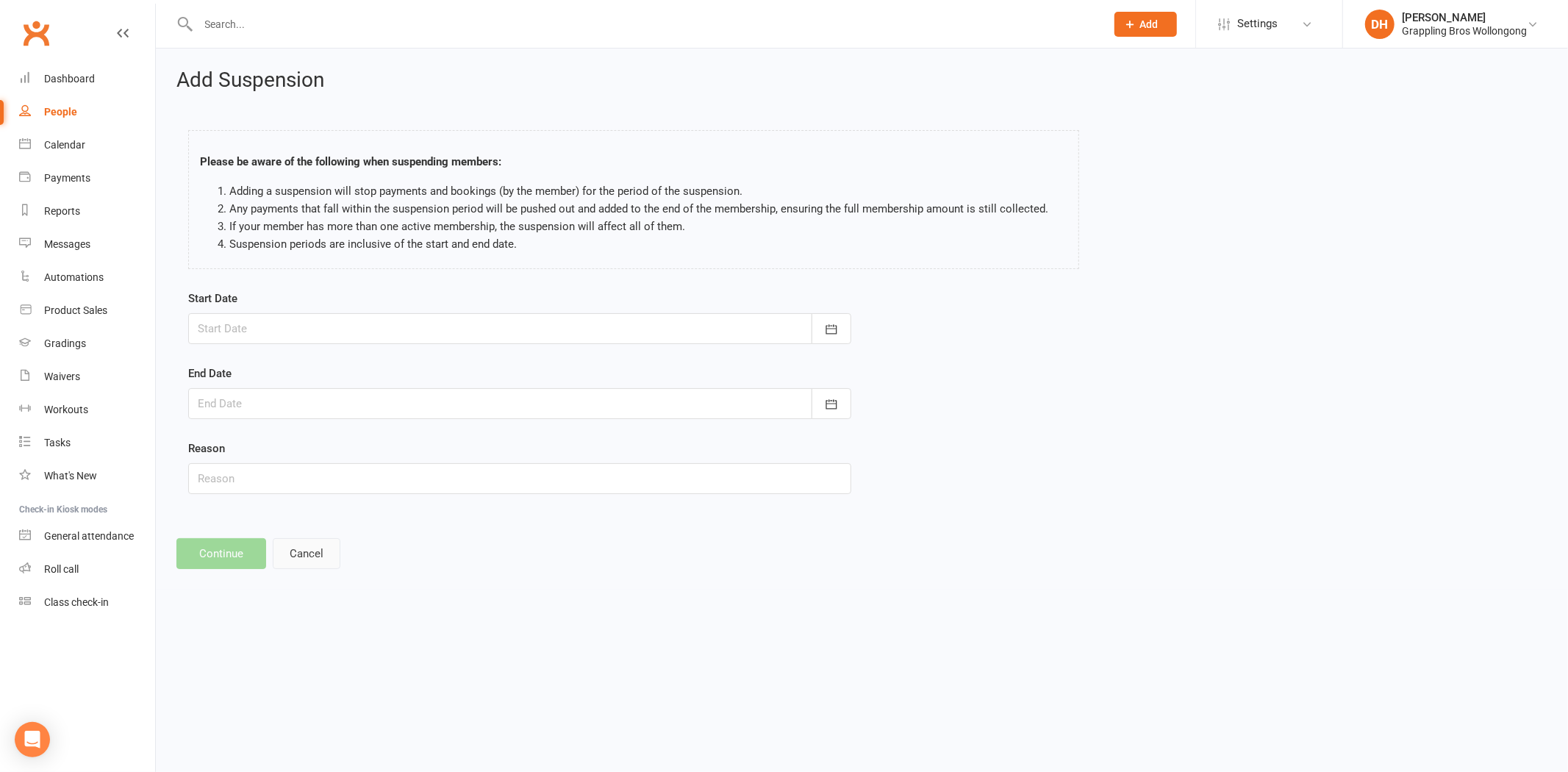
click at [304, 547] on button "Cancel" at bounding box center [307, 553] width 68 height 31
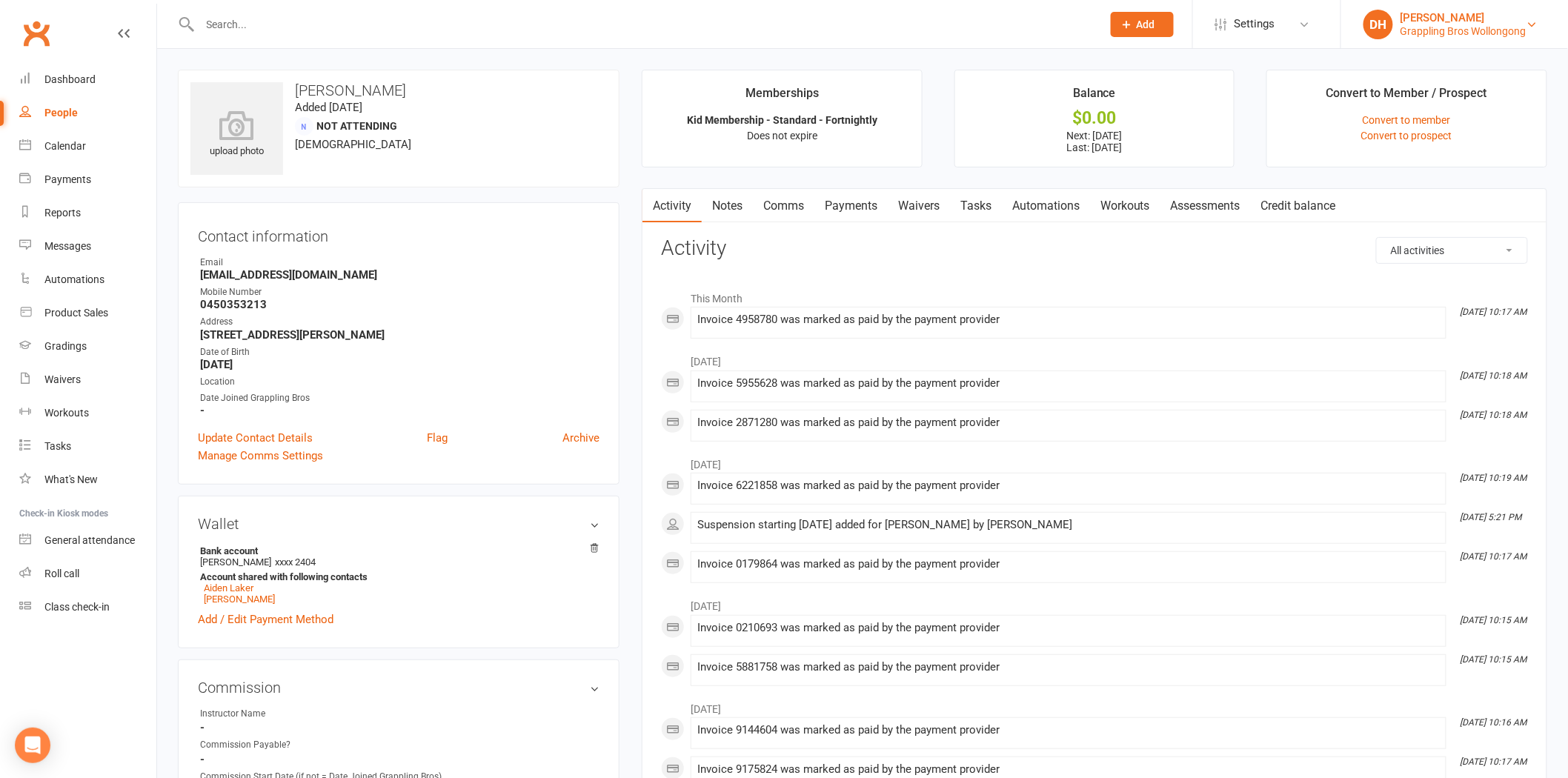
click at [1439, 19] on div "[PERSON_NAME]" at bounding box center [1463, 17] width 126 height 13
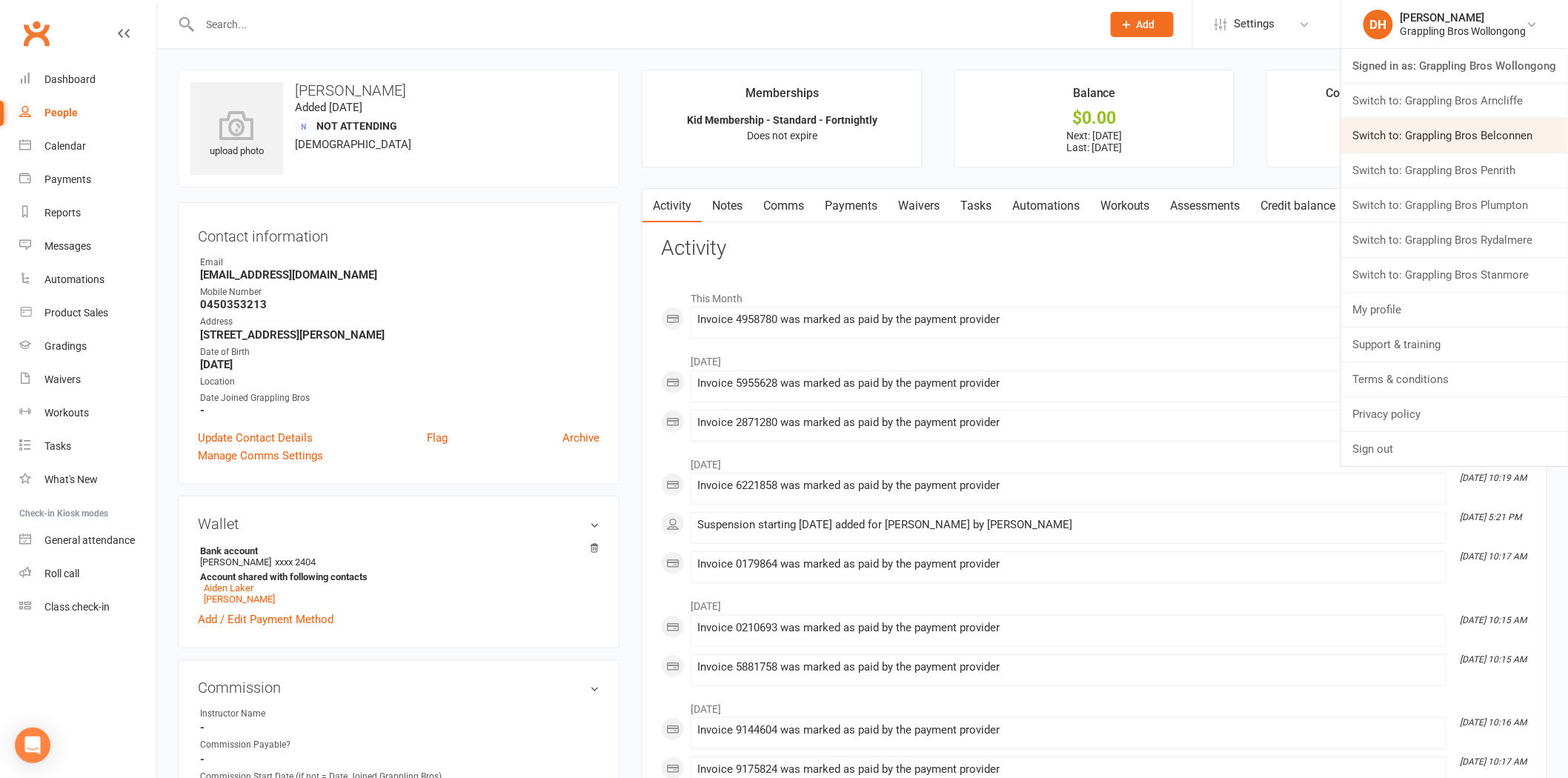
click at [1468, 128] on link "Switch to: Grappling Bros Belconnen" at bounding box center [1455, 135] width 227 height 34
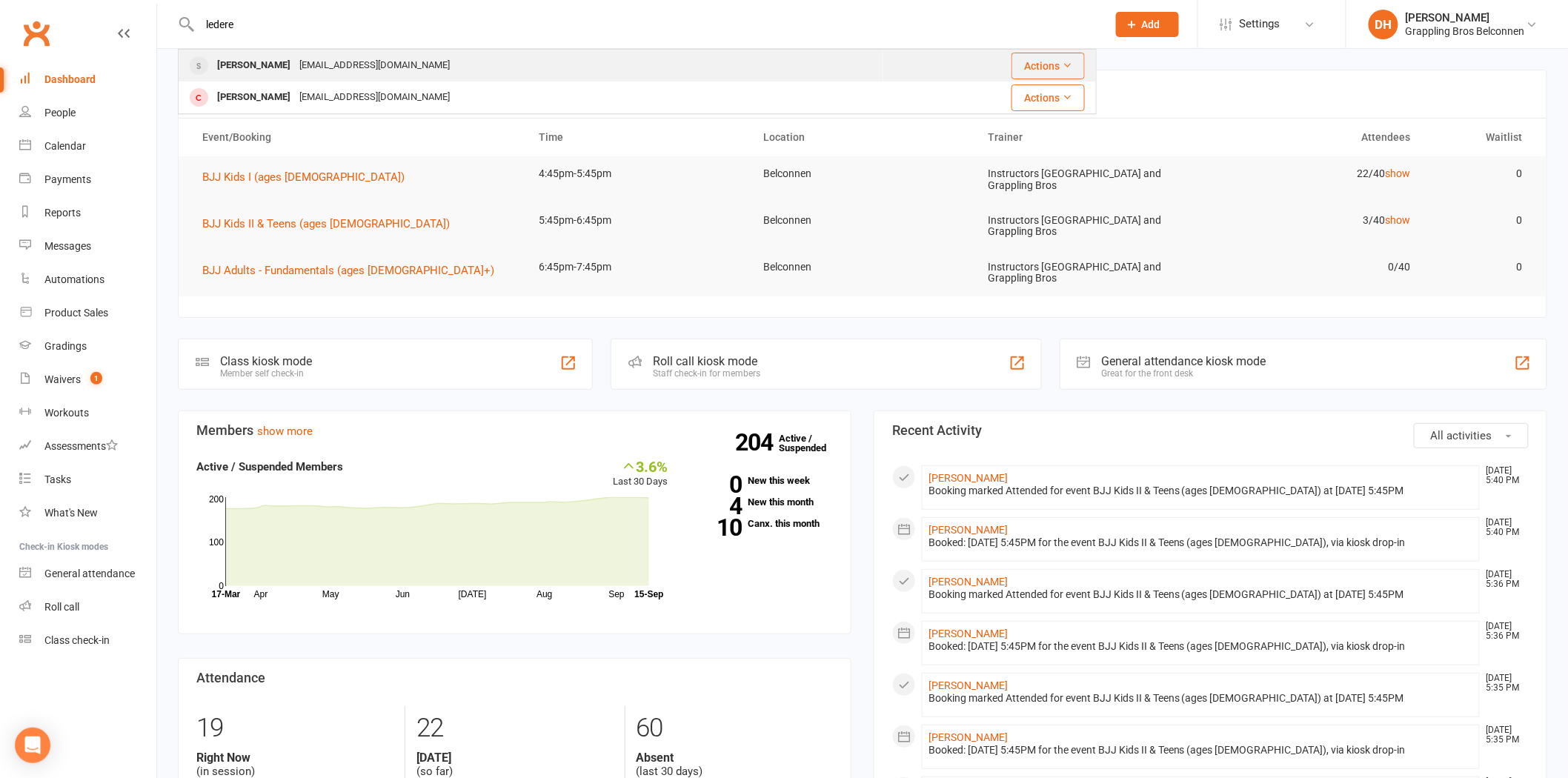
type input "ledere"
click at [338, 64] on div "mrsimonlederer@gmail.com" at bounding box center [374, 65] width 160 height 21
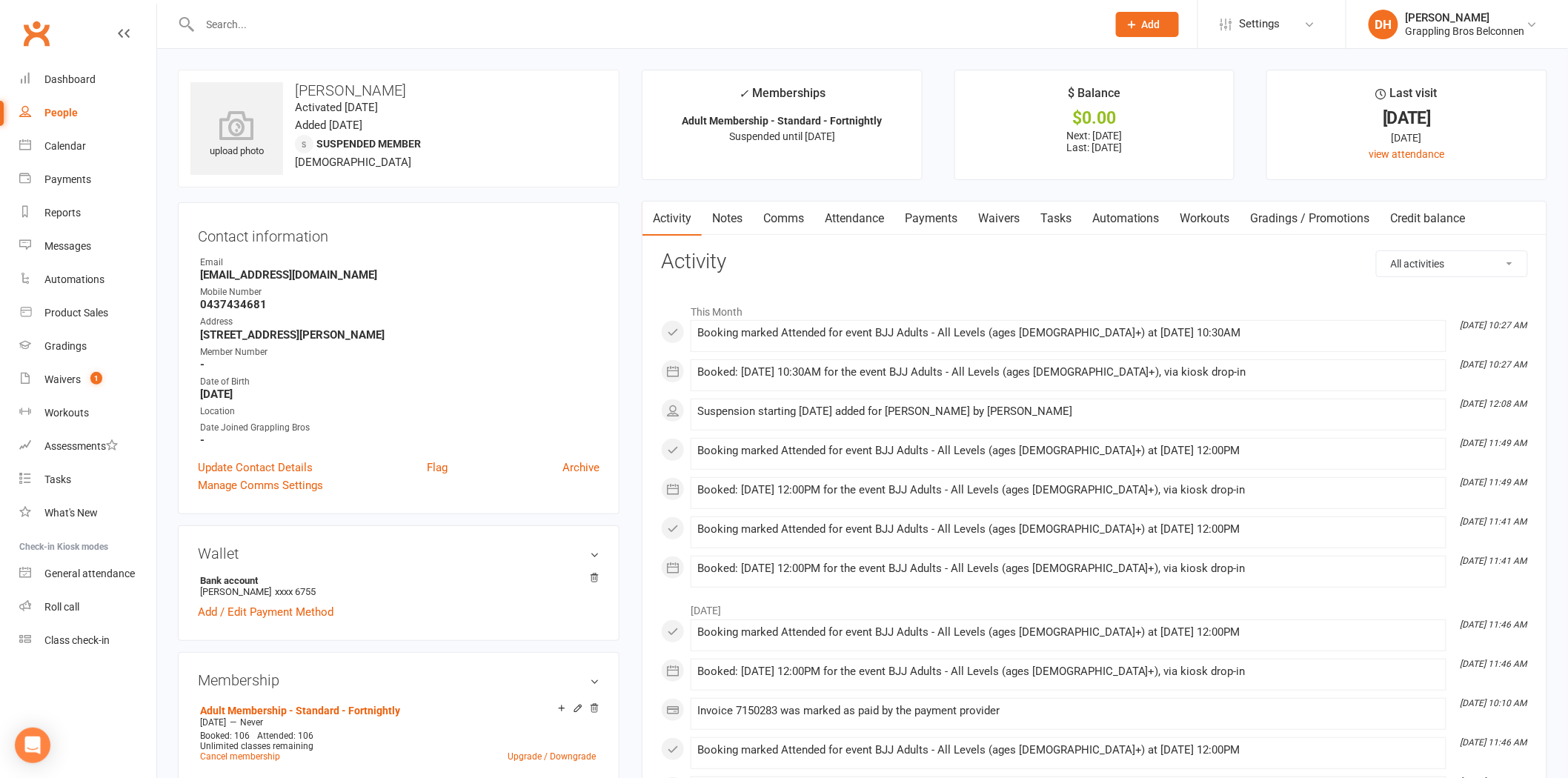
scroll to position [680, 0]
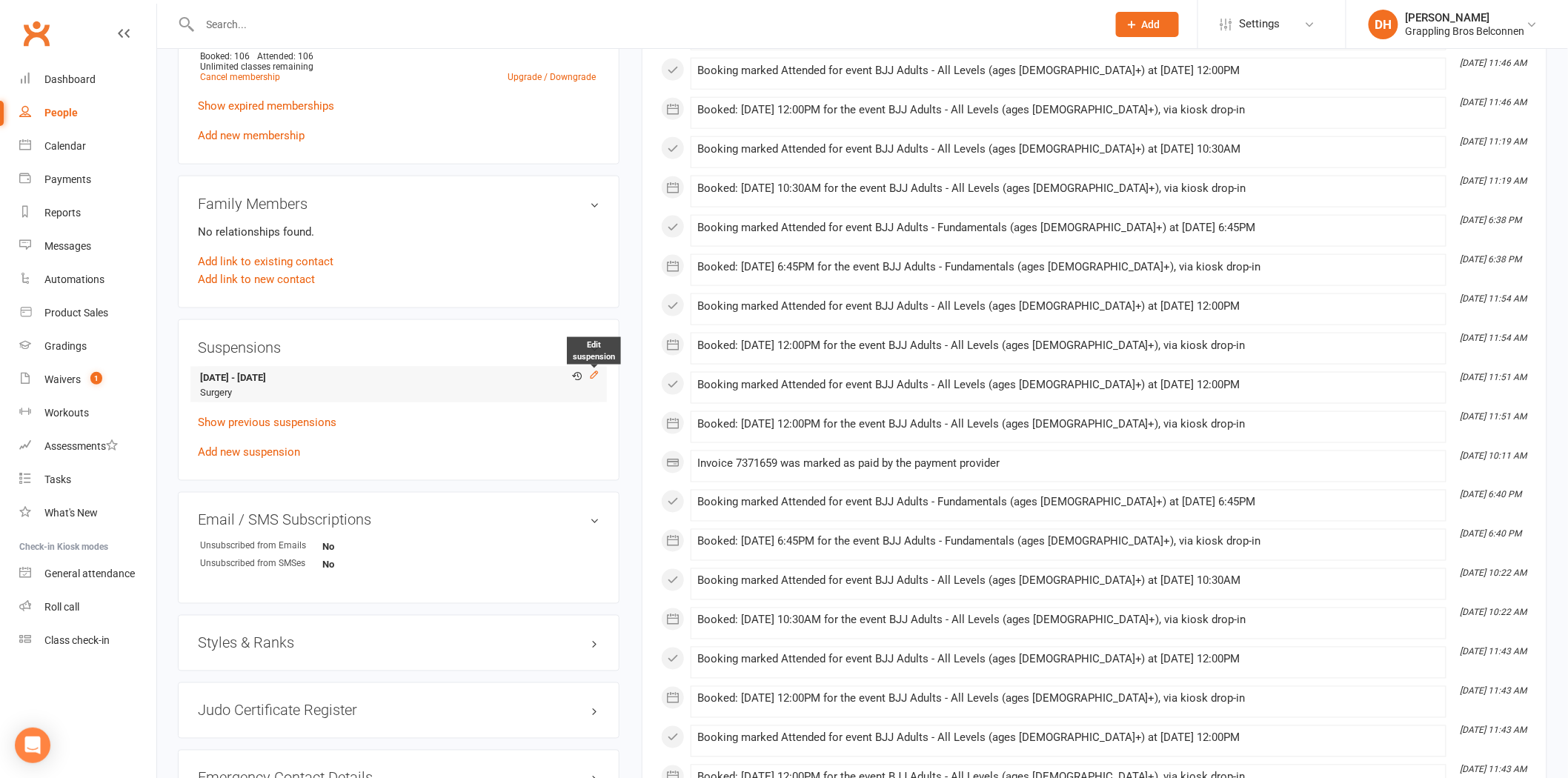
click at [598, 373] on icon at bounding box center [594, 375] width 10 height 10
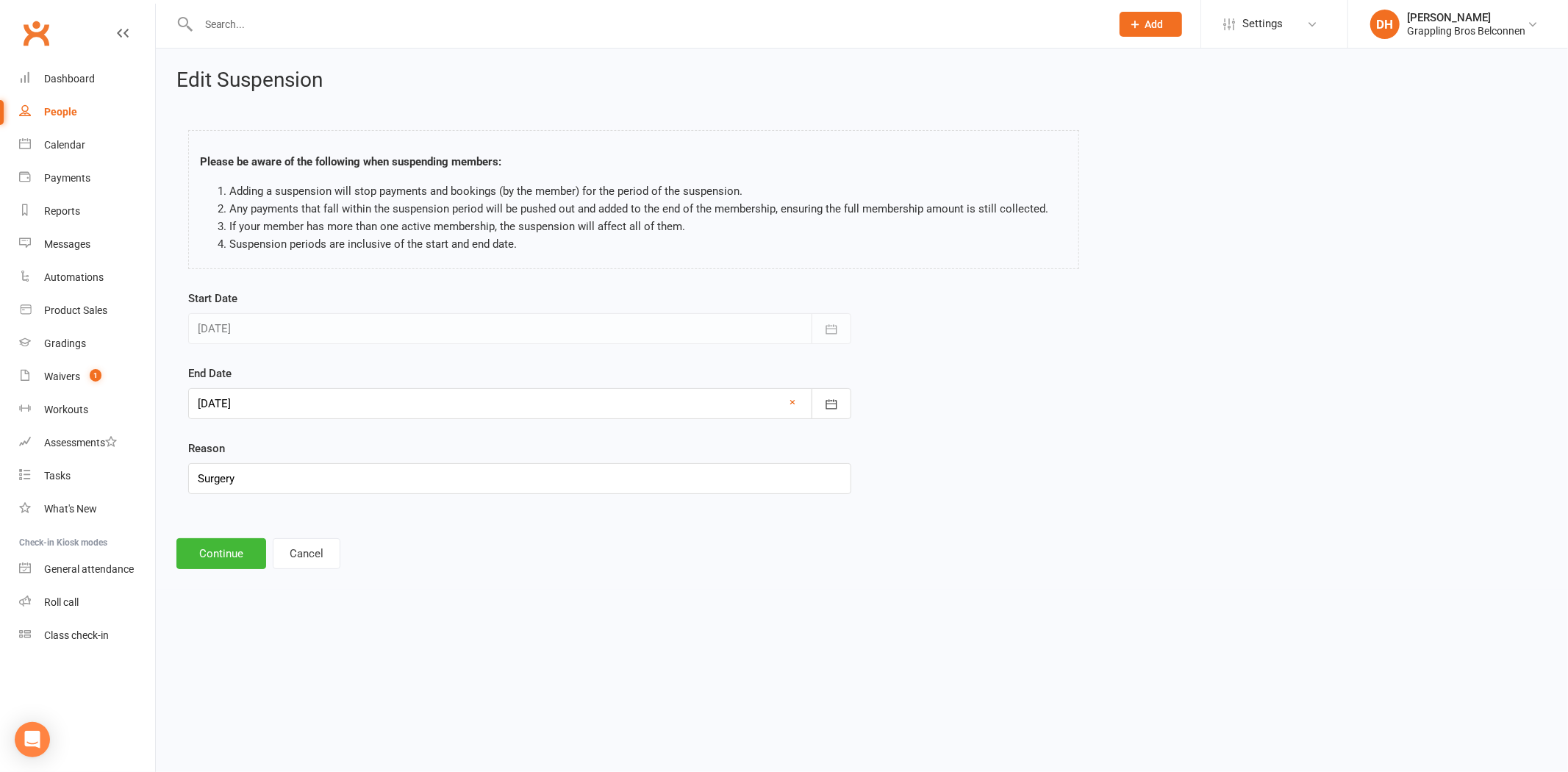
click at [388, 411] on div at bounding box center [520, 403] width 663 height 31
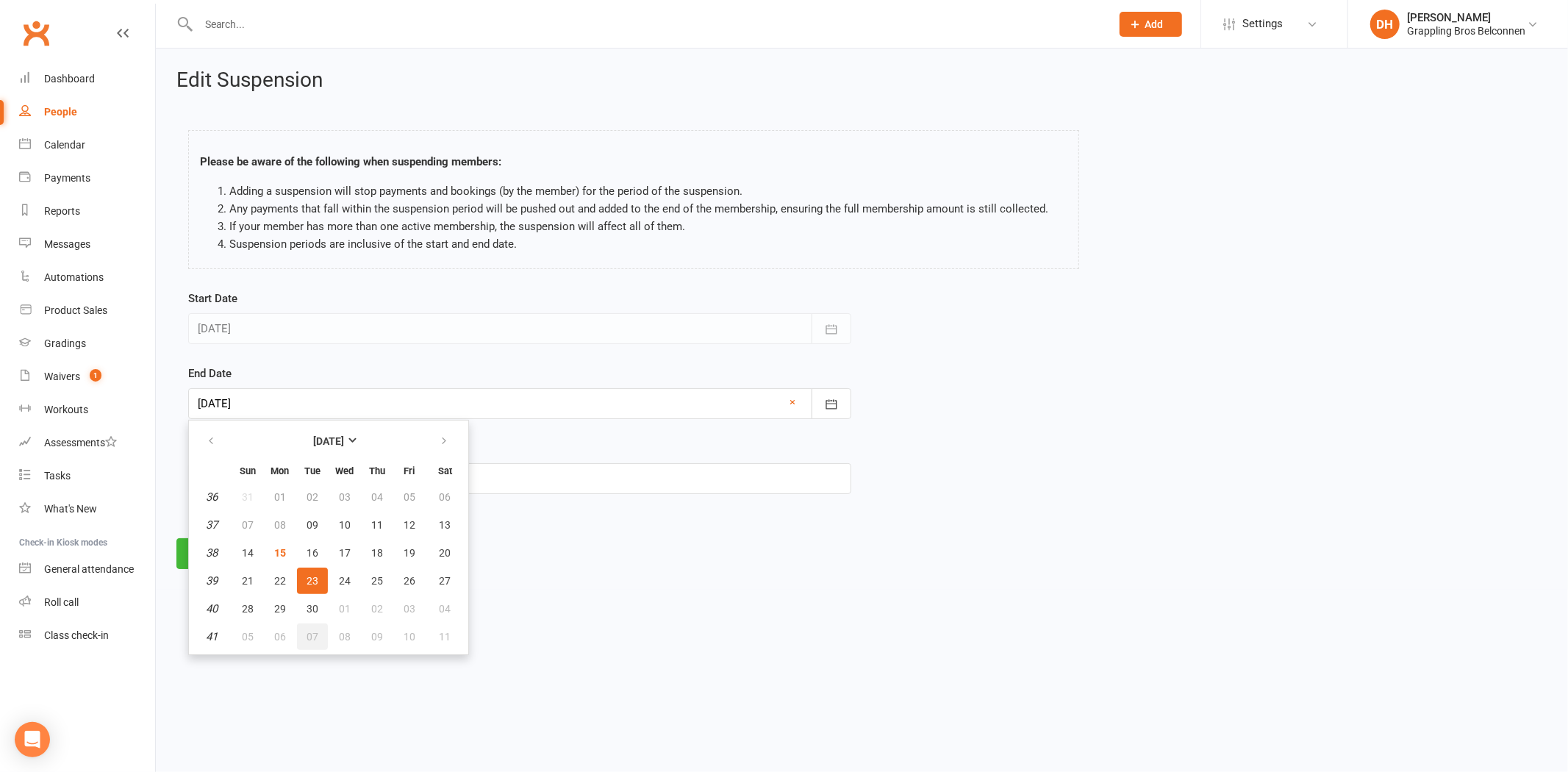
click at [307, 633] on span "07" at bounding box center [312, 637] width 12 height 12
type input "07 Oct 2025"
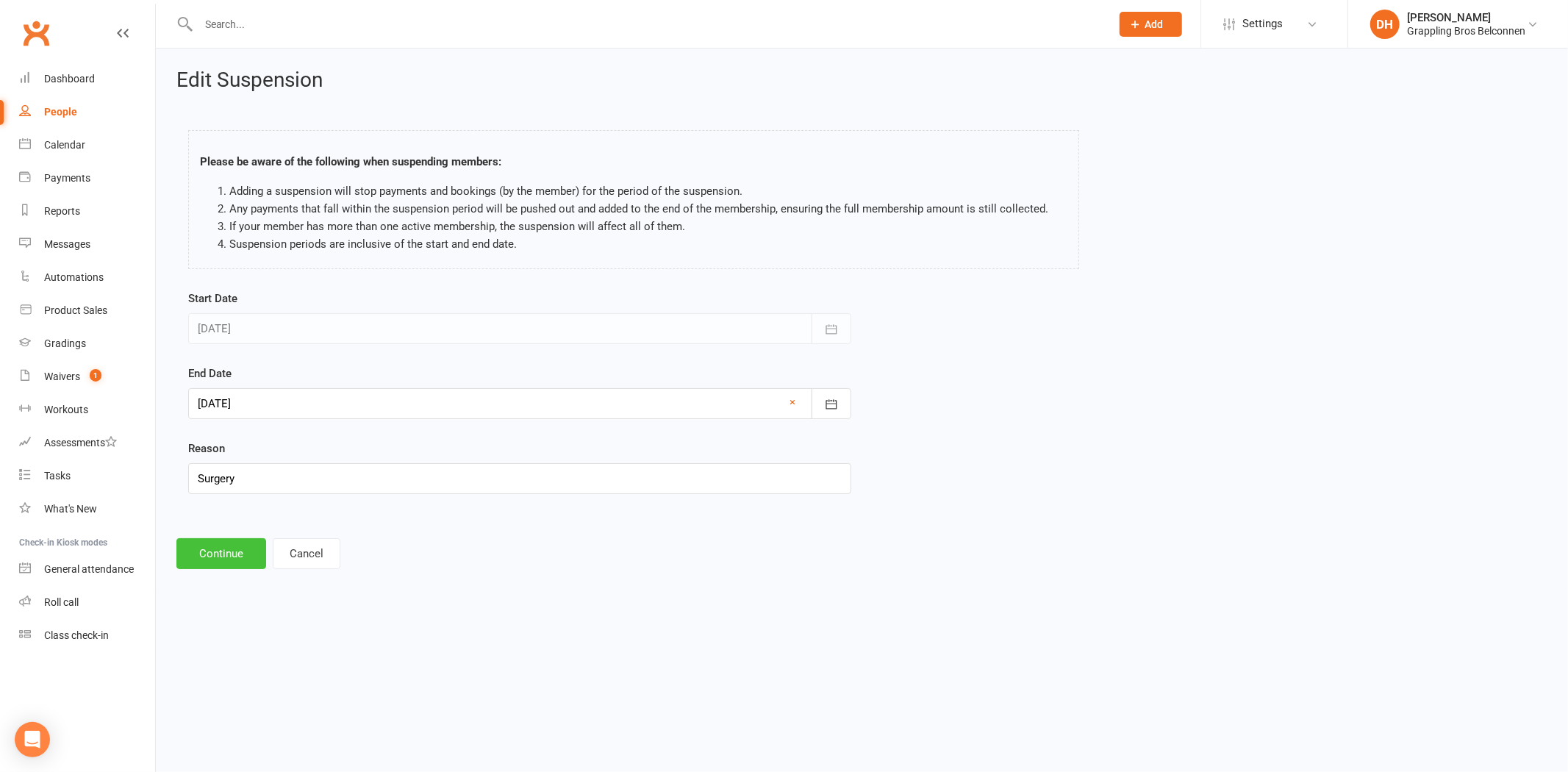
click at [214, 552] on button "Continue" at bounding box center [221, 553] width 90 height 31
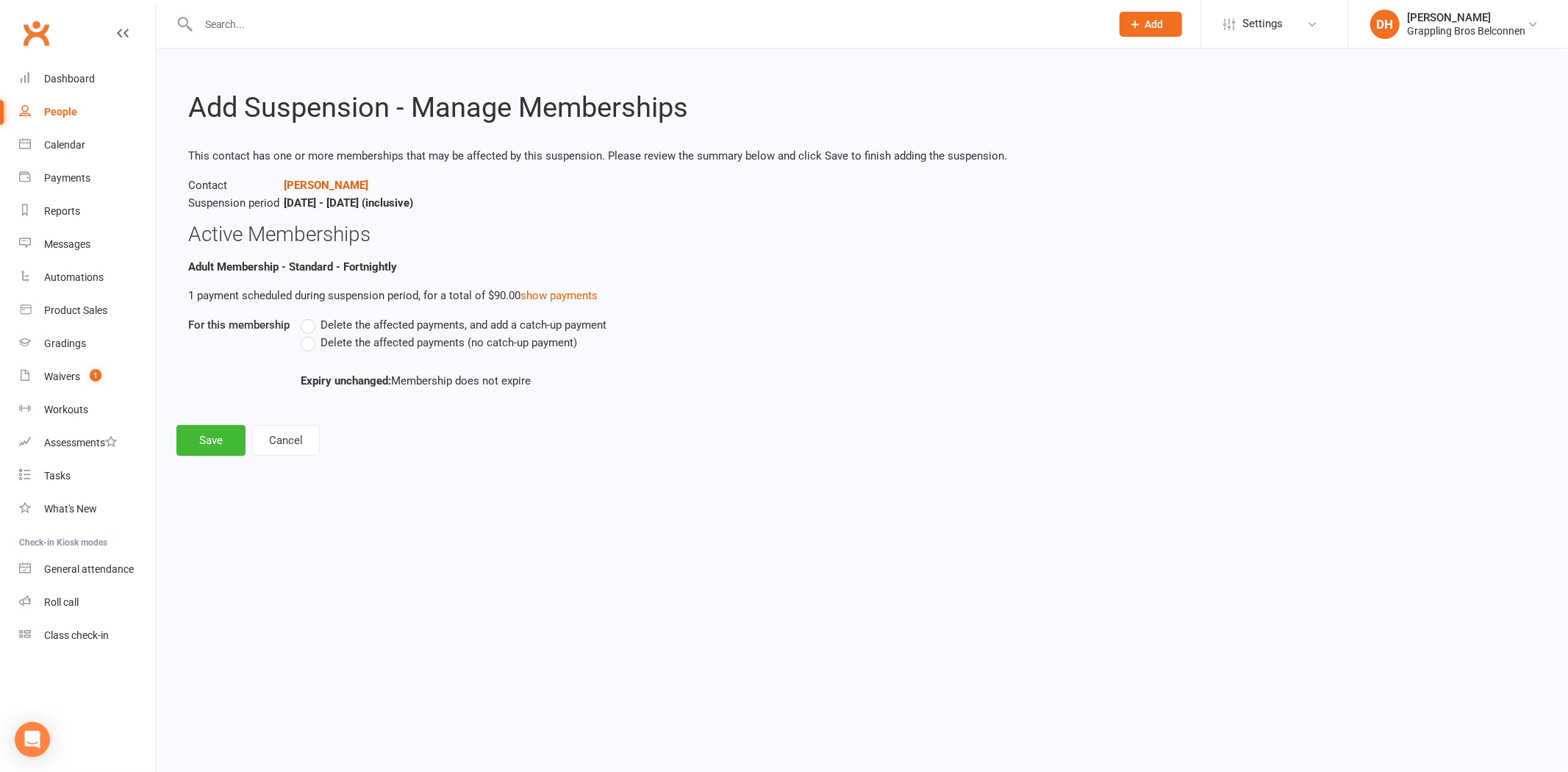
click at [385, 340] on span "Delete the affected payments (no catch-up payment)" at bounding box center [449, 342] width 257 height 16
click at [310, 334] on input "Delete the affected payments (no catch-up payment)" at bounding box center [306, 334] width 9 height 0
click at [230, 443] on button "Save" at bounding box center [211, 440] width 69 height 31
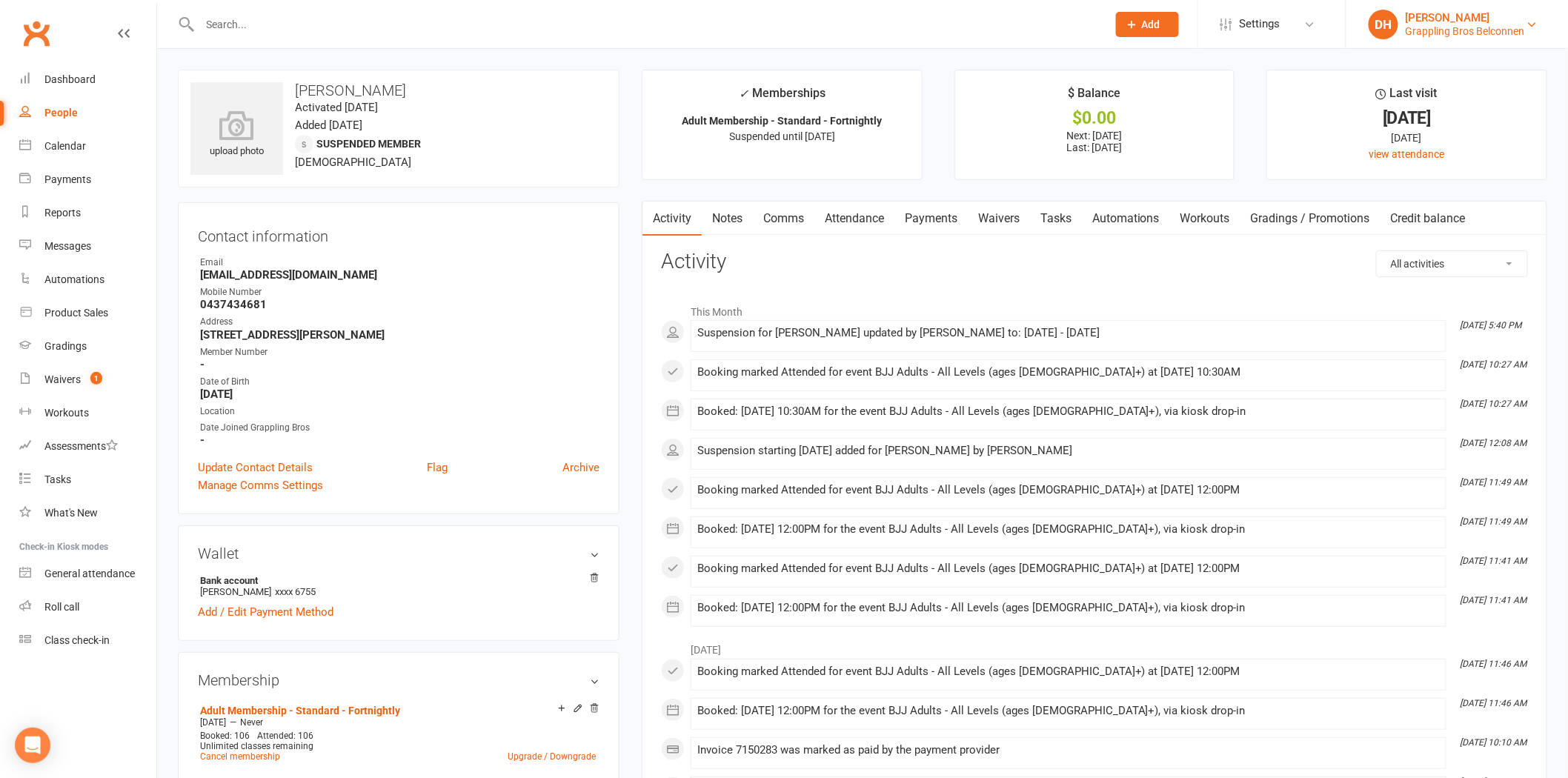
click at [1429, 18] on div "[PERSON_NAME]" at bounding box center [1466, 17] width 119 height 13
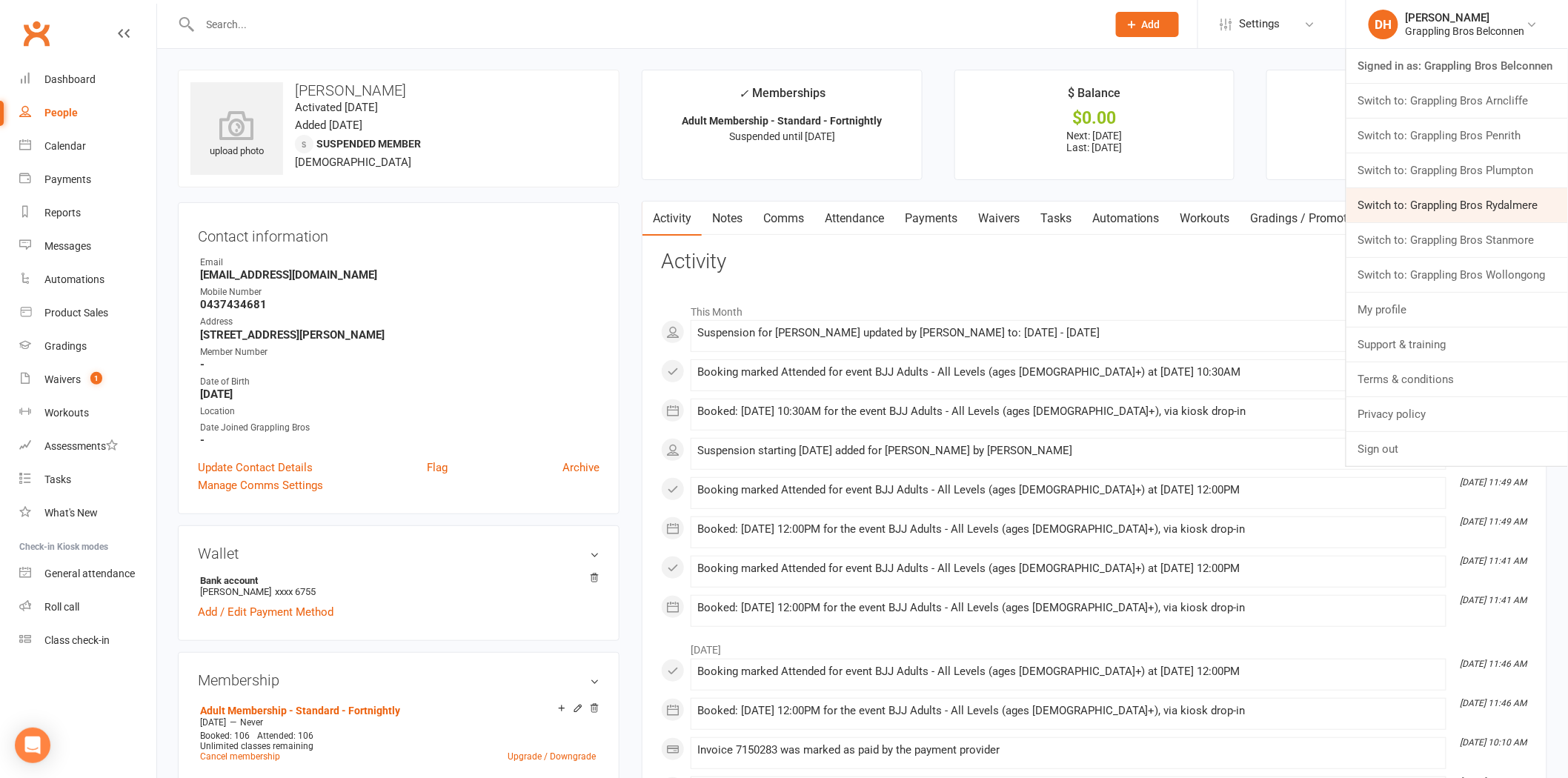
click at [1469, 200] on link "Switch to: Grappling Bros Rydalmere" at bounding box center [1457, 205] width 222 height 34
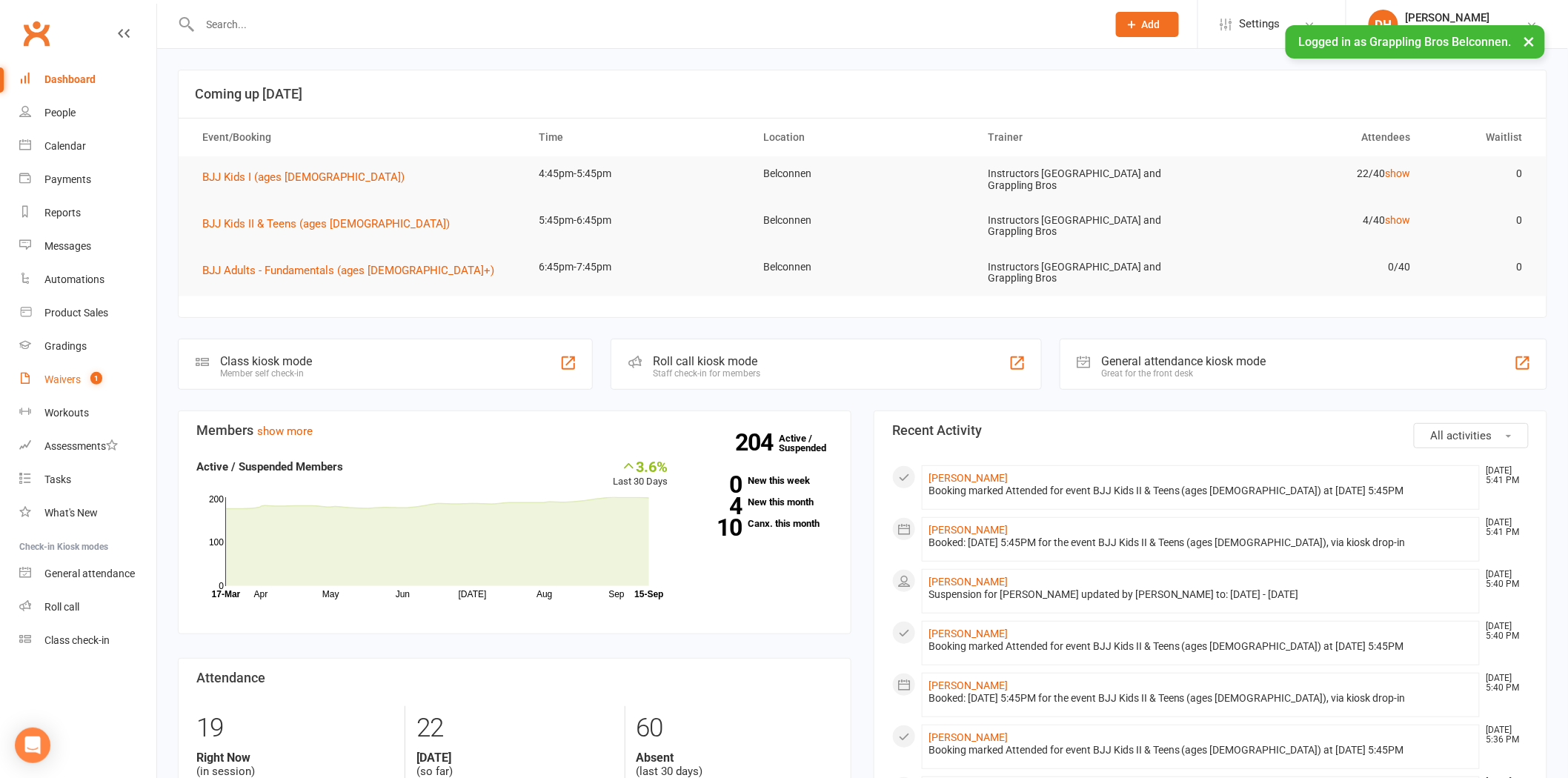
click at [76, 382] on div "Waivers" at bounding box center [63, 379] width 37 height 12
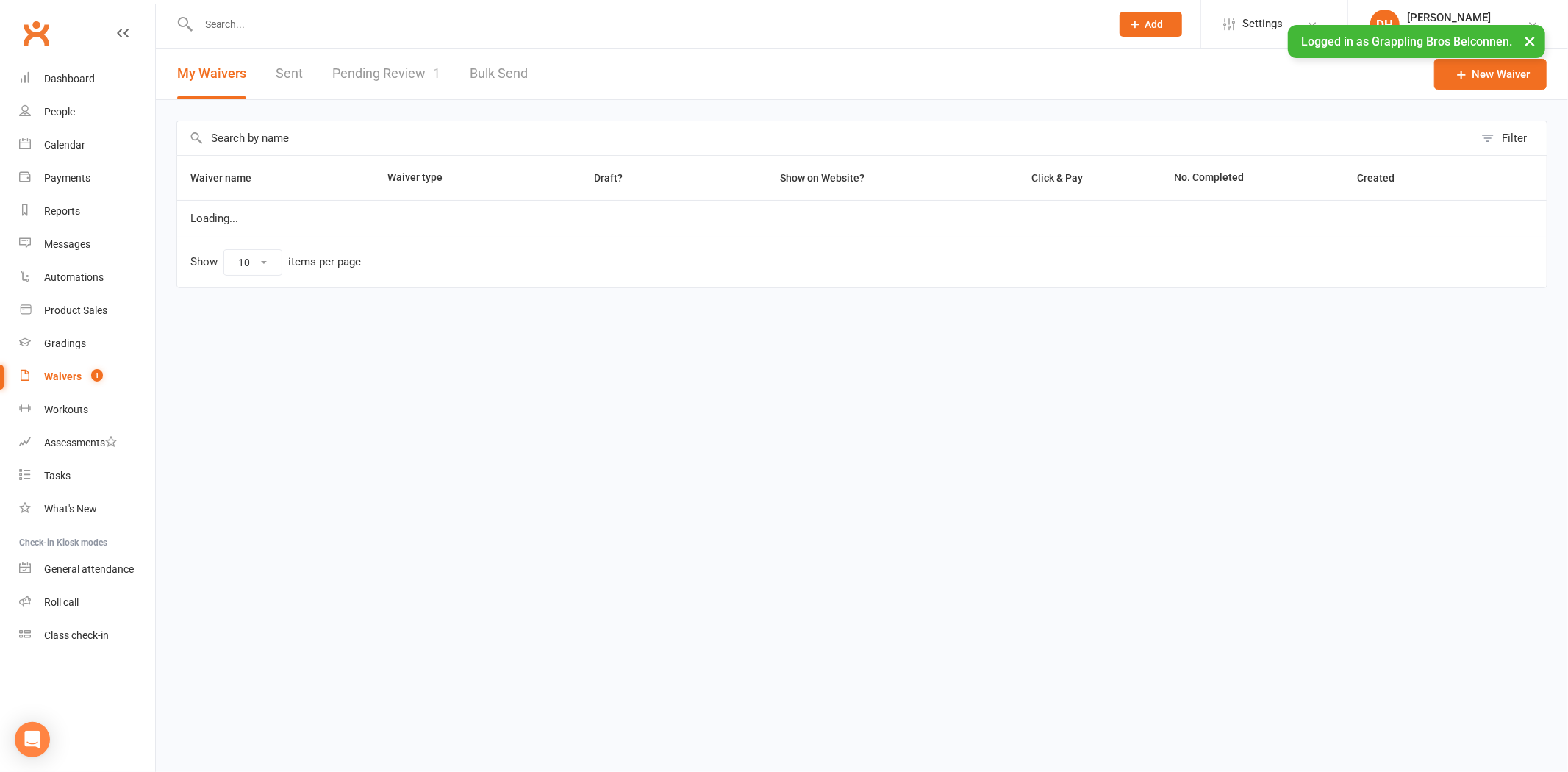
click at [386, 67] on link "Pending Review 1" at bounding box center [386, 74] width 108 height 50
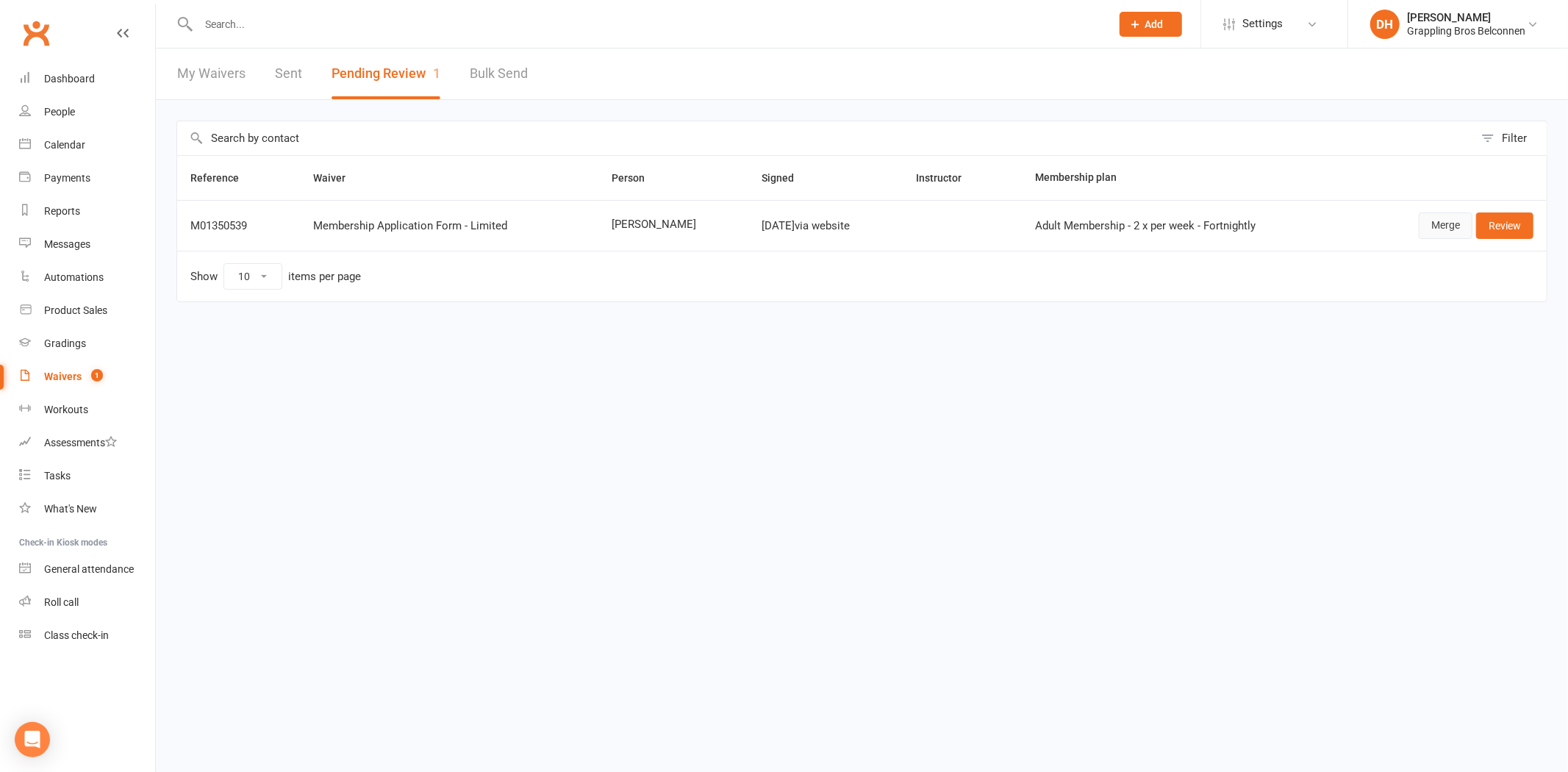
click at [1429, 223] on link "Merge" at bounding box center [1446, 226] width 54 height 27
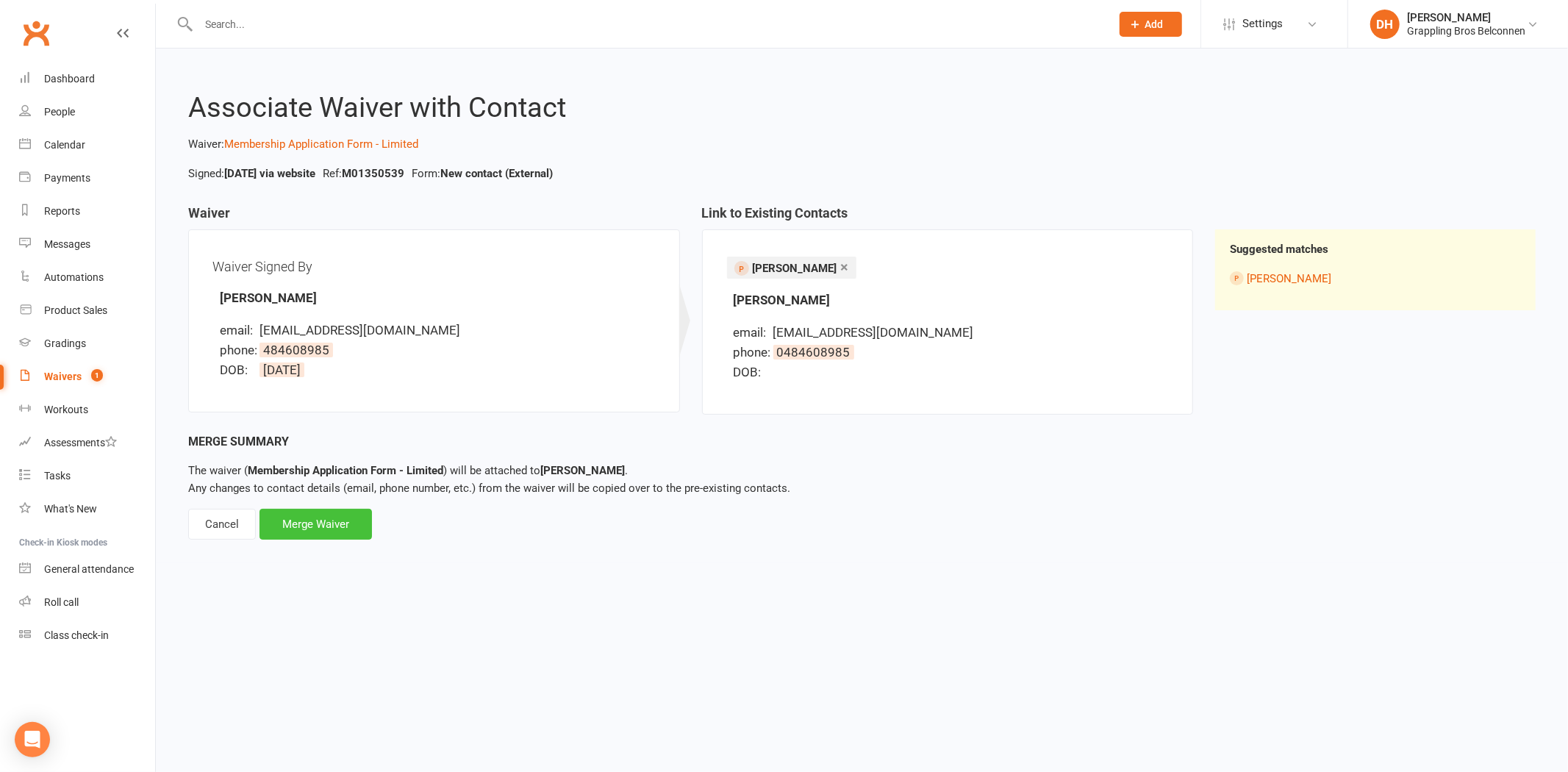
click at [343, 530] on div "Merge Waiver" at bounding box center [315, 524] width 113 height 31
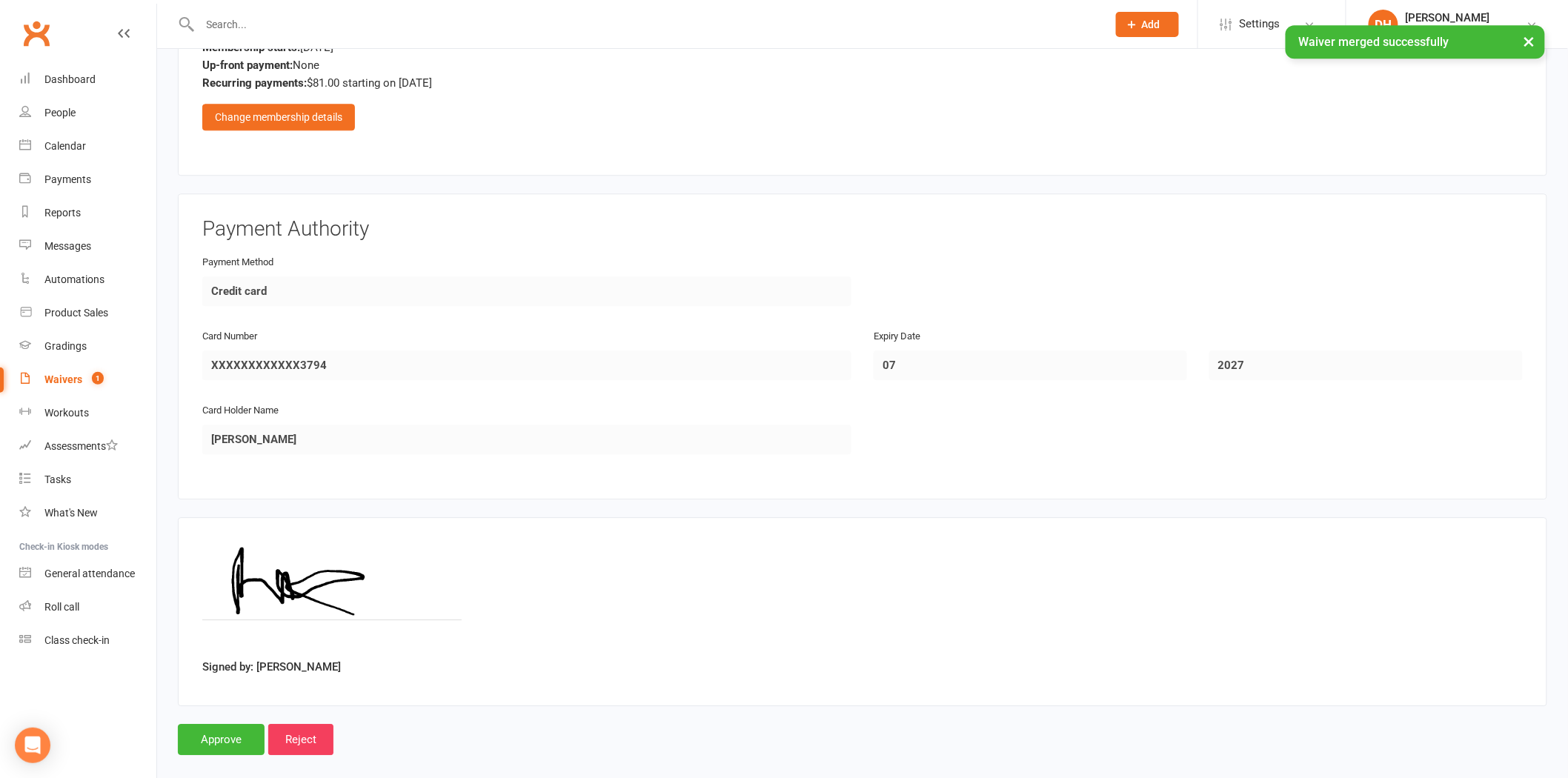
scroll to position [1499, 0]
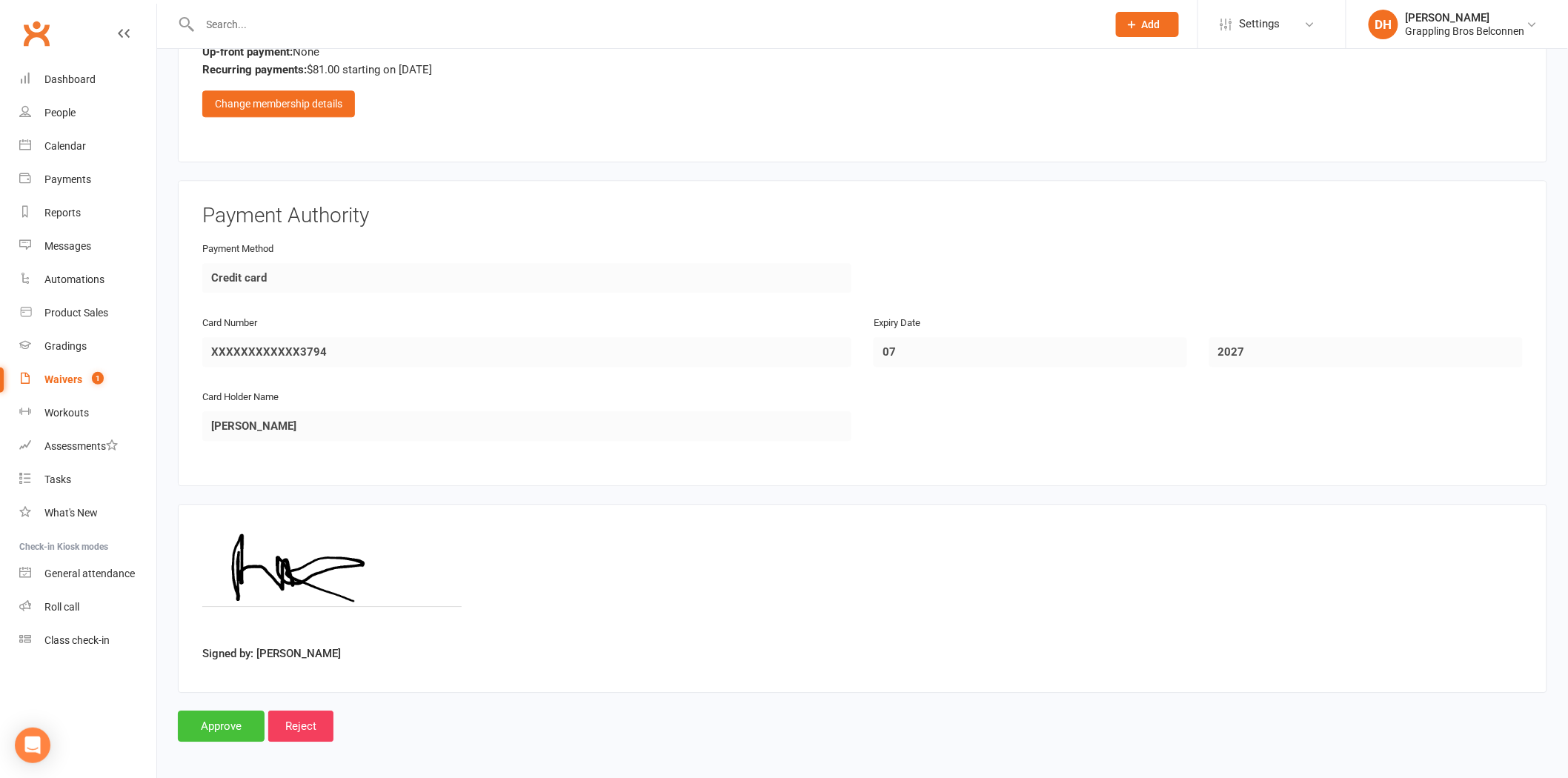
click at [213, 729] on input "Approve" at bounding box center [221, 726] width 87 height 31
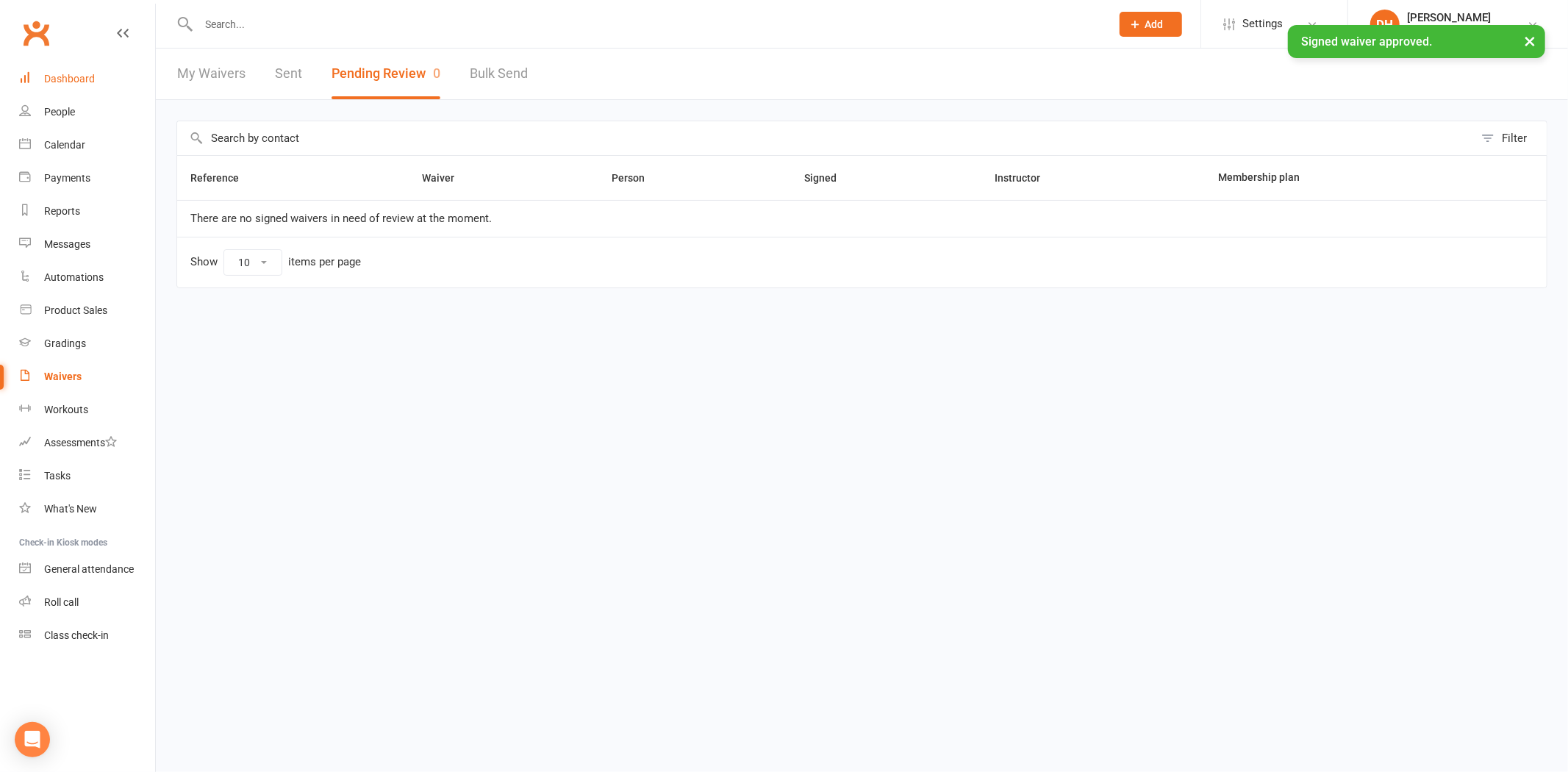
click at [94, 75] on link "Dashboard" at bounding box center [87, 79] width 136 height 33
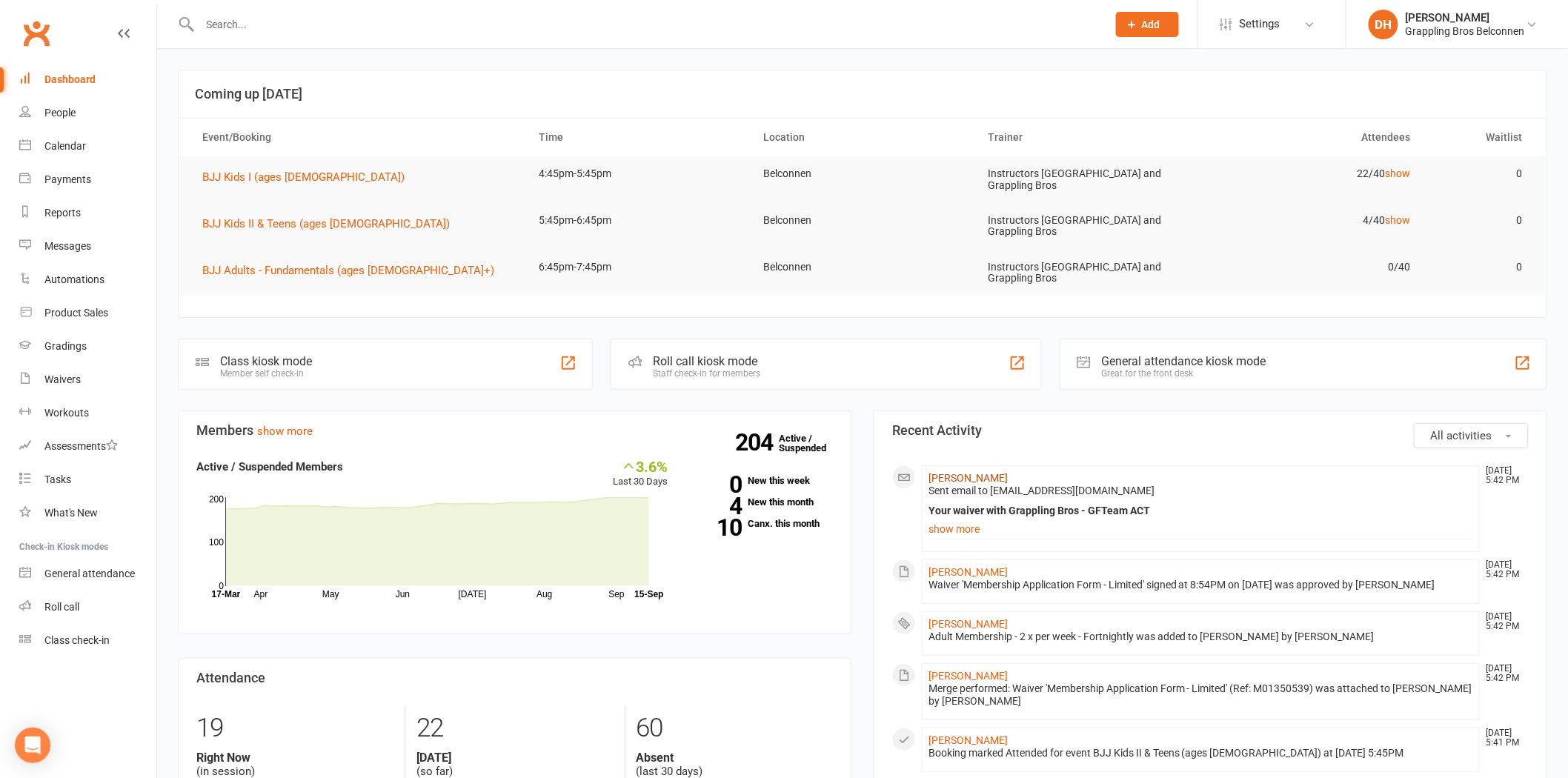
click at [946, 472] on link "Raymond Choi" at bounding box center [968, 477] width 79 height 12
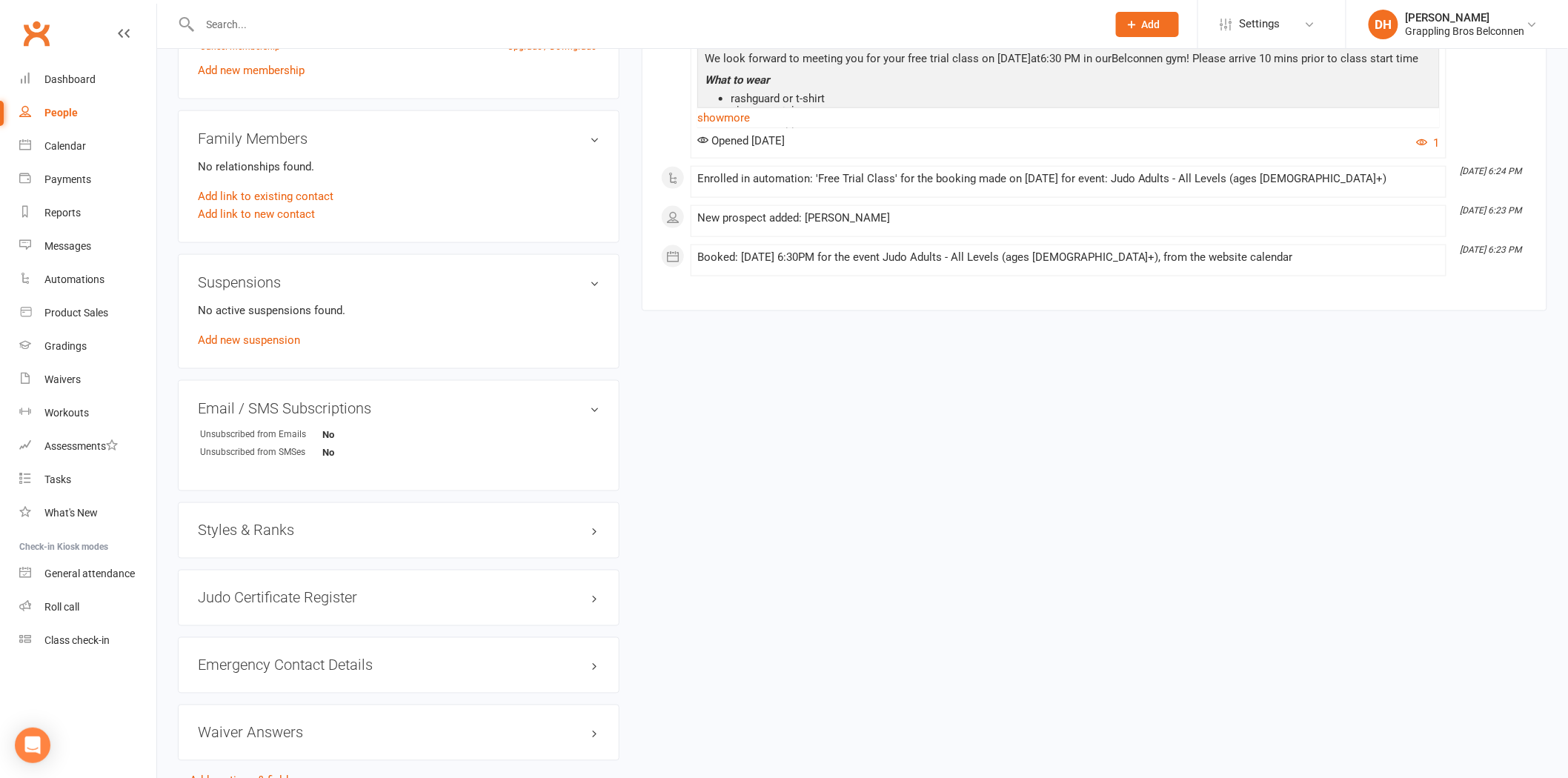
scroll to position [33, 0]
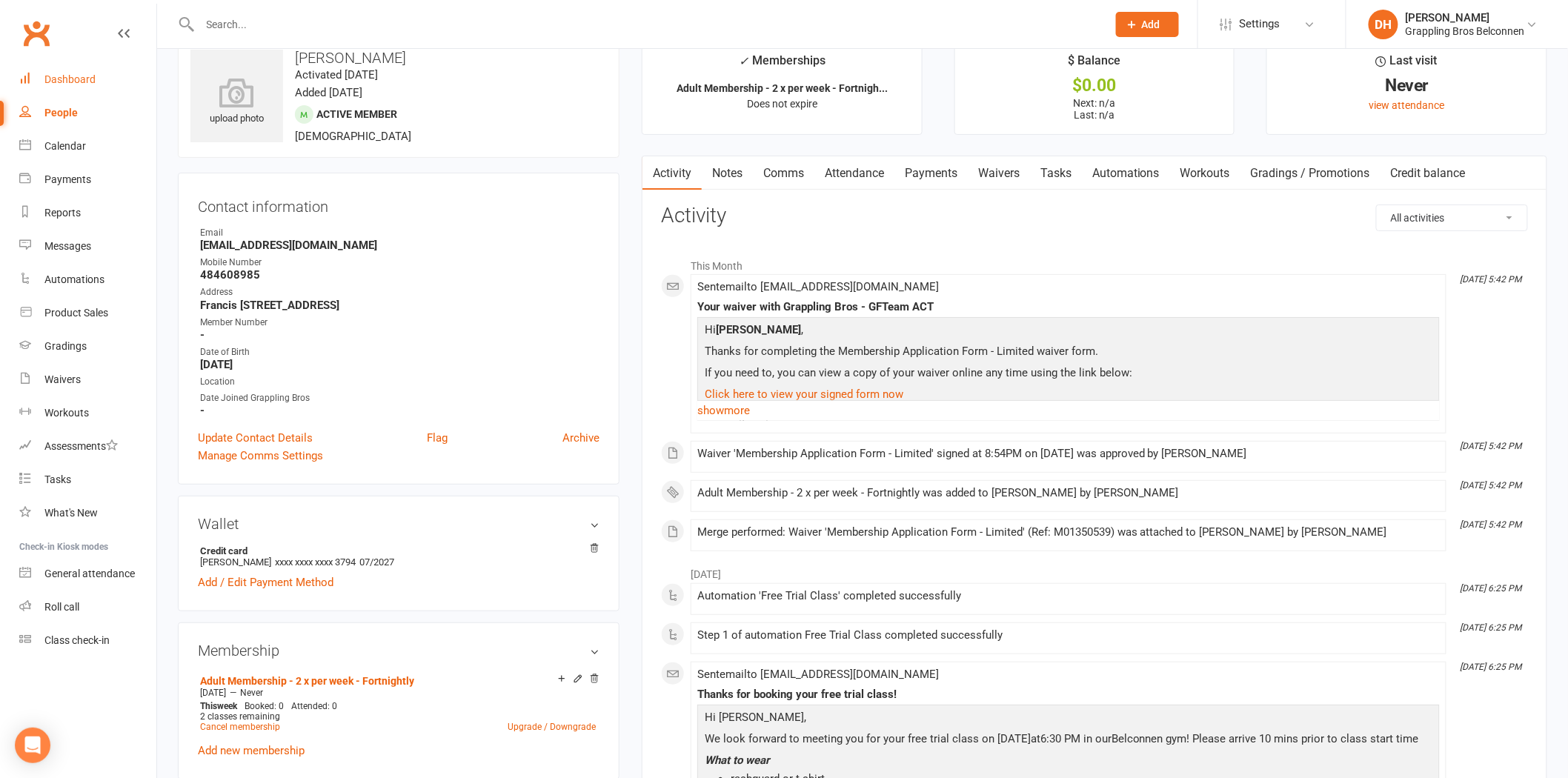
click at [92, 75] on div "Dashboard" at bounding box center [70, 79] width 51 height 12
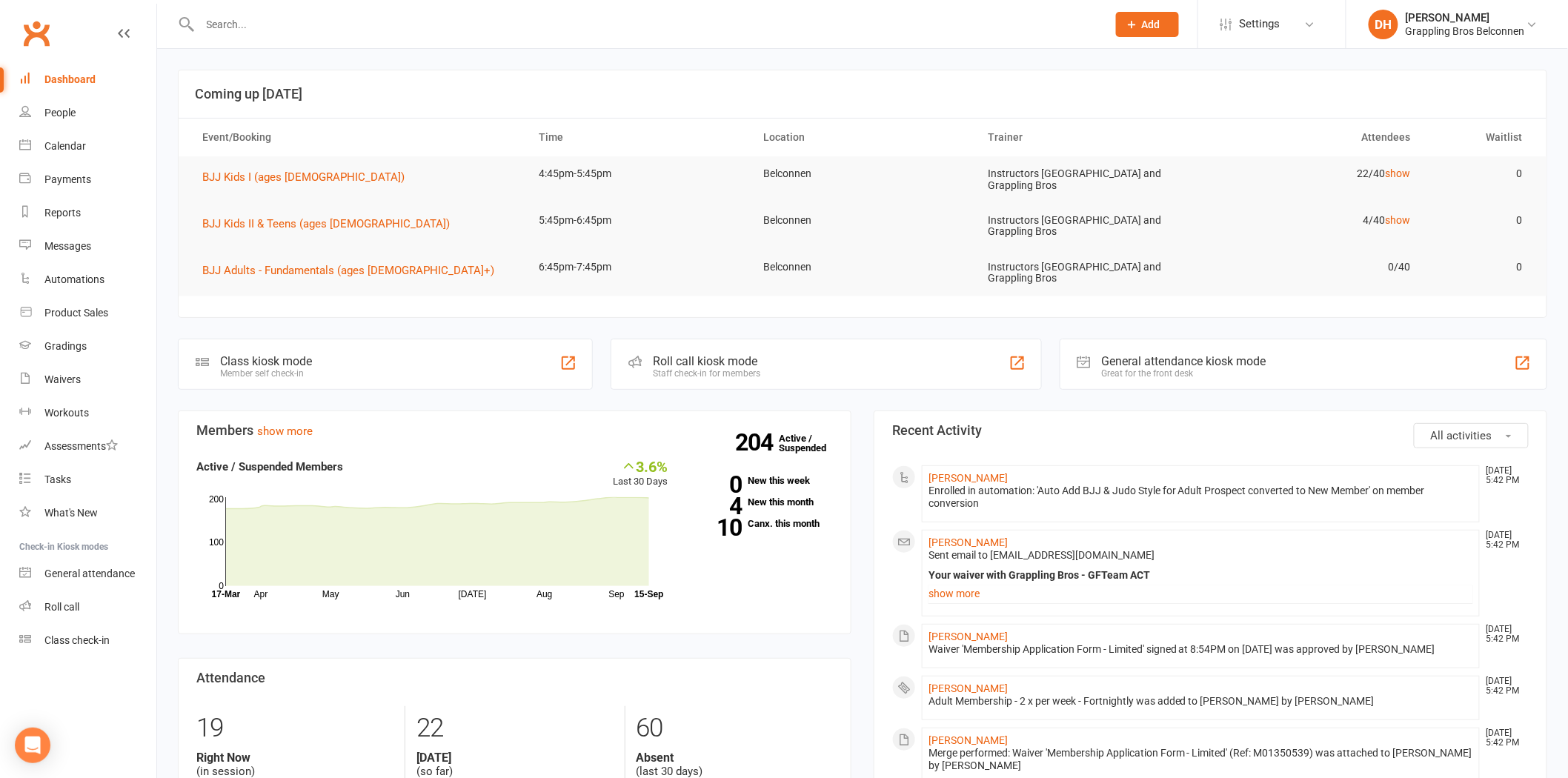
click at [1419, 8] on li "DH Debra Hay Grappling Bros Belconnen Signed in as: Grappling Bros Belconnen Sw…" at bounding box center [1457, 24] width 222 height 48
click at [1431, 28] on div "Grappling Bros Belconnen" at bounding box center [1466, 31] width 119 height 13
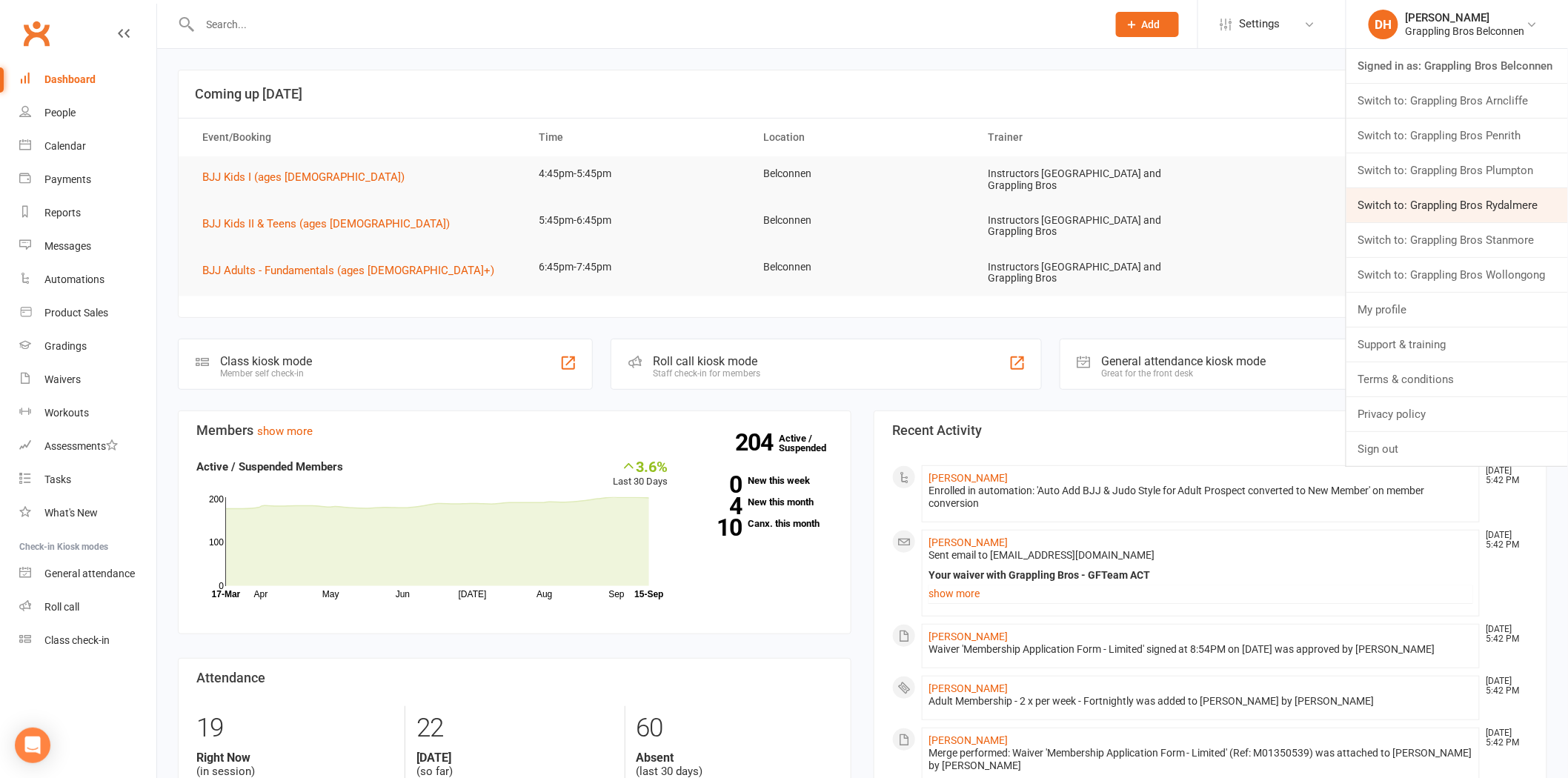
click at [1481, 212] on link "Switch to: Grappling Bros Rydalmere" at bounding box center [1457, 205] width 222 height 34
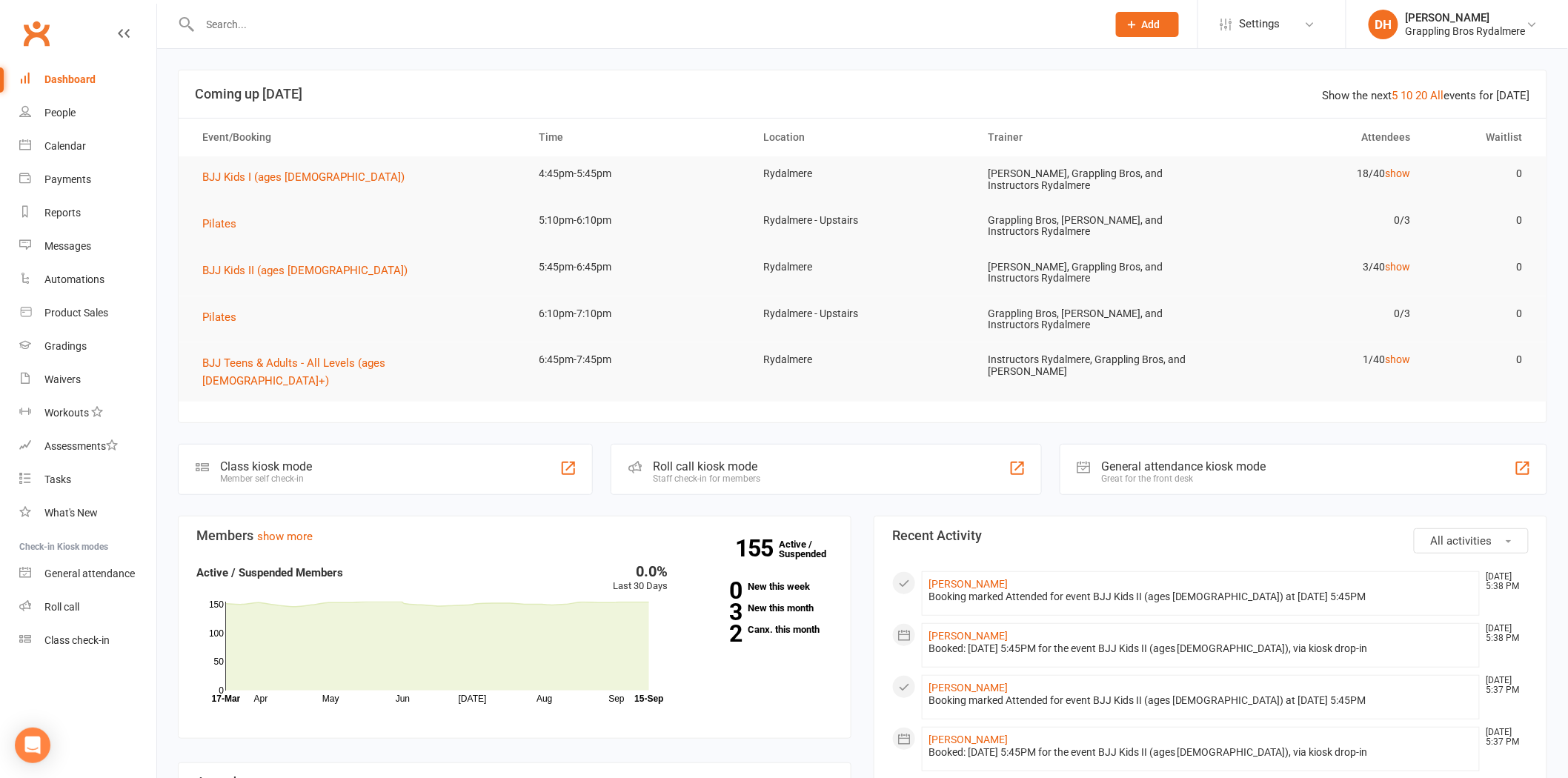
click at [392, 18] on input "text" at bounding box center [646, 25] width 902 height 21
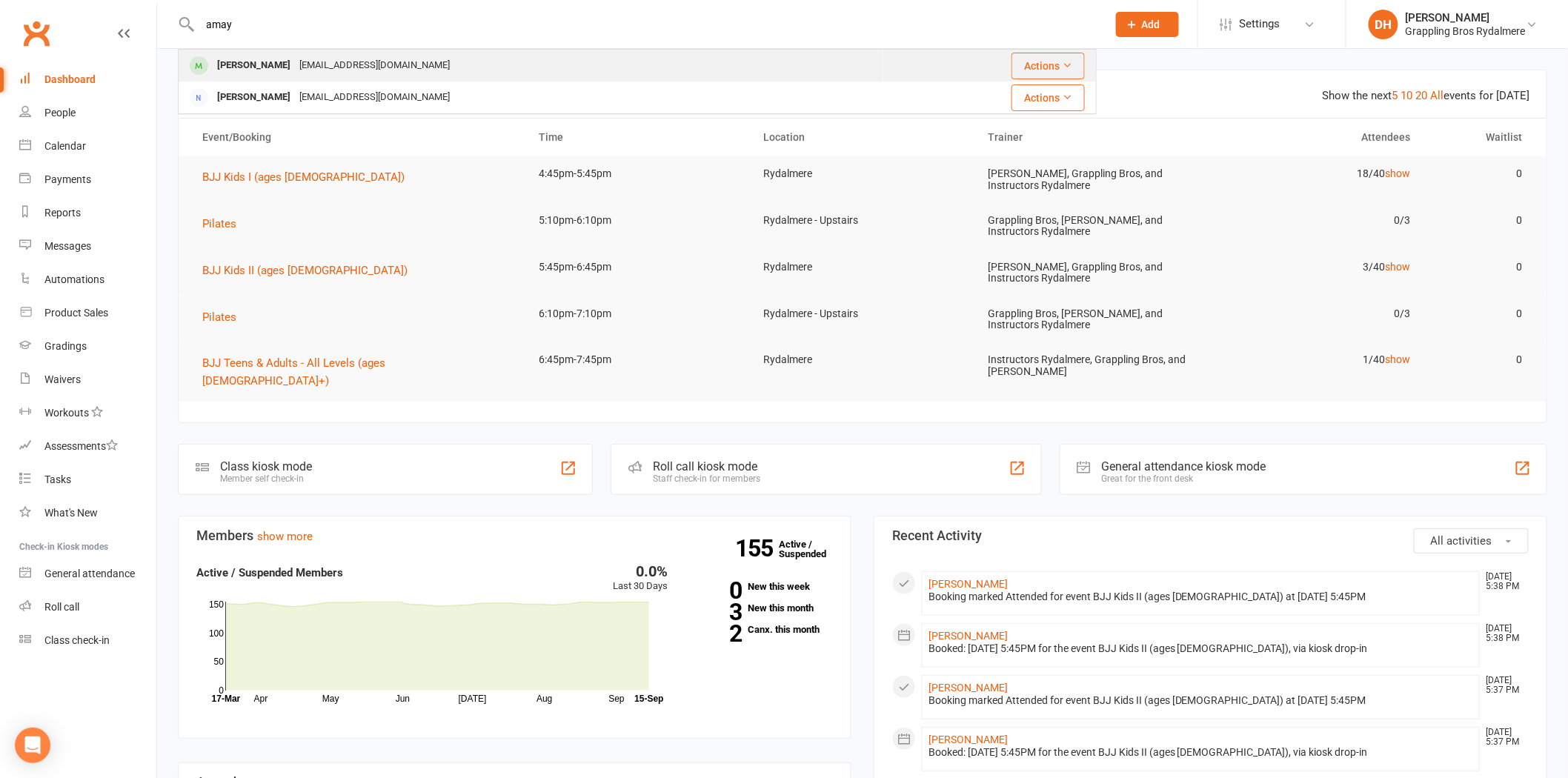
type input "amay"
click at [379, 64] on div "Silvanacan12@gmail.com" at bounding box center [374, 65] width 160 height 21
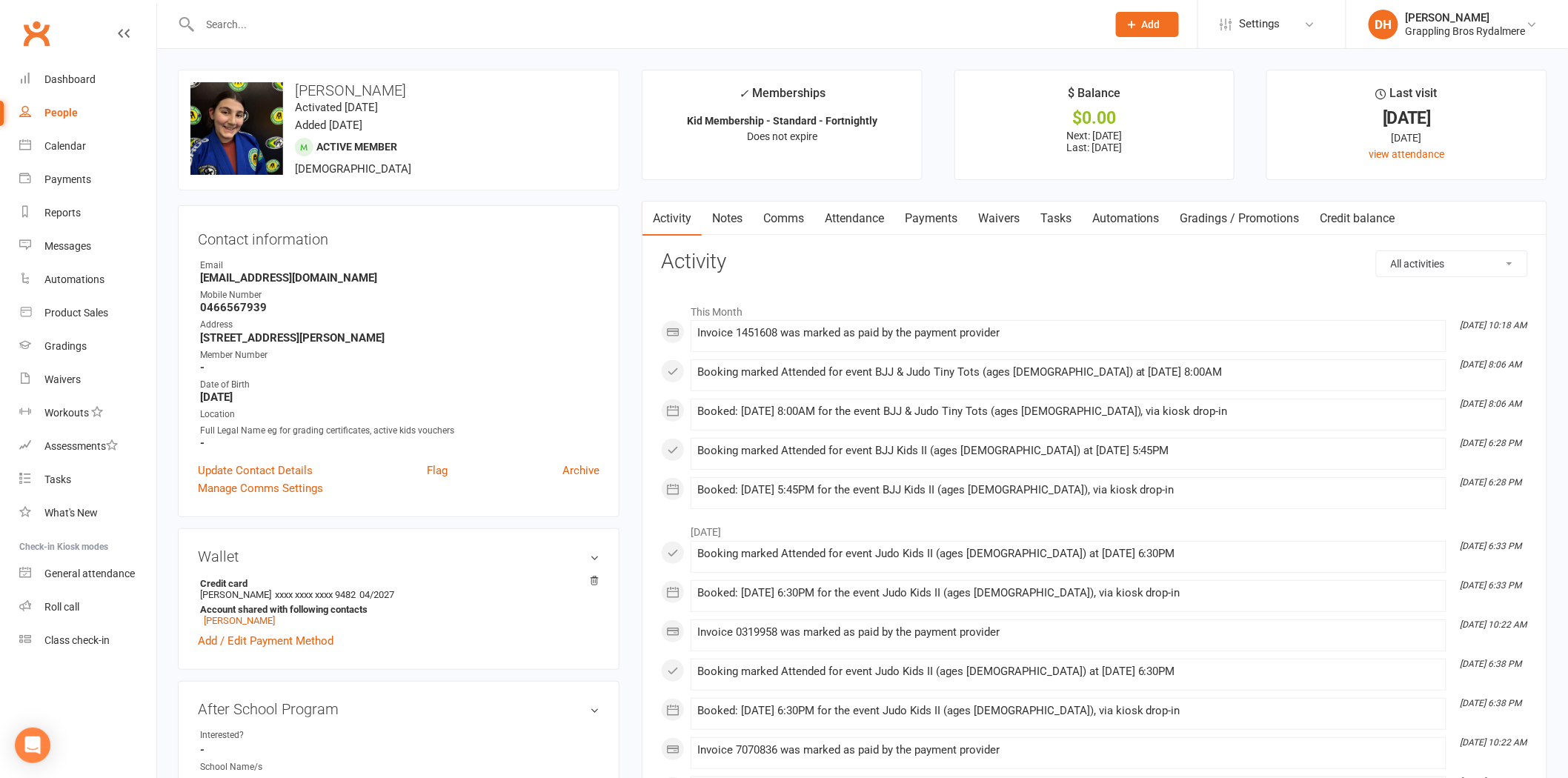
click at [927, 227] on link "Payments" at bounding box center [931, 218] width 73 height 34
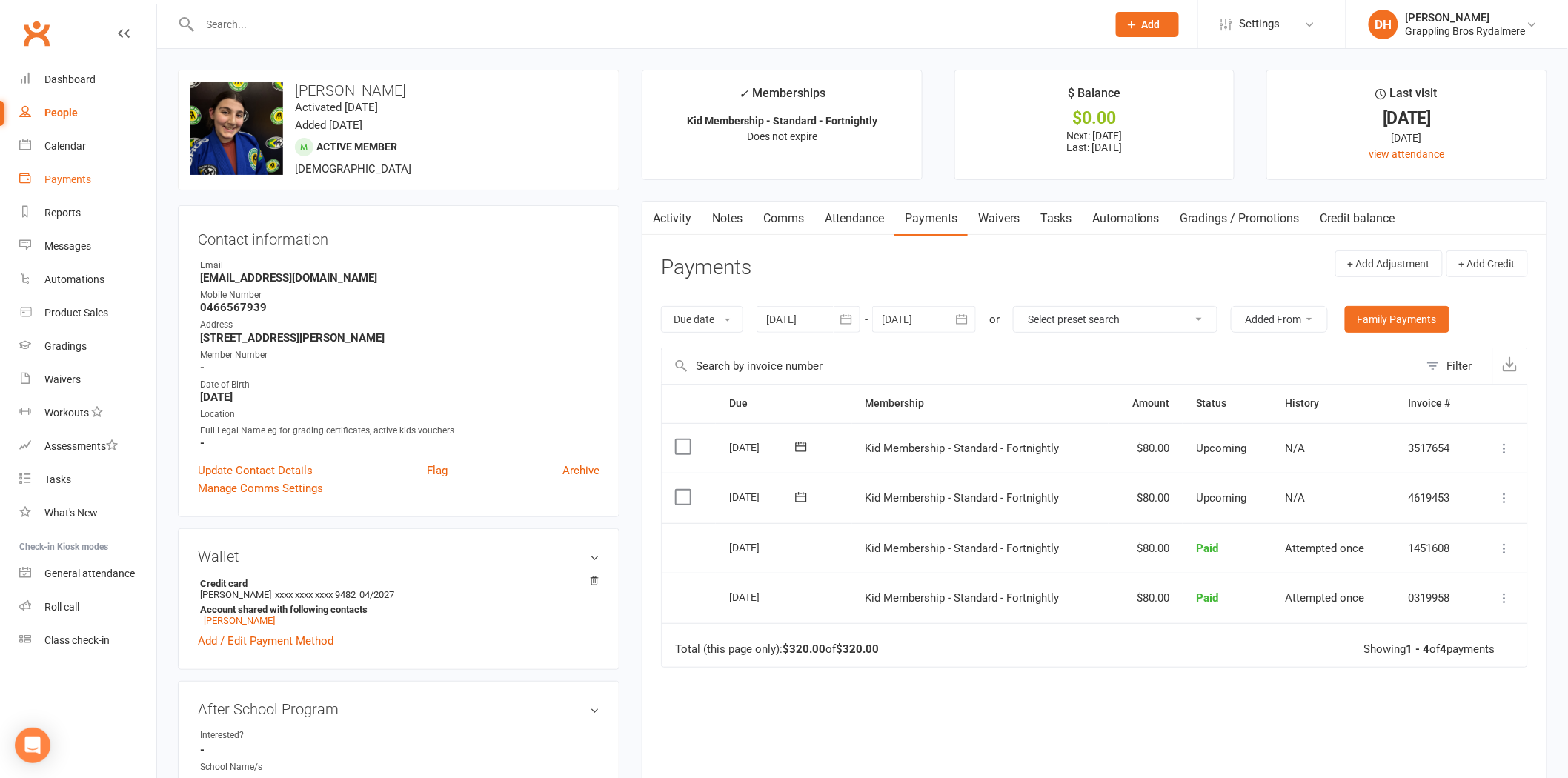
click at [72, 187] on link "Payments" at bounding box center [87, 179] width 137 height 33
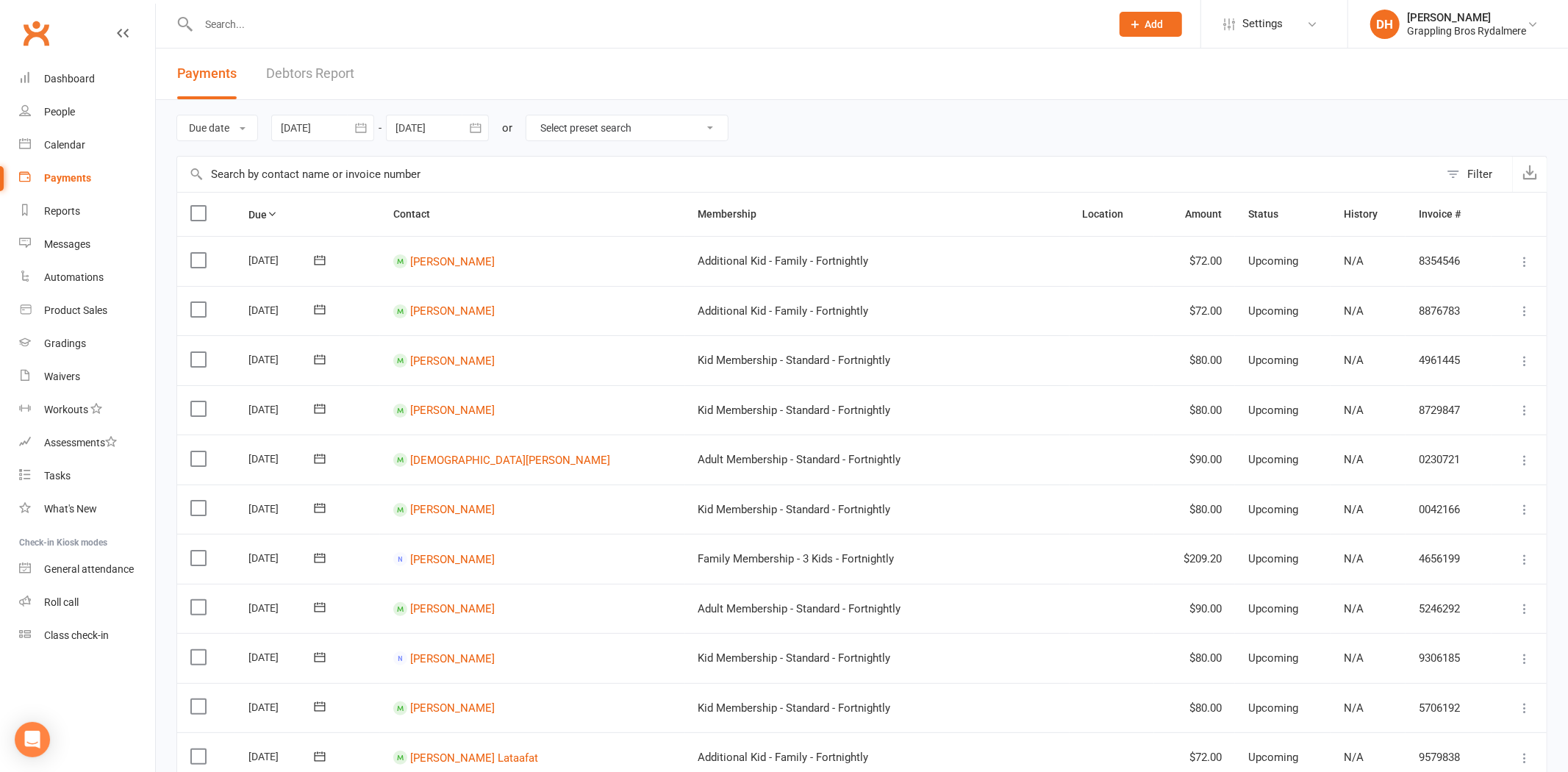
click at [311, 75] on link "Debtors Report" at bounding box center [310, 74] width 88 height 50
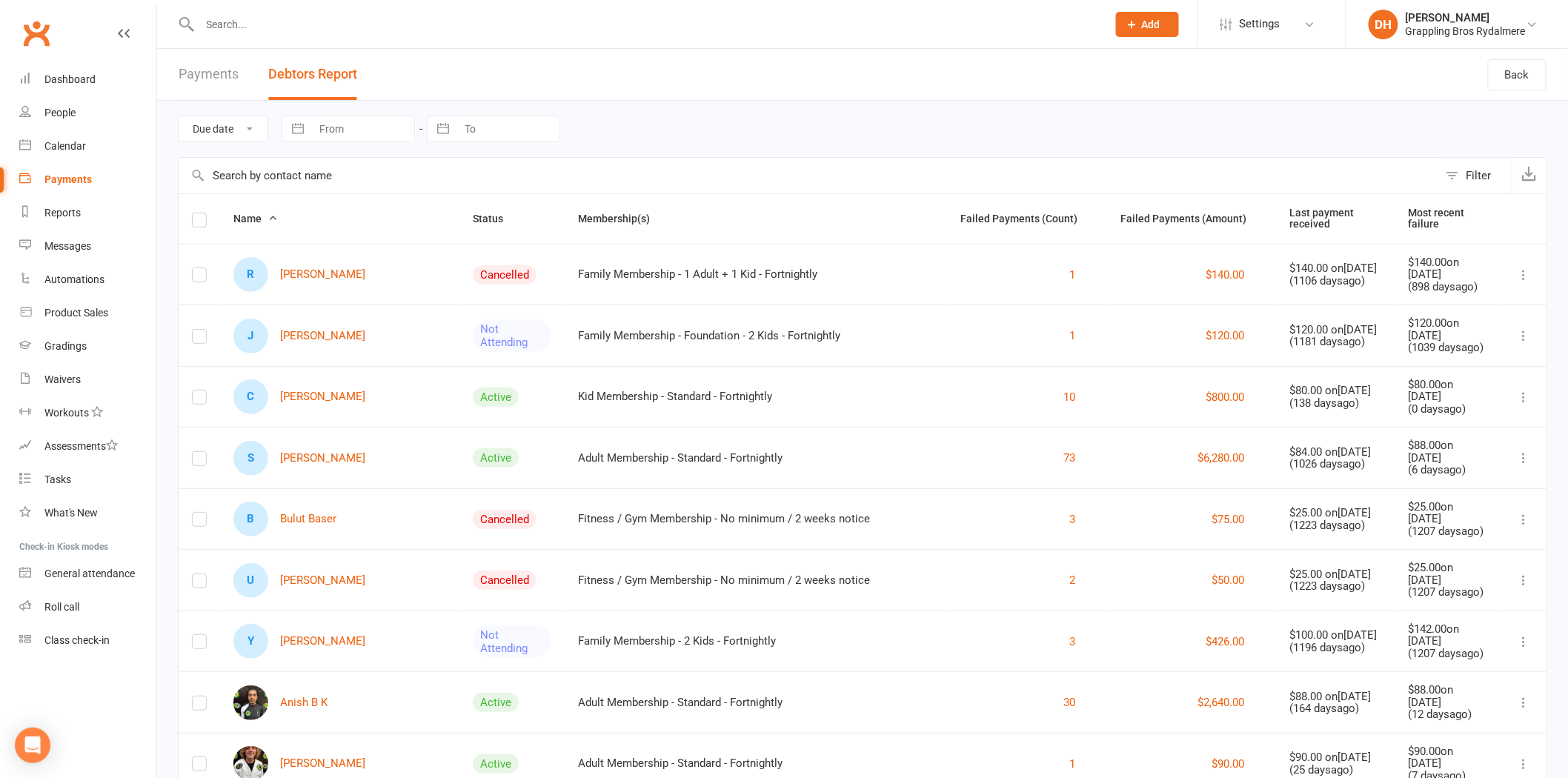
click at [275, 168] on input "text" at bounding box center [809, 175] width 1260 height 36
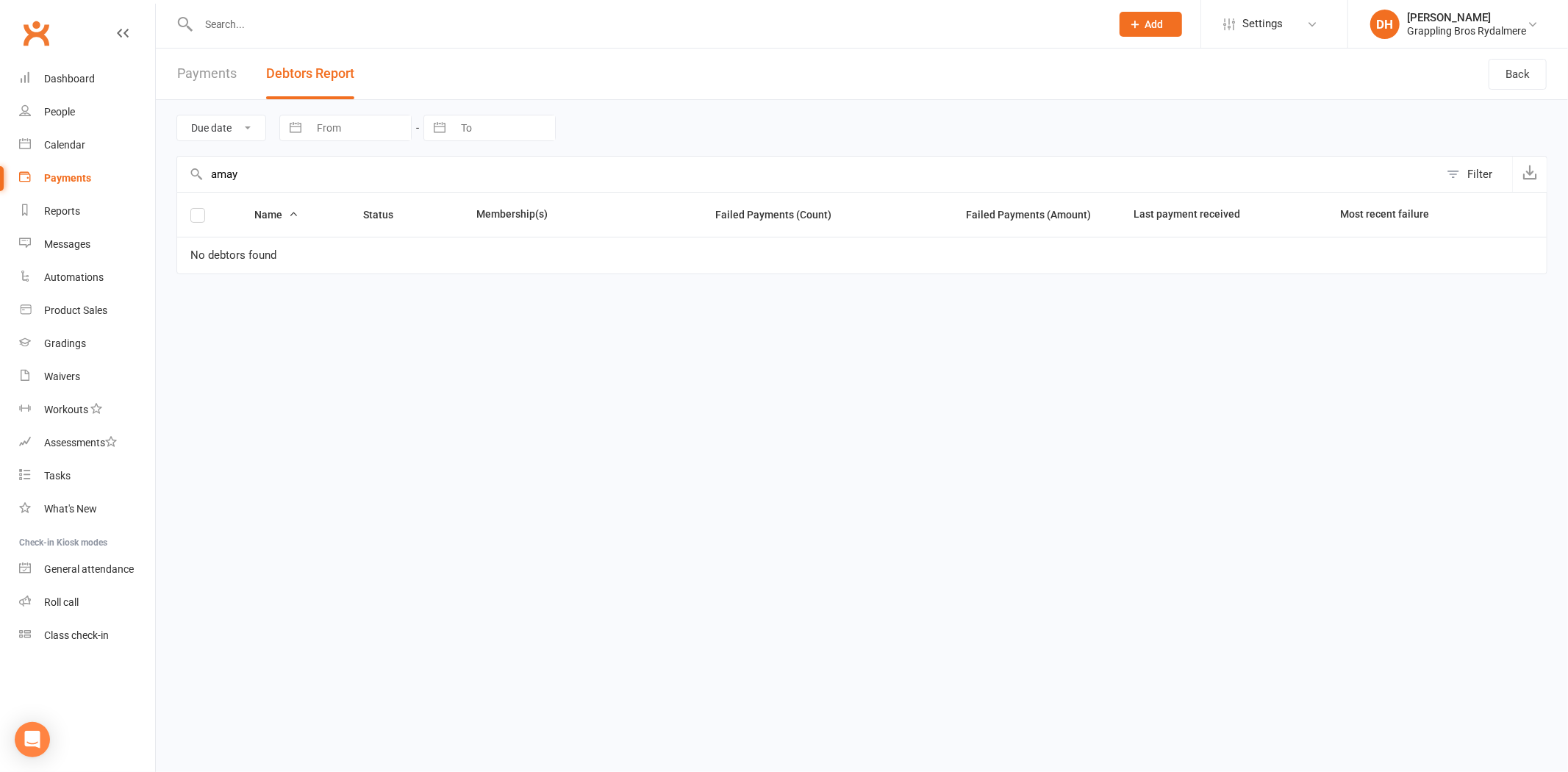
type input "amay"
click at [263, 28] on input "text" at bounding box center [647, 24] width 906 height 20
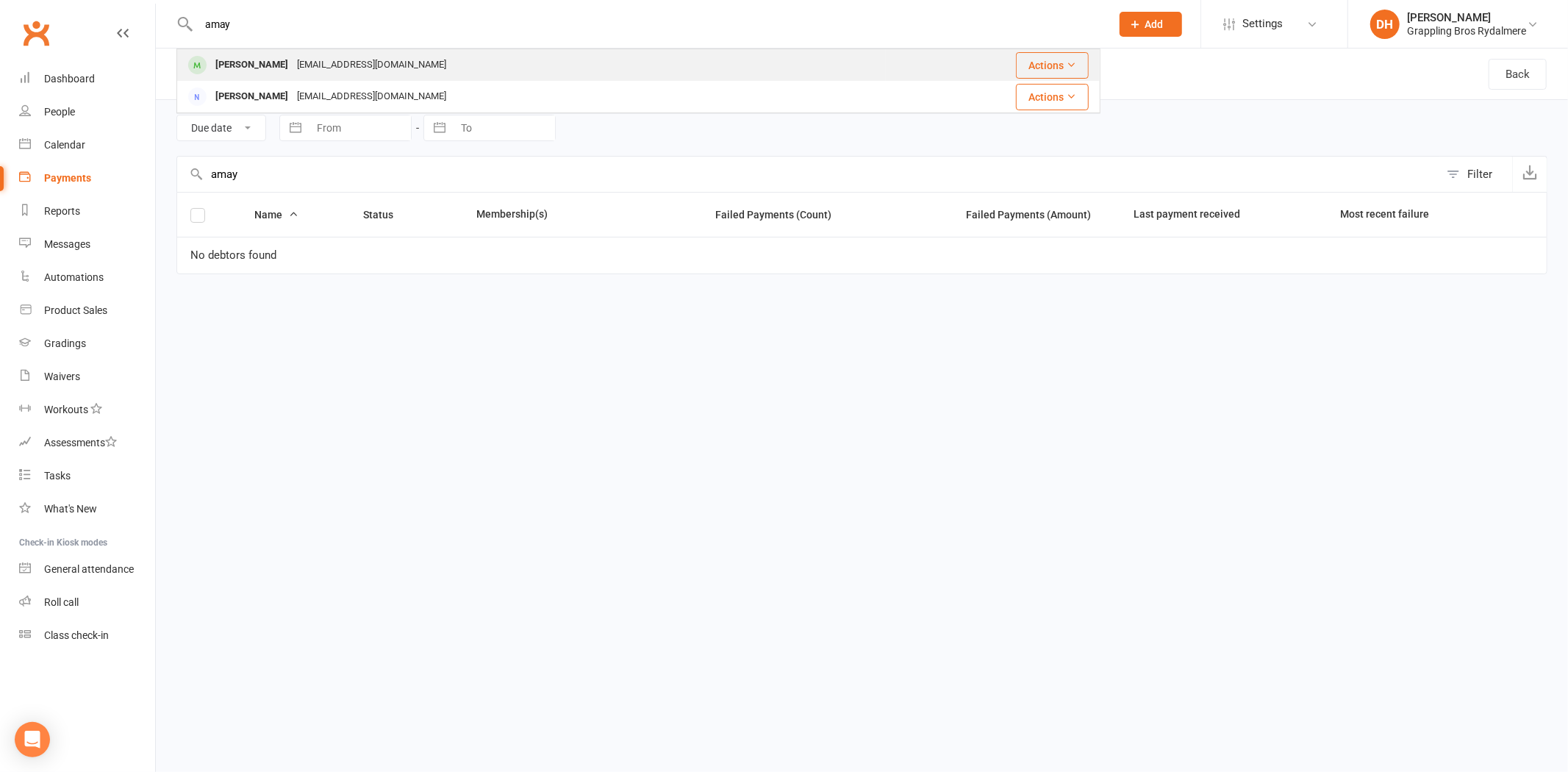
type input "amay"
click at [268, 69] on div "Amaya Perez" at bounding box center [252, 65] width 82 height 21
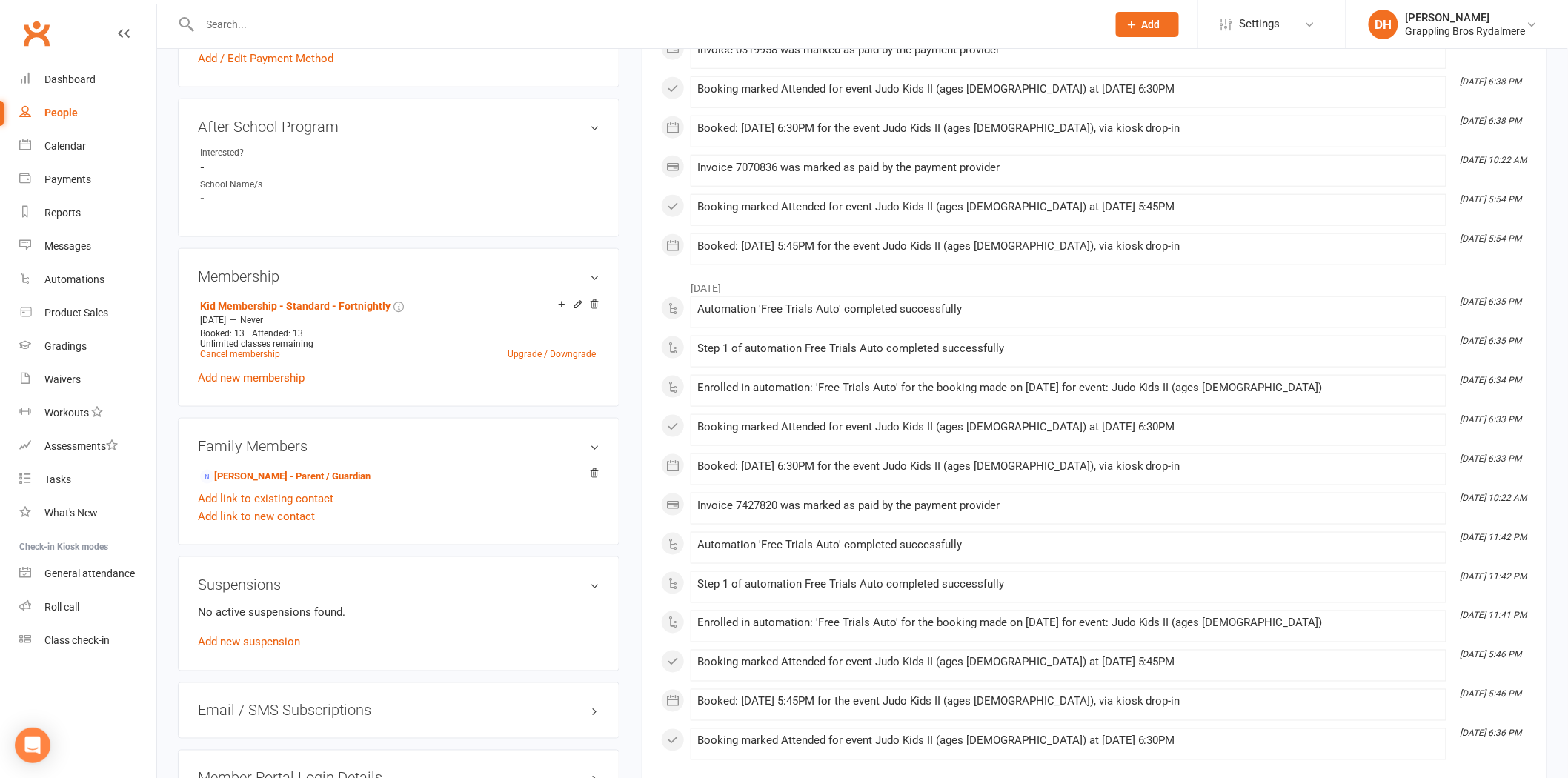
scroll to position [680, 0]
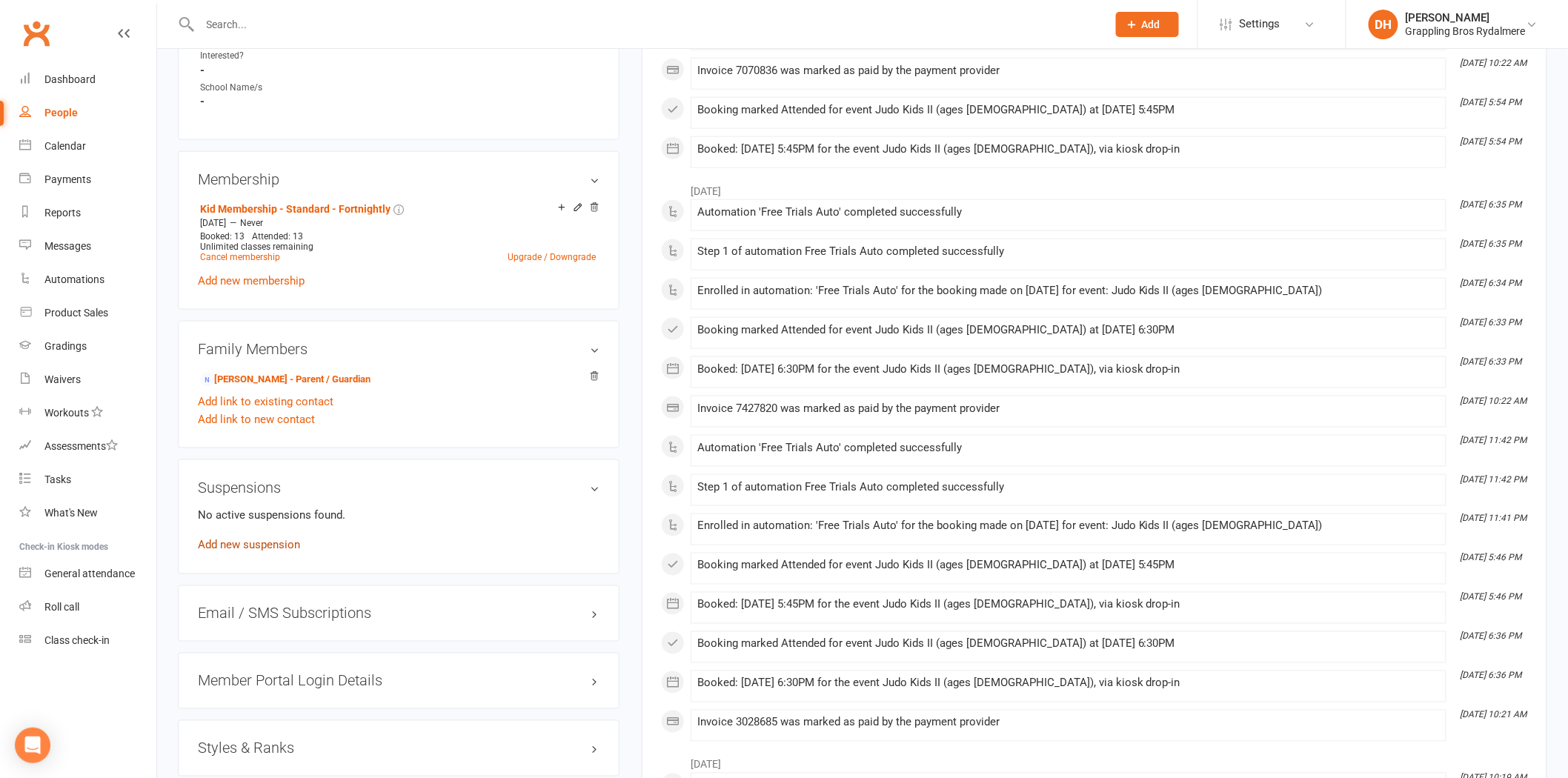
click at [276, 541] on link "Add new suspension" at bounding box center [249, 545] width 102 height 13
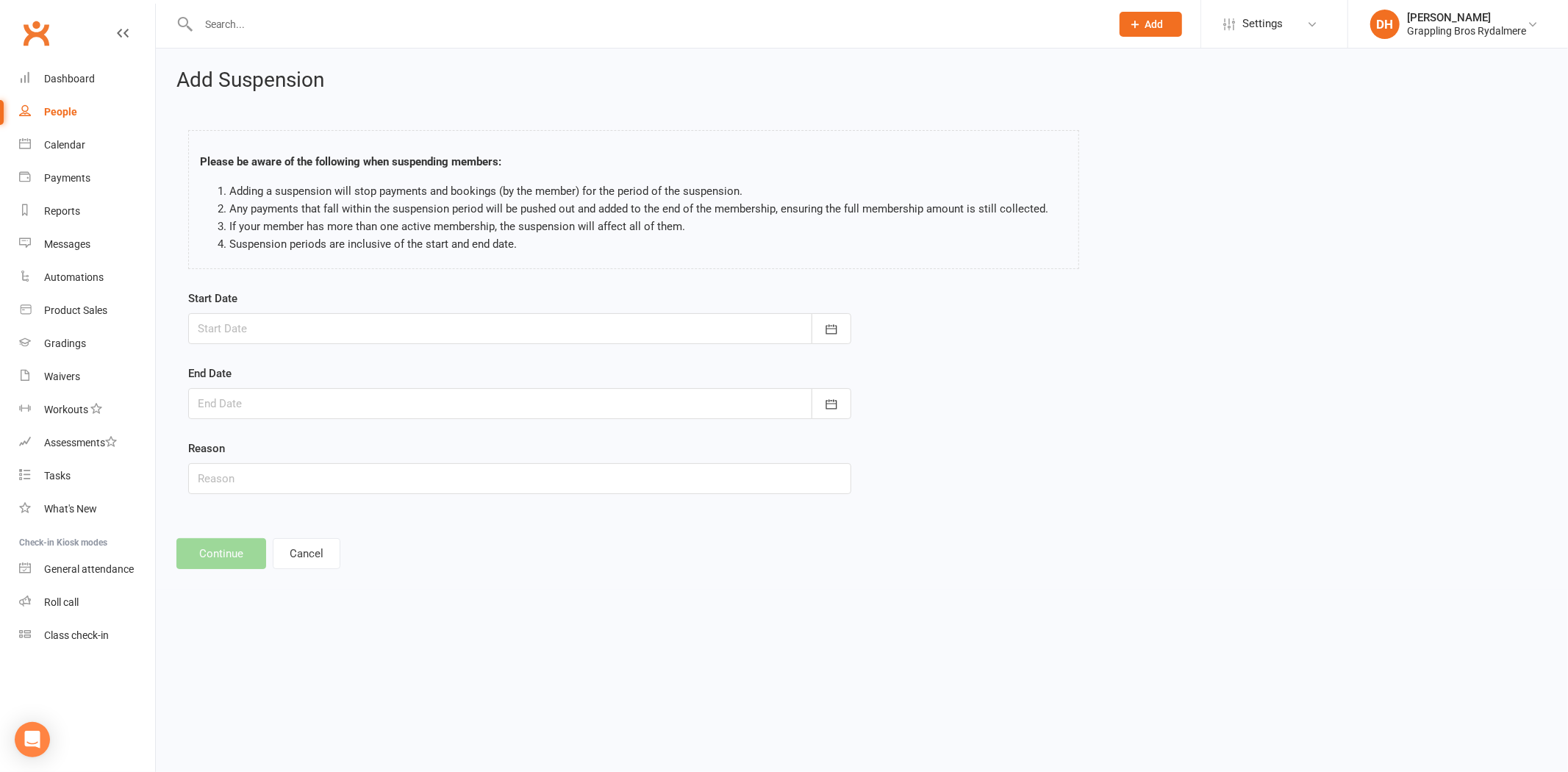
click at [311, 321] on div at bounding box center [520, 328] width 663 height 31
click at [440, 472] on span "20" at bounding box center [445, 477] width 12 height 12
type input "20 Sep 2025"
click at [325, 403] on div at bounding box center [520, 403] width 663 height 31
click at [439, 435] on icon "button" at bounding box center [444, 440] width 10 height 12
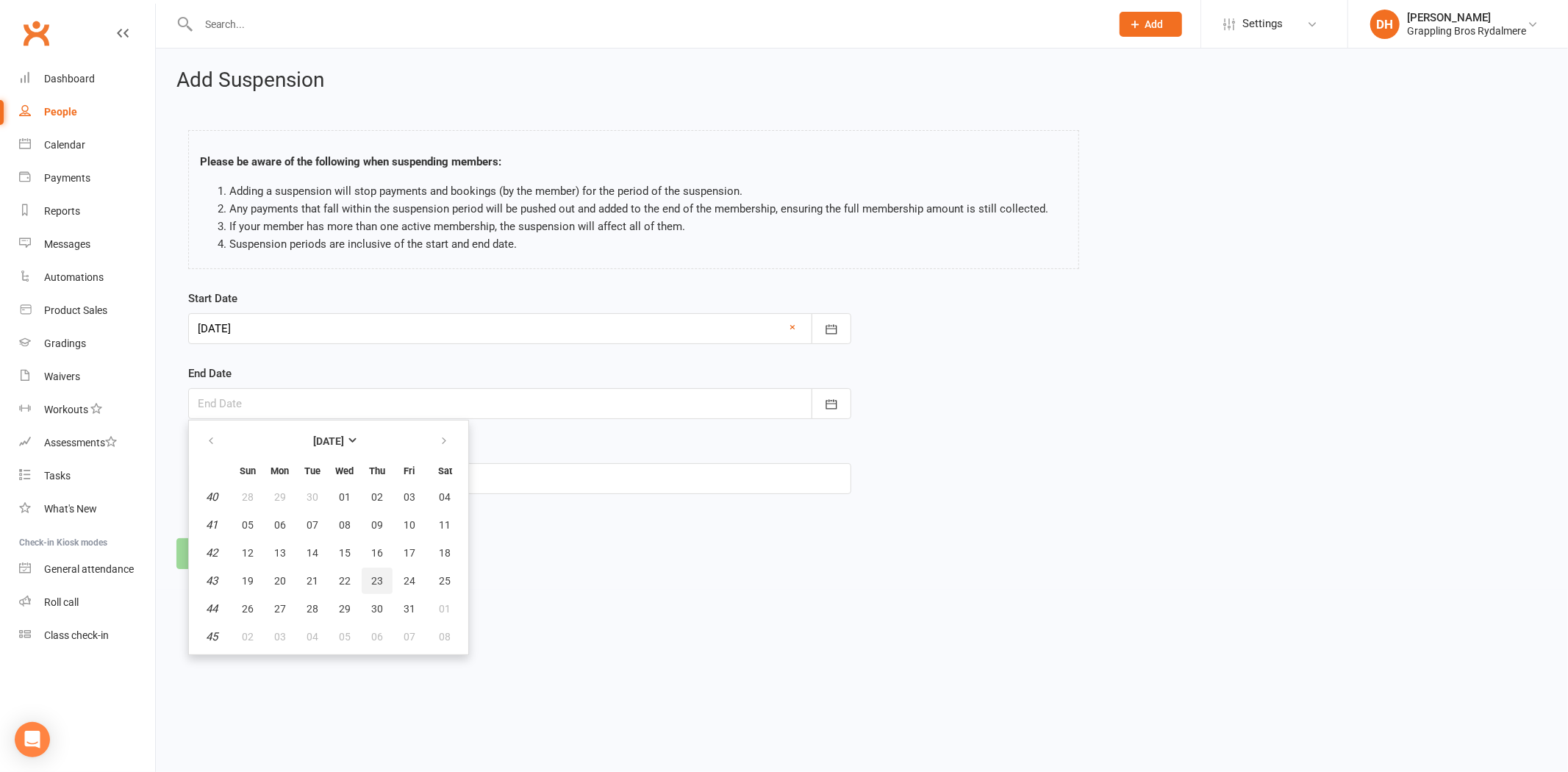
click at [372, 567] on button "23" at bounding box center [377, 581] width 31 height 27
type input "23 Oct 2025"
click at [267, 477] on input "text" at bounding box center [520, 478] width 663 height 31
type input "Going overseas"
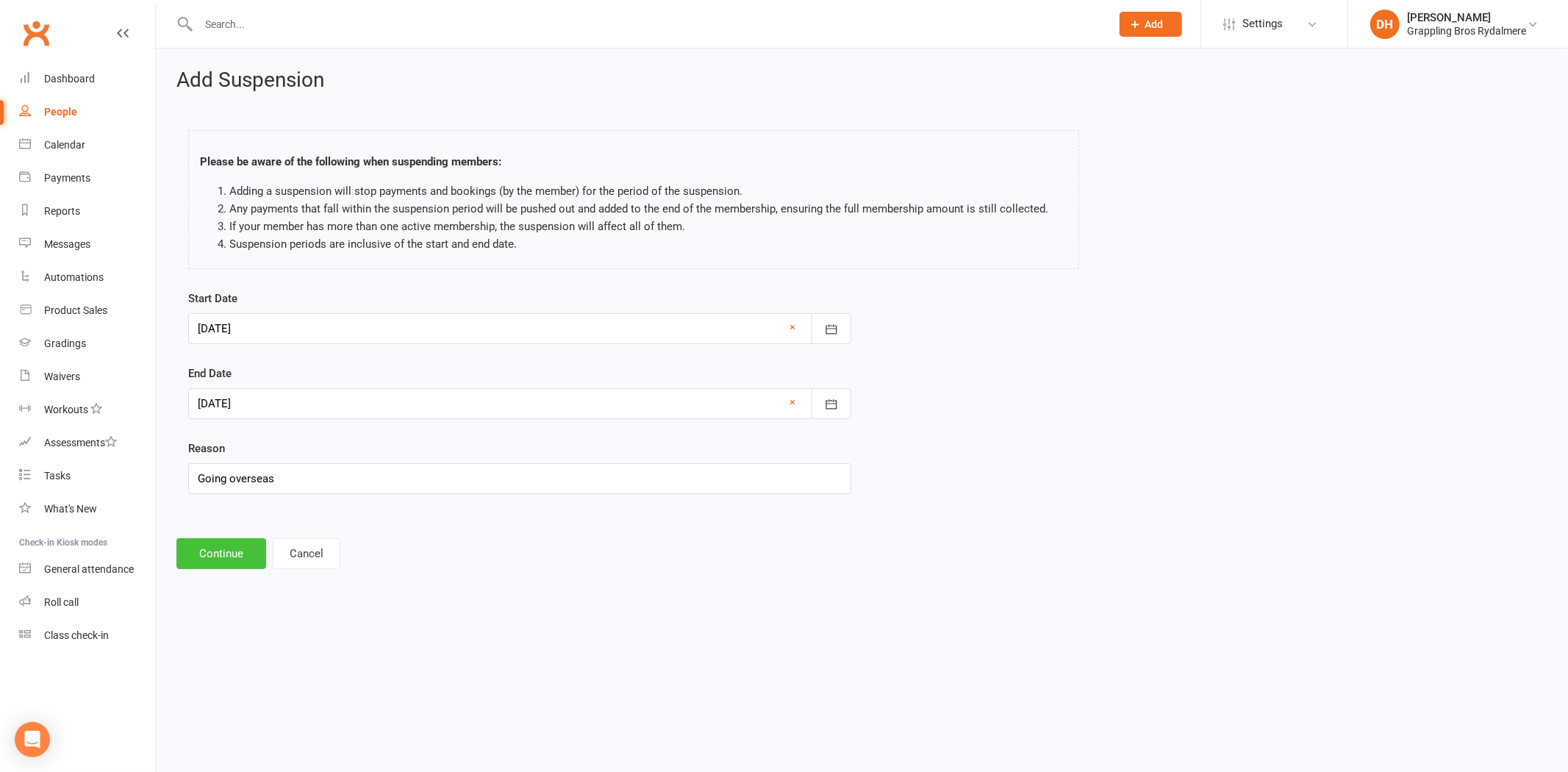
click at [229, 557] on button "Continue" at bounding box center [221, 553] width 90 height 31
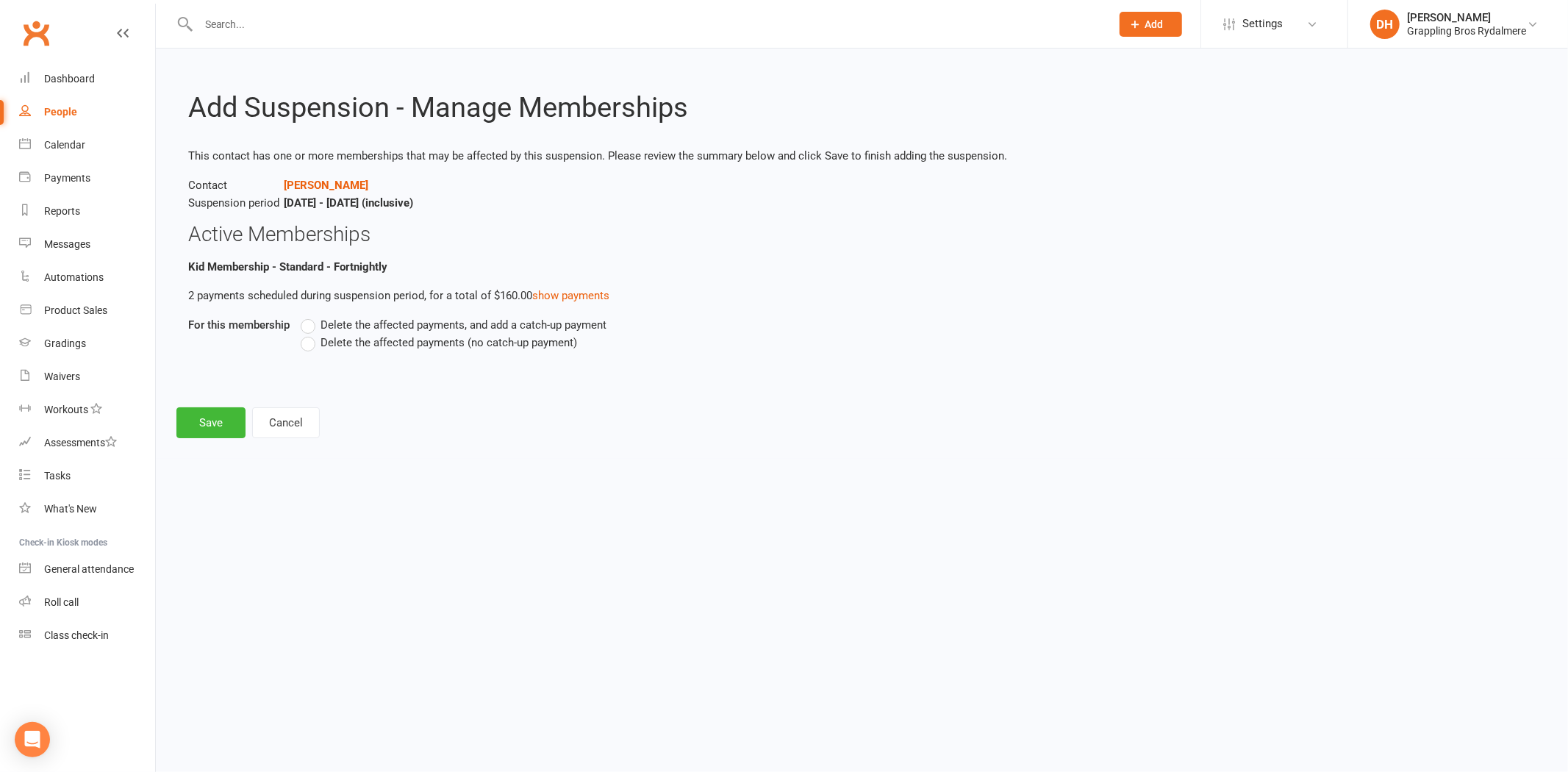
click at [364, 348] on label "Delete the affected payments (no catch-up payment)" at bounding box center [439, 343] width 277 height 17
click at [310, 334] on input "Delete the affected payments (no catch-up payment)" at bounding box center [306, 334] width 9 height 0
click at [221, 424] on button "Save" at bounding box center [211, 422] width 69 height 31
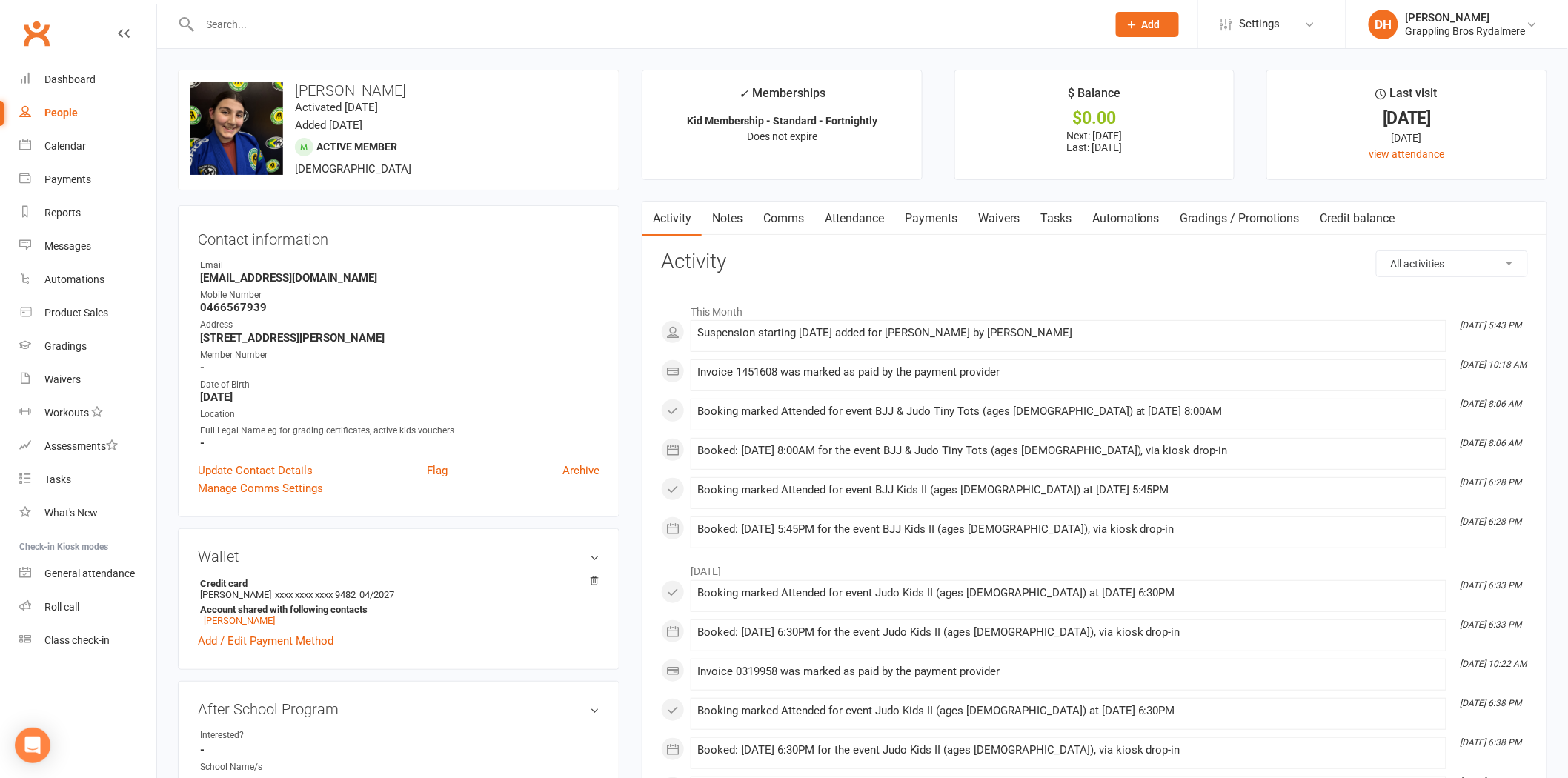
click at [293, 17] on input "text" at bounding box center [646, 25] width 902 height 21
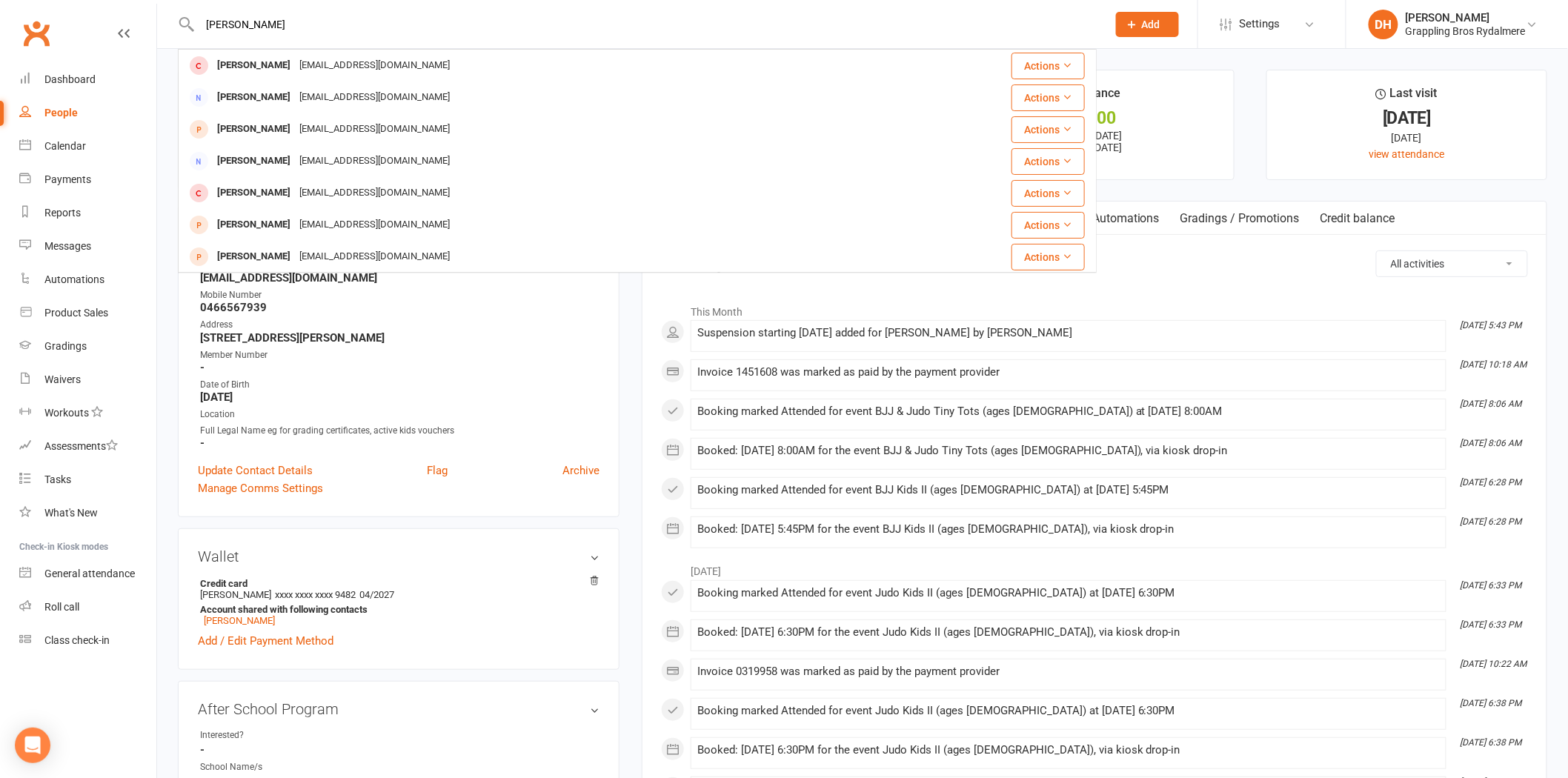
click at [357, 25] on input "anna tur" at bounding box center [646, 25] width 902 height 21
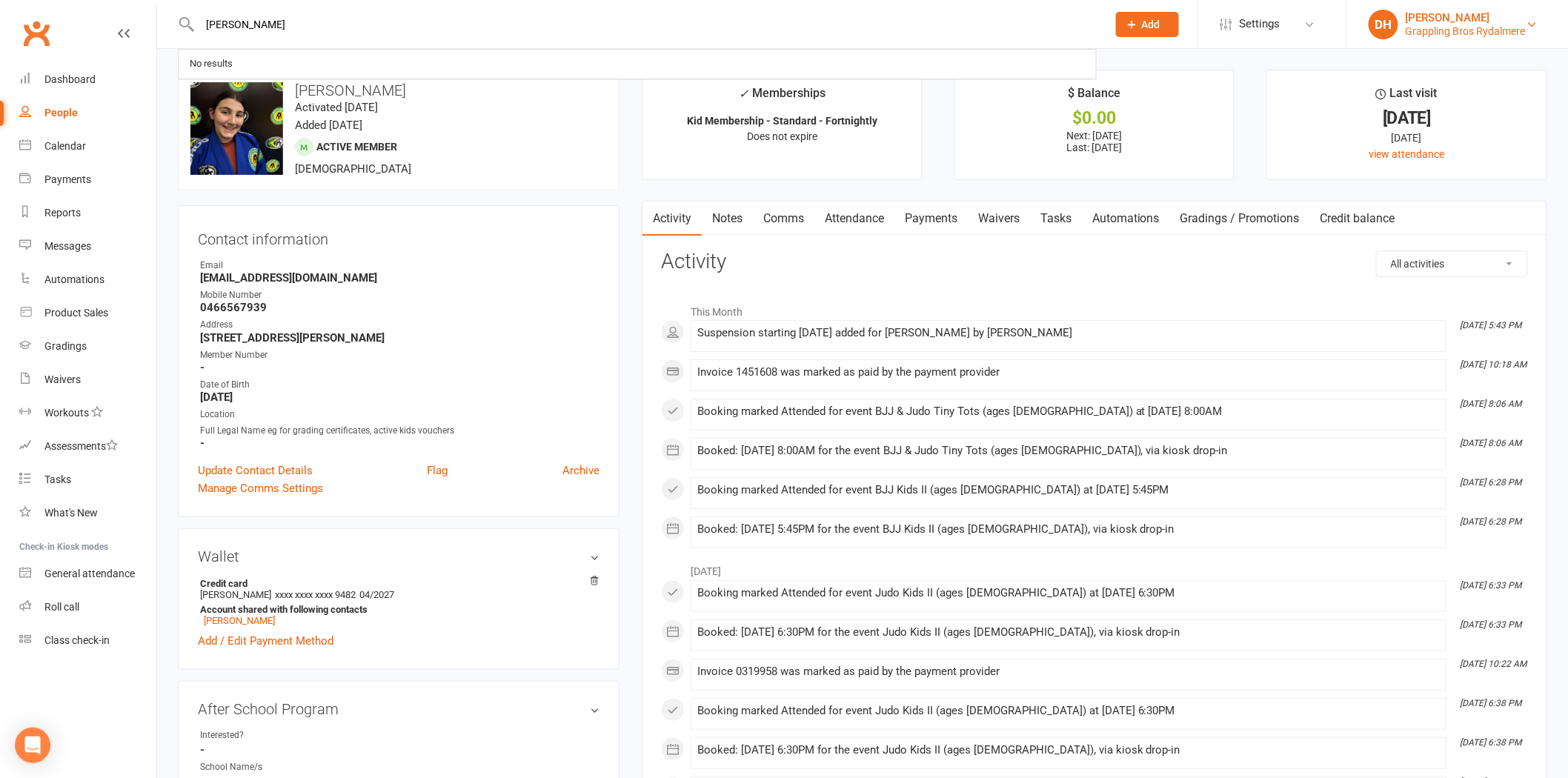
type input "crosby"
click at [1468, 37] on div "Grappling Bros Rydalmere" at bounding box center [1466, 31] width 120 height 13
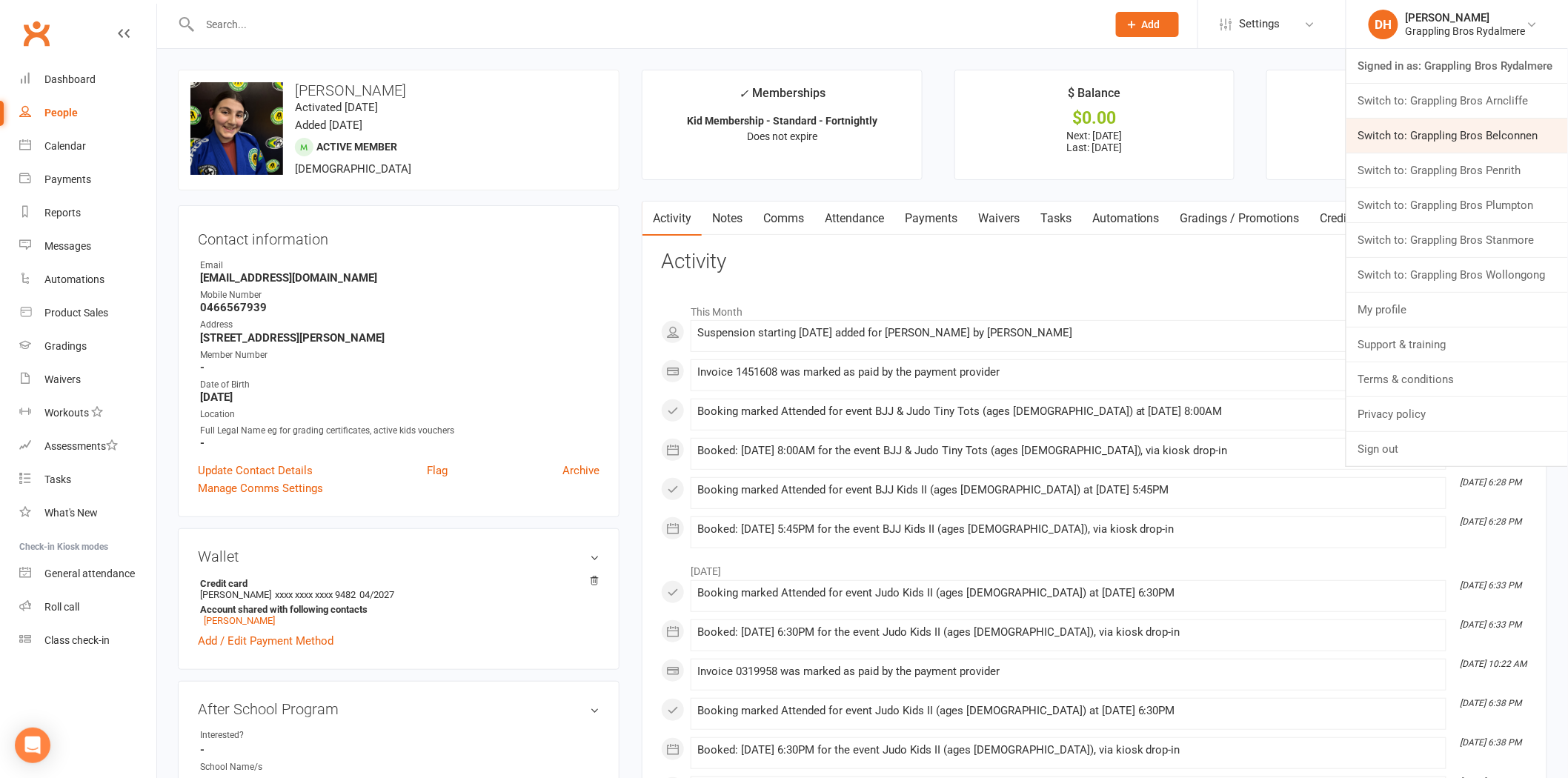
click at [1466, 139] on link "Switch to: Grappling Bros Belconnen" at bounding box center [1457, 135] width 222 height 34
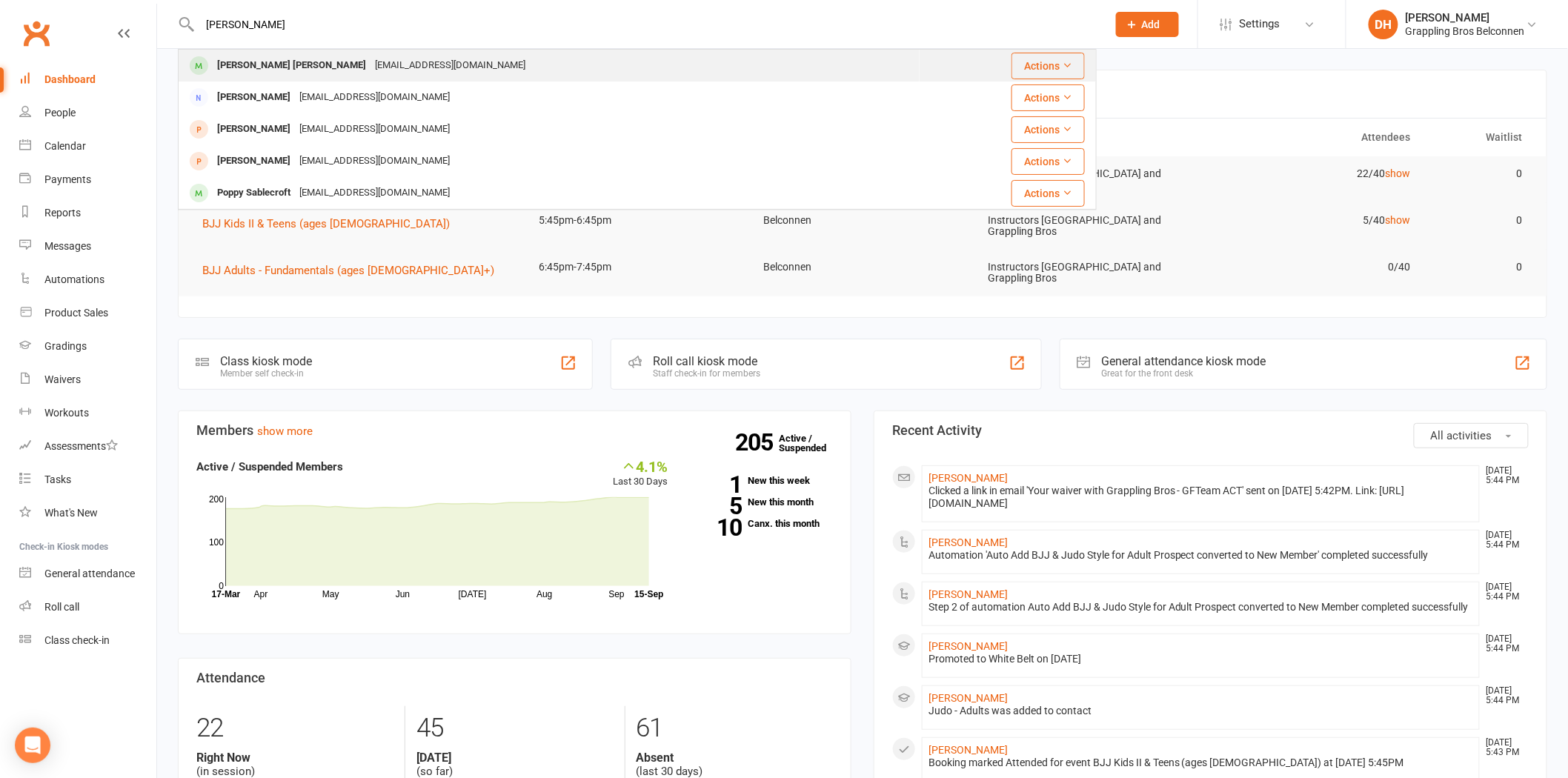
type input "[PERSON_NAME]"
click at [371, 71] on div "[EMAIL_ADDRESS][DOMAIN_NAME]" at bounding box center [450, 65] width 160 height 21
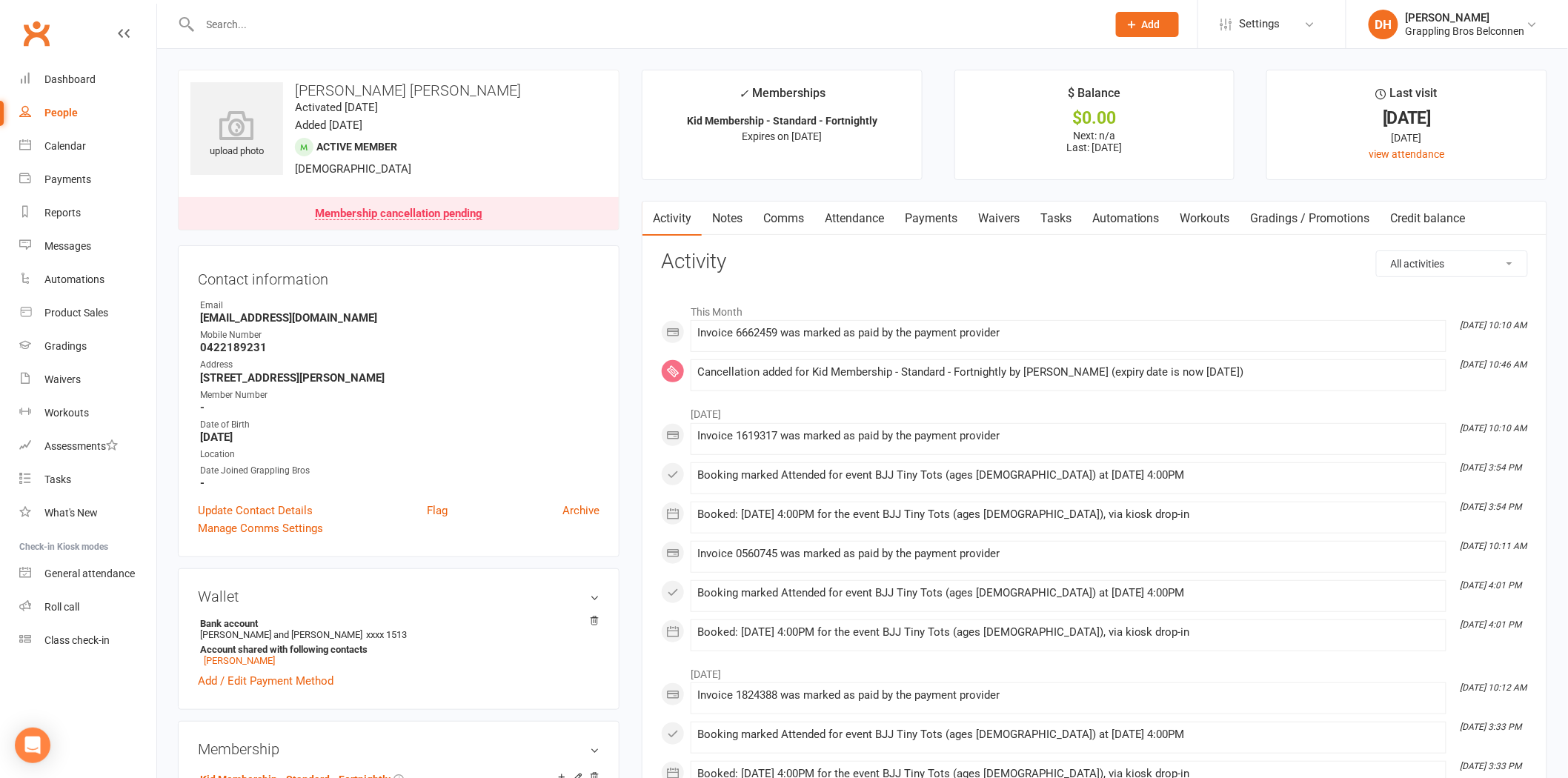
click at [917, 218] on link "Payments" at bounding box center [931, 218] width 73 height 34
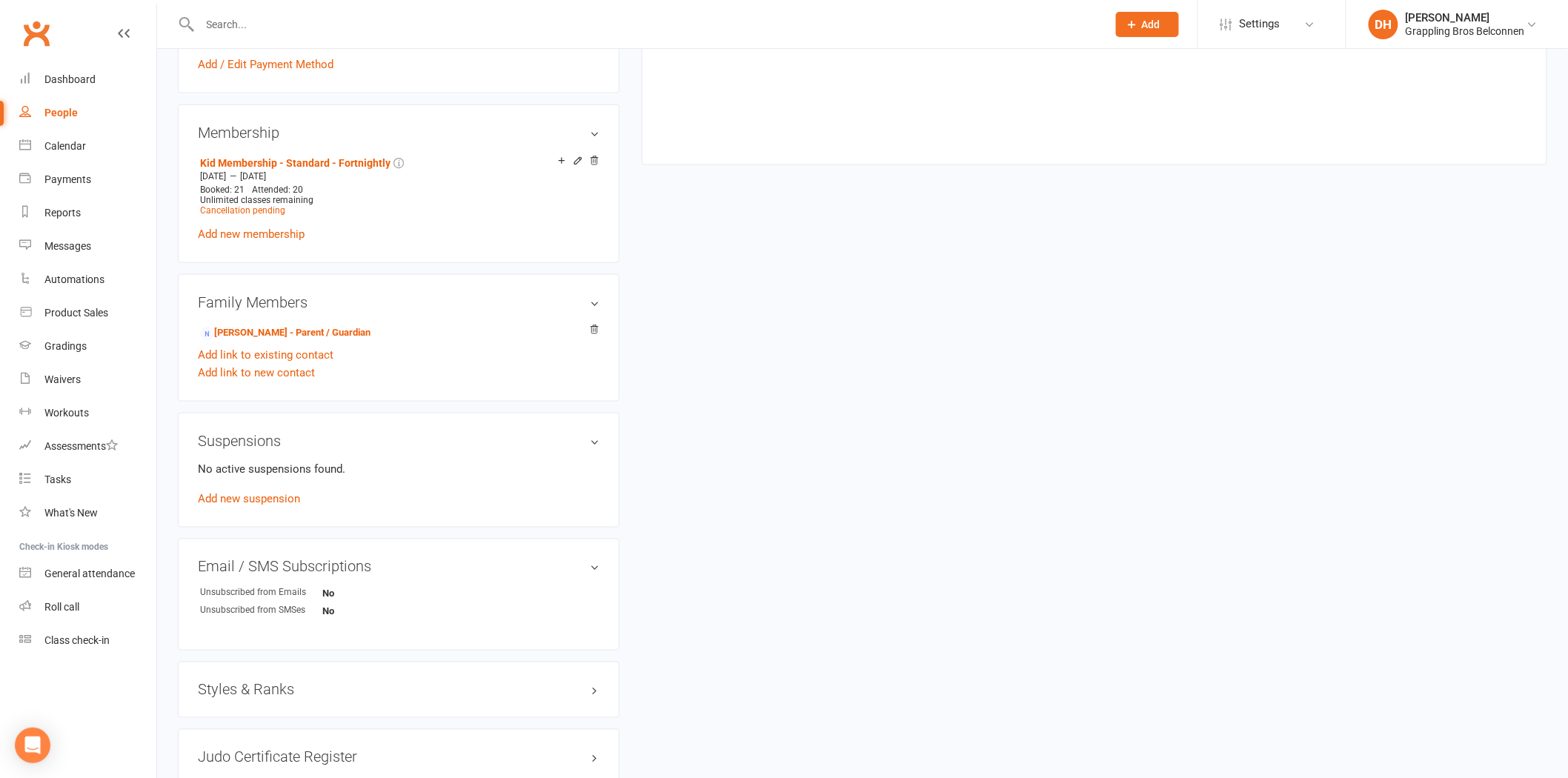
scroll to position [680, 0]
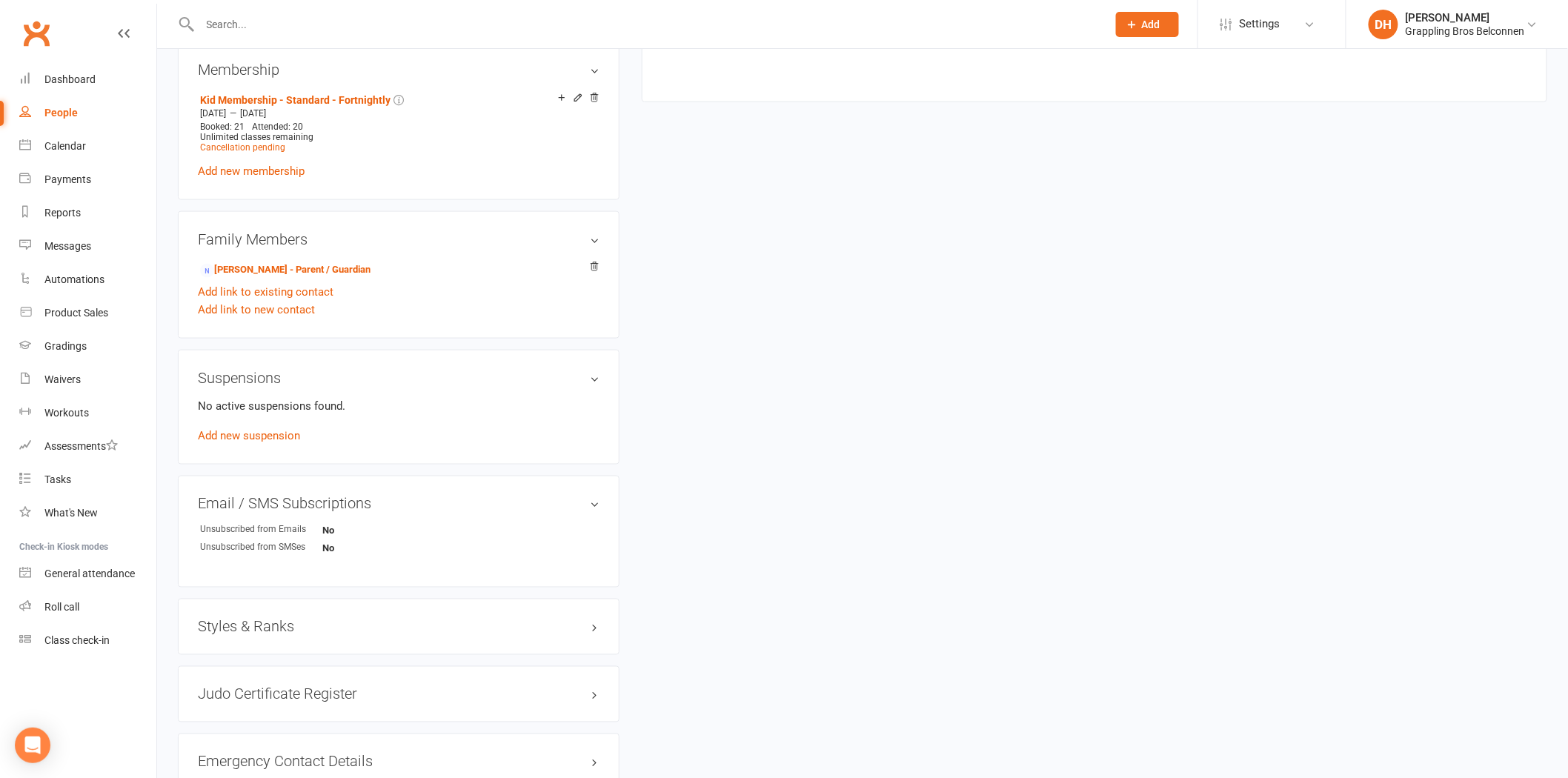
click at [788, 294] on div "upload photo [PERSON_NAME] [PERSON_NAME] Activated [DATE] Added [DATE] Active m…" at bounding box center [863, 147] width 1392 height 1513
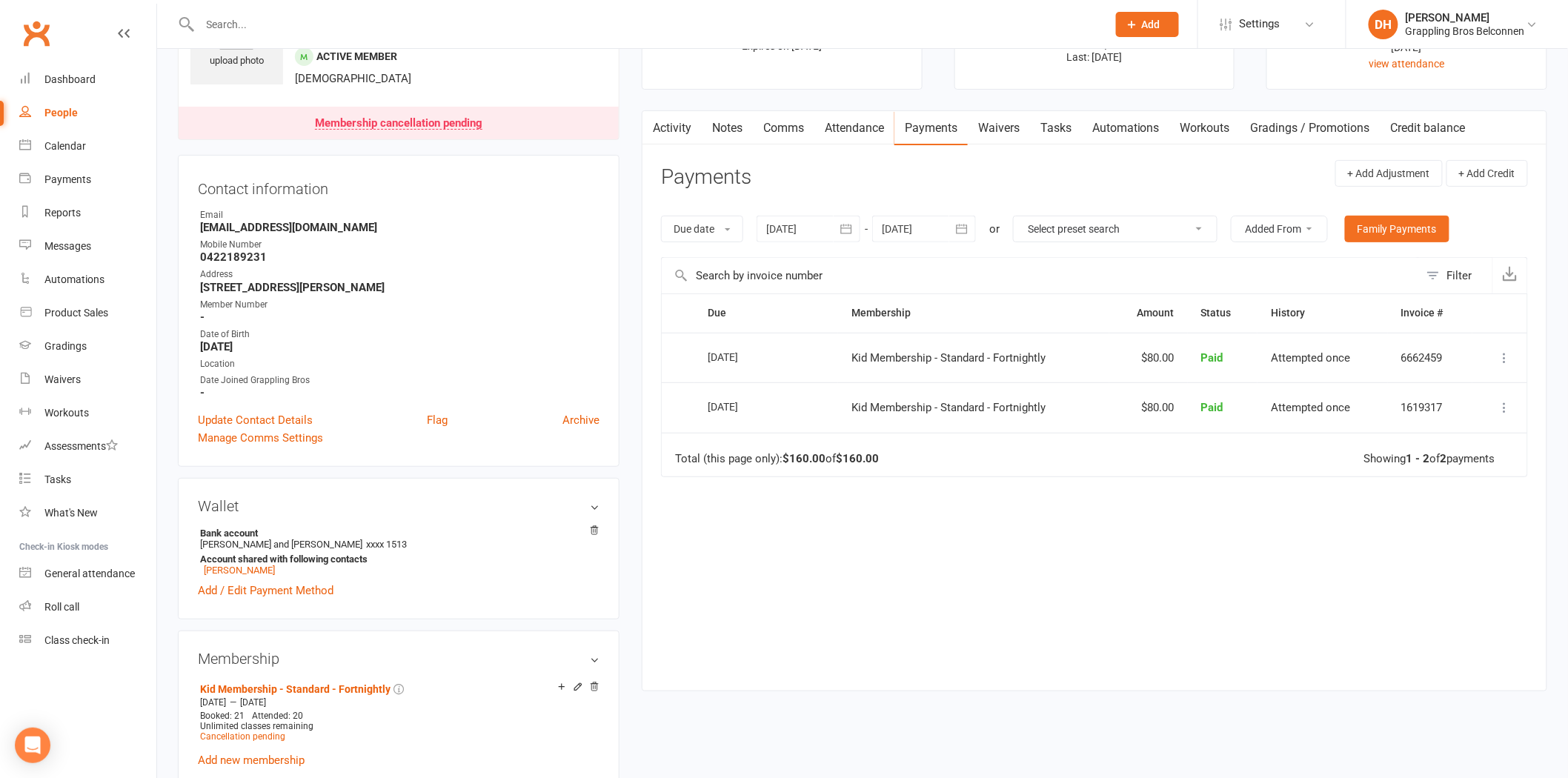
scroll to position [0, 0]
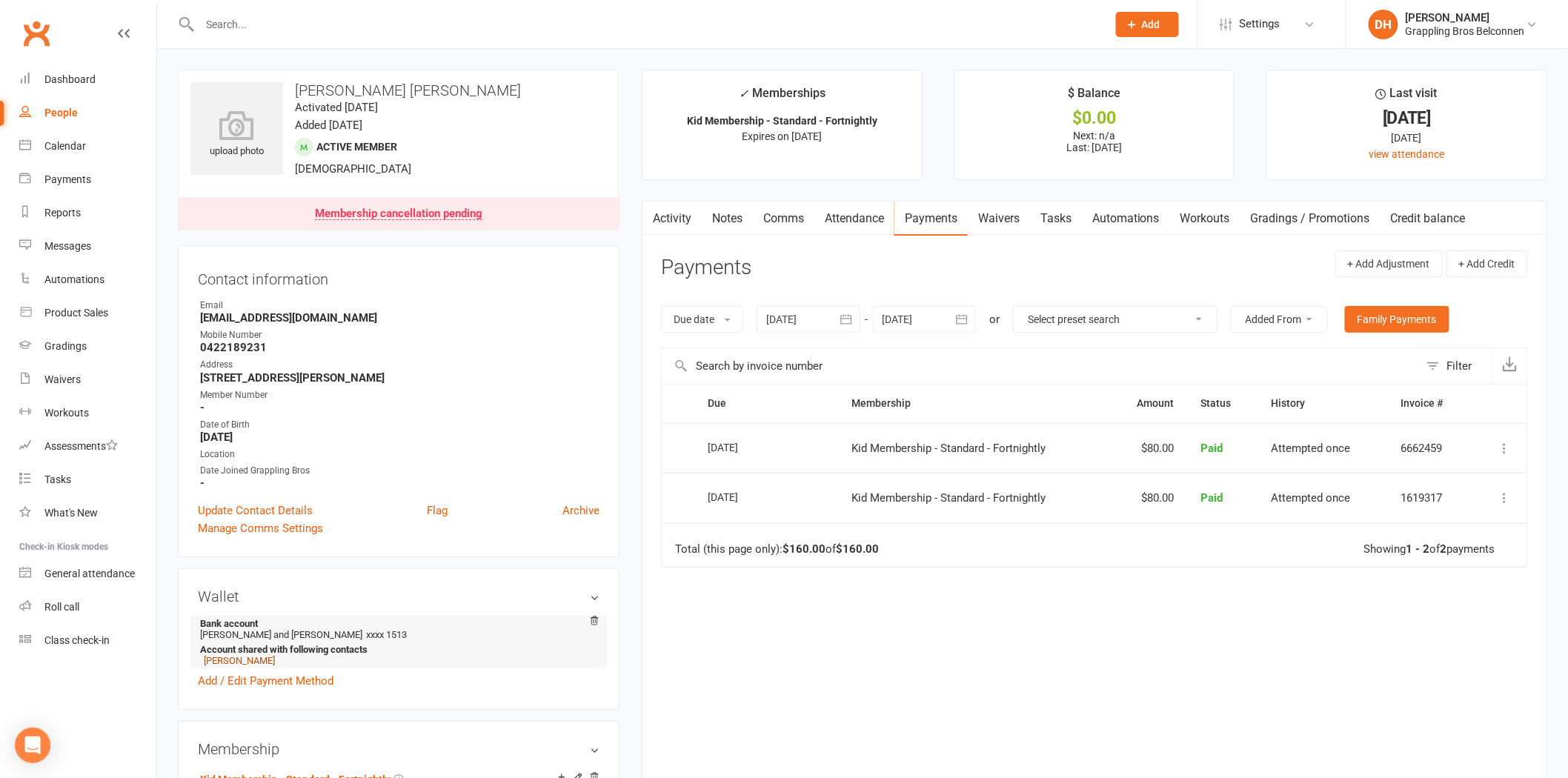
click at [247, 659] on link "[PERSON_NAME]" at bounding box center [240, 661] width 71 height 11
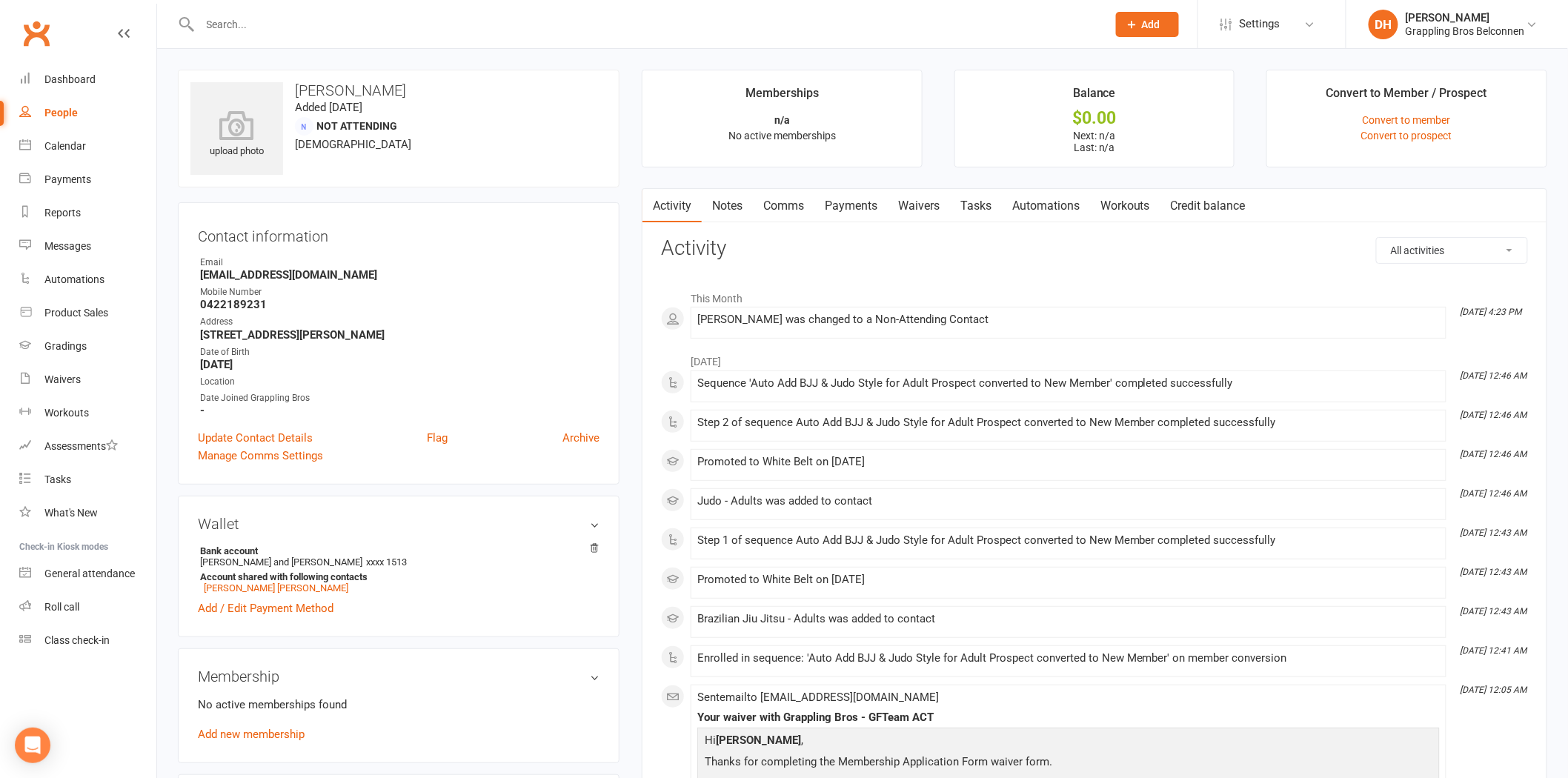
click at [859, 203] on link "Payments" at bounding box center [851, 206] width 73 height 34
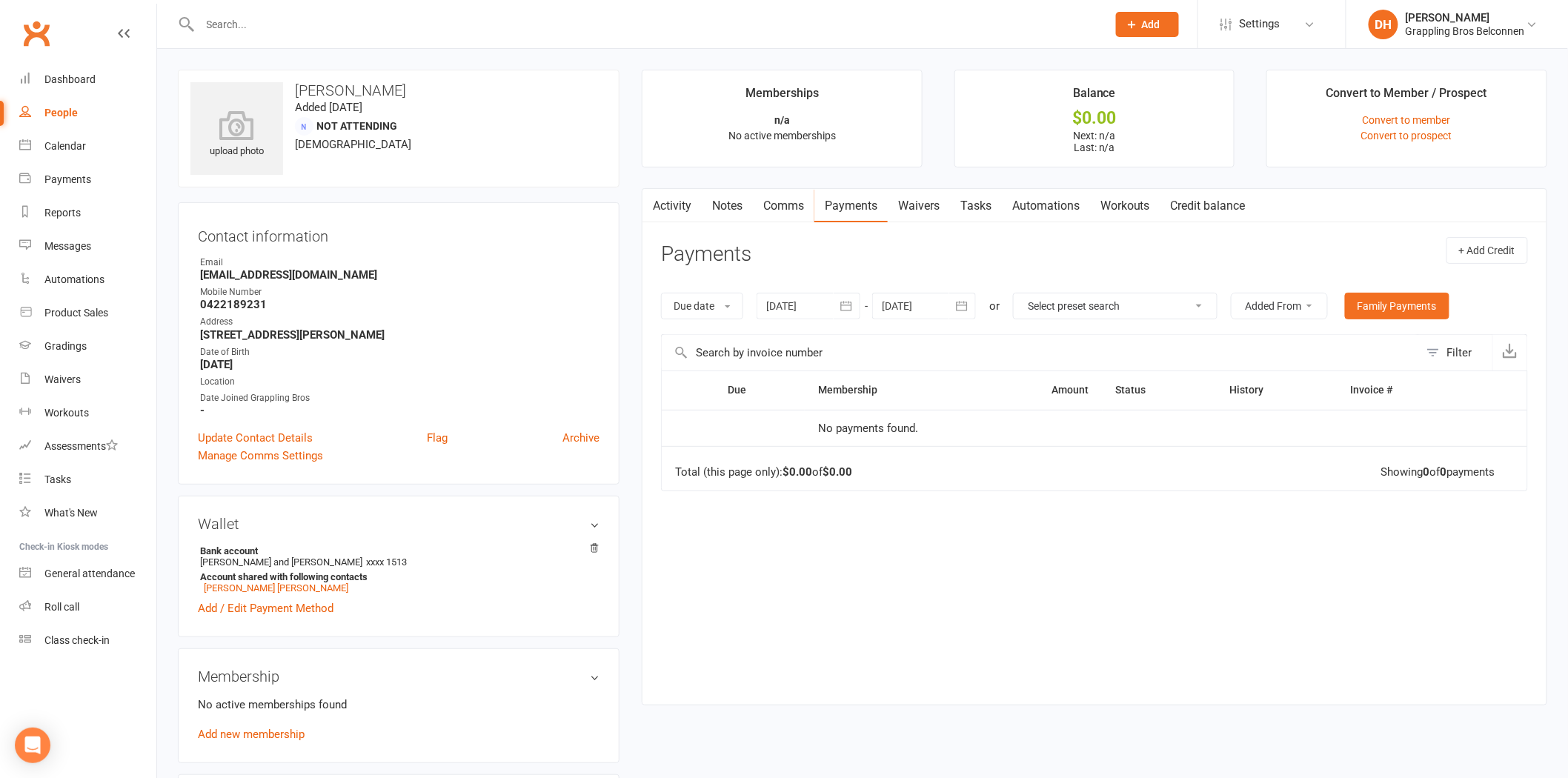
click at [776, 25] on input "text" at bounding box center [646, 25] width 902 height 21
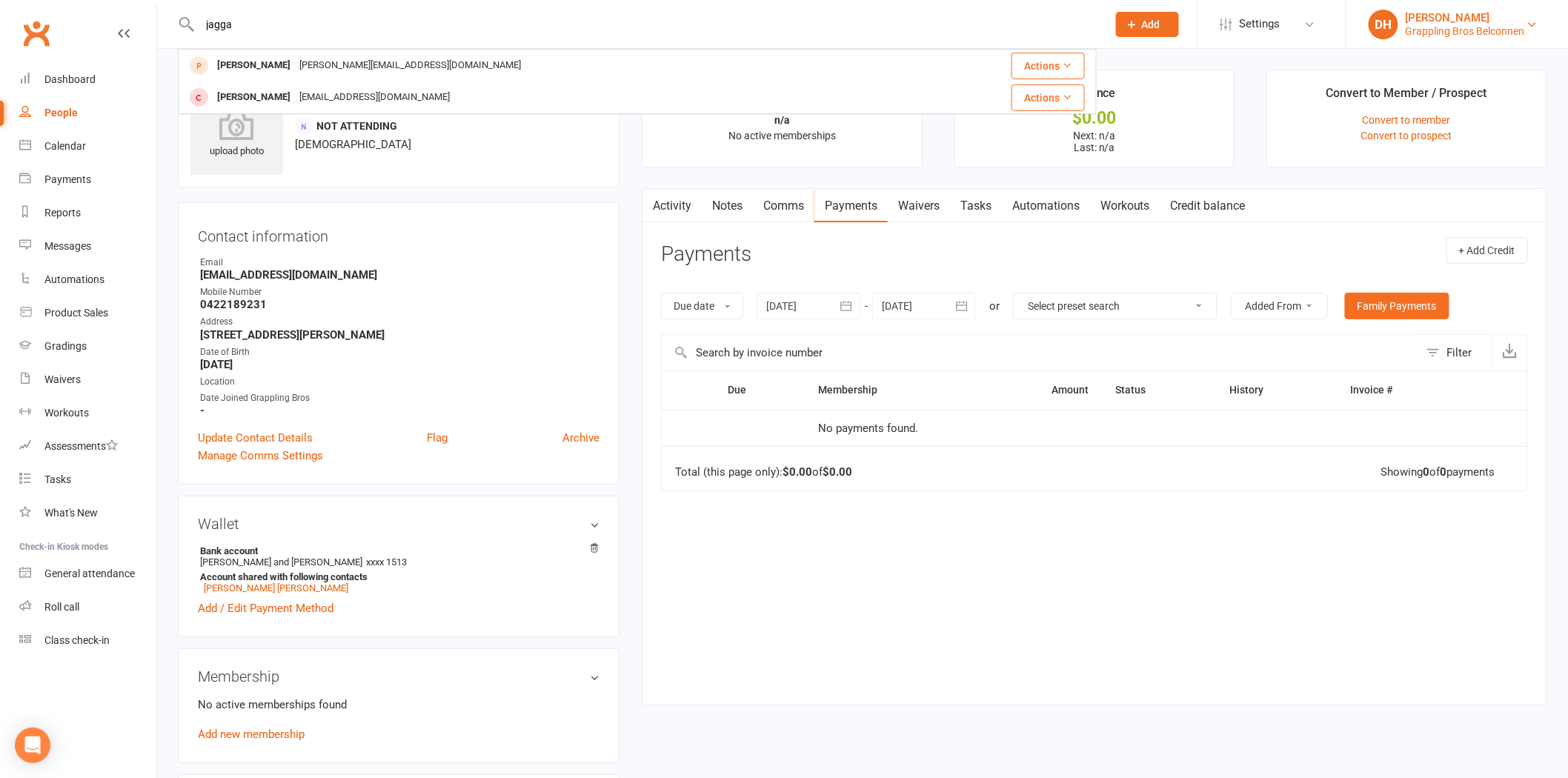
type input "jagga"
click at [1394, 24] on div "DH" at bounding box center [1383, 24] width 29 height 29
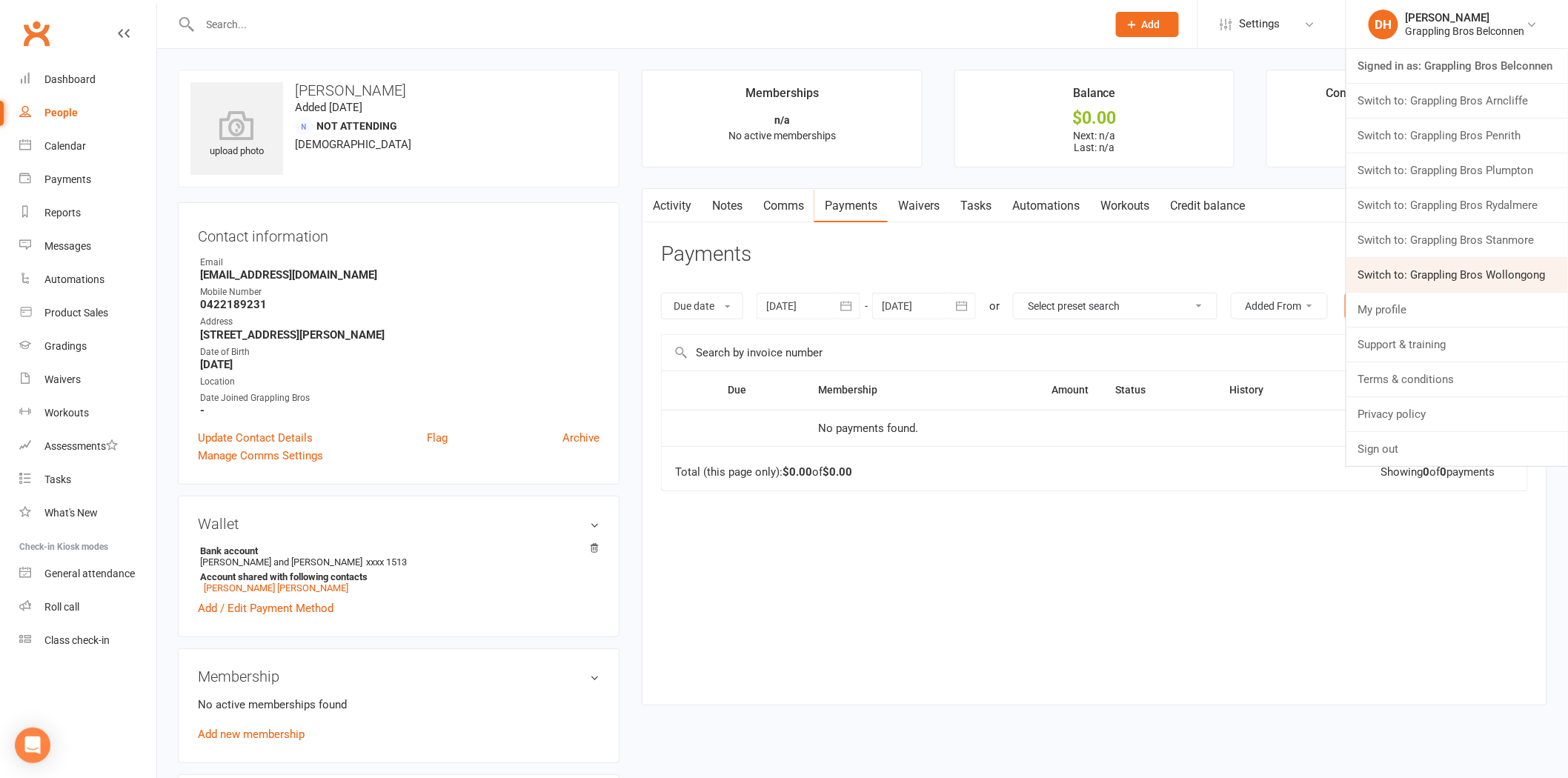
click at [1411, 271] on link "Switch to: Grappling Bros Wollongong" at bounding box center [1457, 275] width 222 height 34
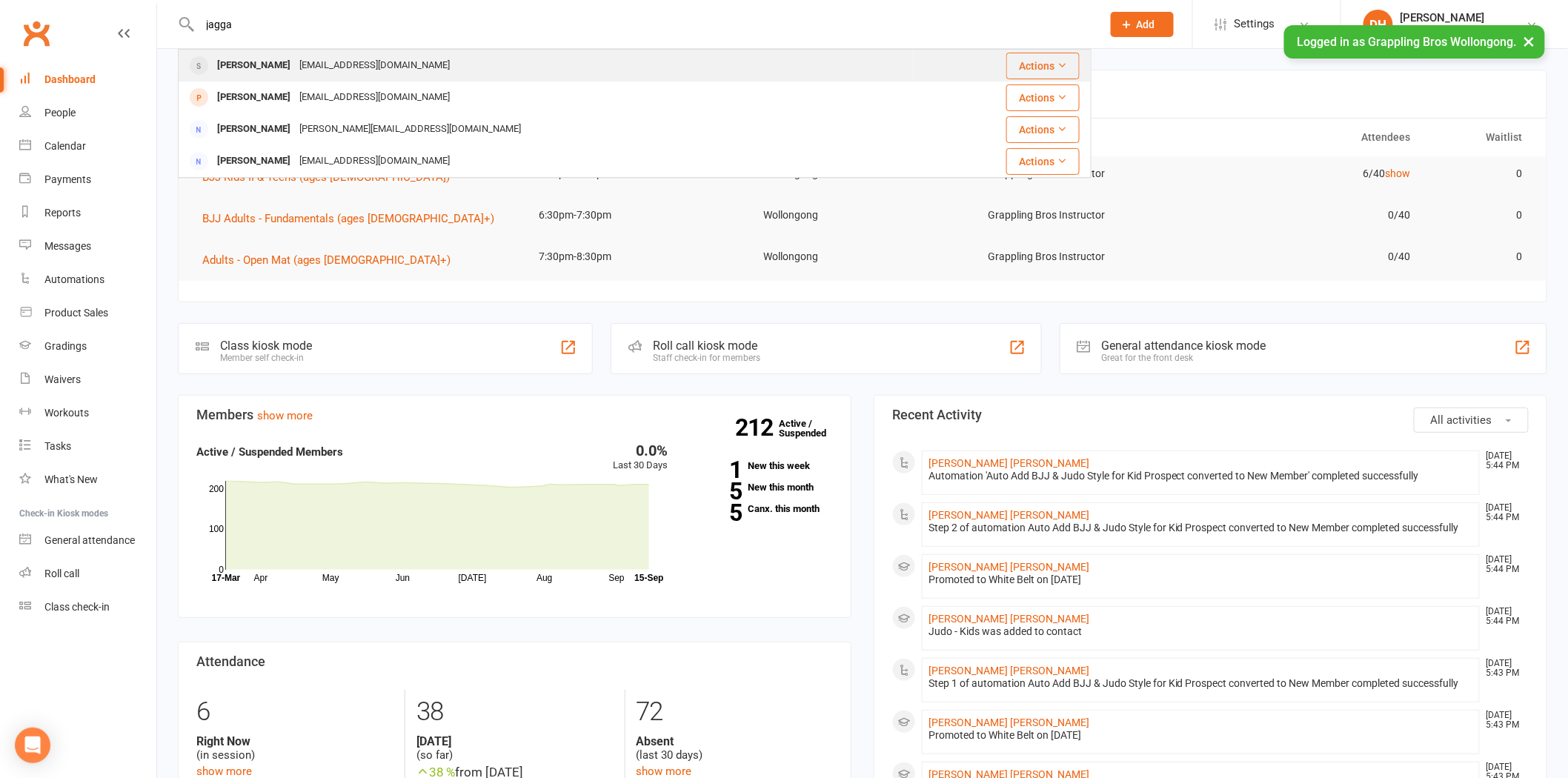
type input "jagga"
click at [295, 58] on div "[EMAIL_ADDRESS][DOMAIN_NAME]" at bounding box center [374, 65] width 160 height 21
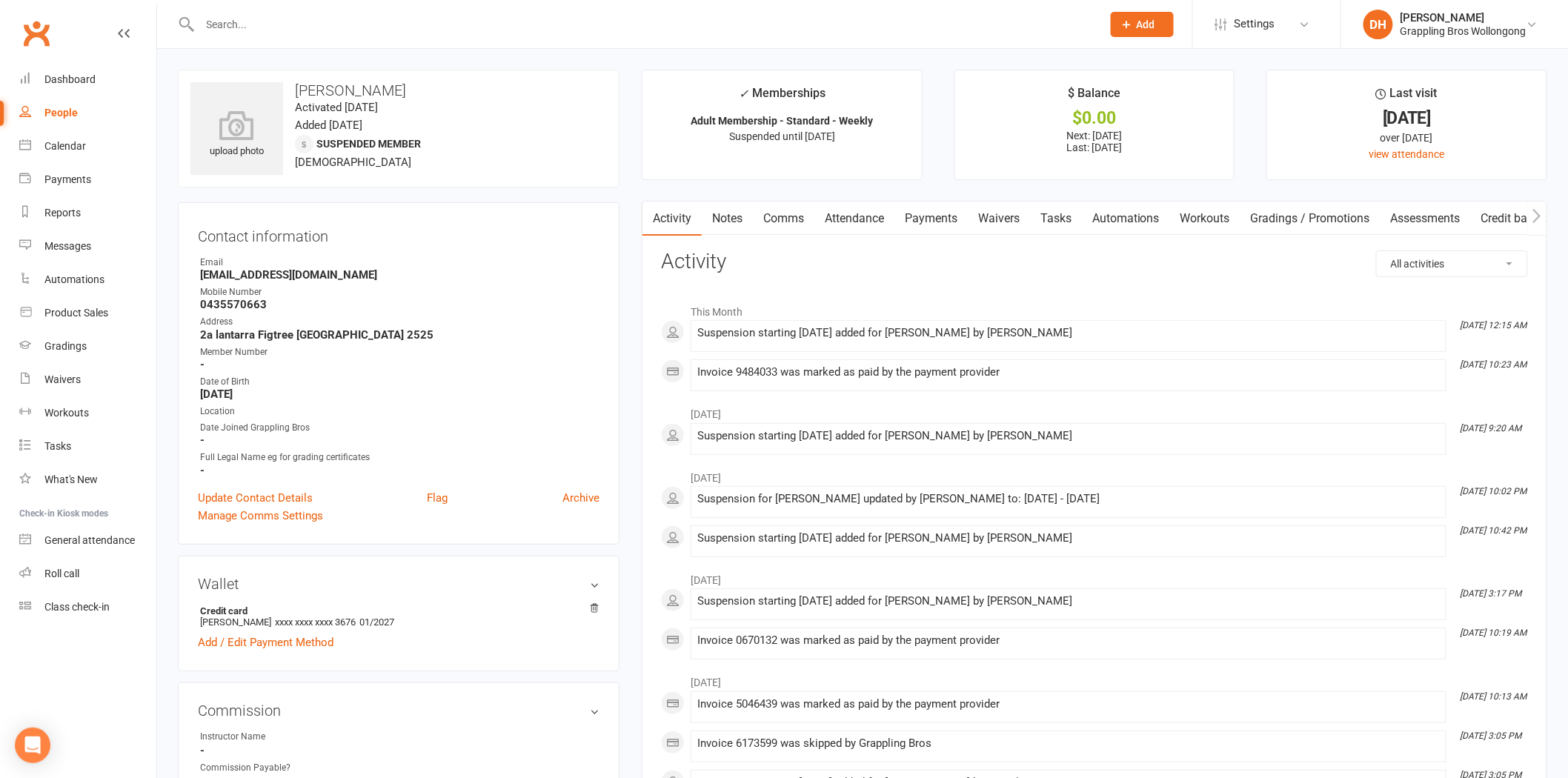
click at [944, 213] on link "Payments" at bounding box center [931, 218] width 73 height 34
